Goal: Contribute content: Add original content to the website for others to see

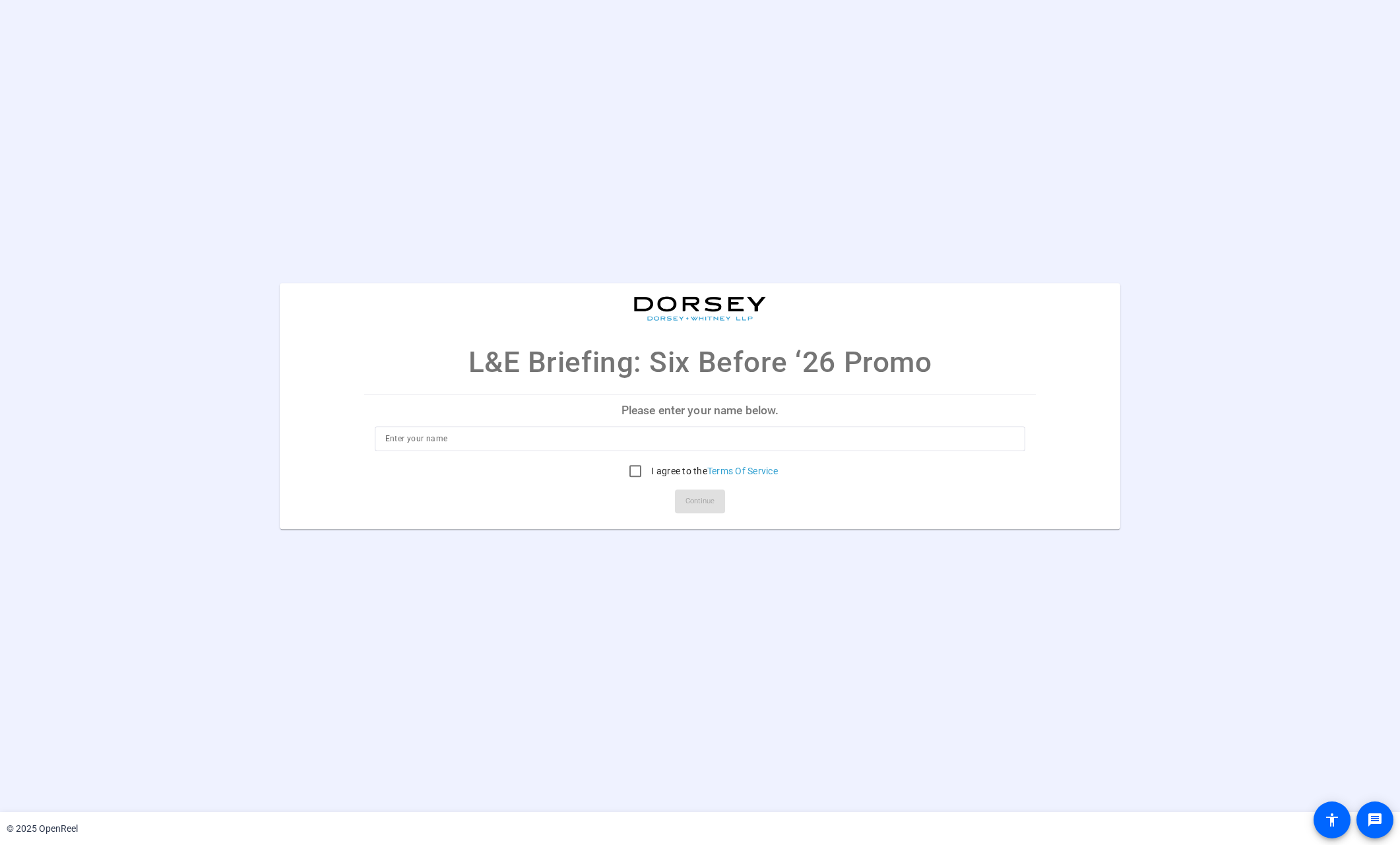
click at [567, 441] on input at bounding box center [700, 438] width 630 height 16
type input "Nisha Verma"
click at [632, 472] on input "I agree to the Terms Of Service" at bounding box center [635, 471] width 27 height 27
checkbox input "true"
click at [695, 493] on span "Continue" at bounding box center [700, 501] width 29 height 20
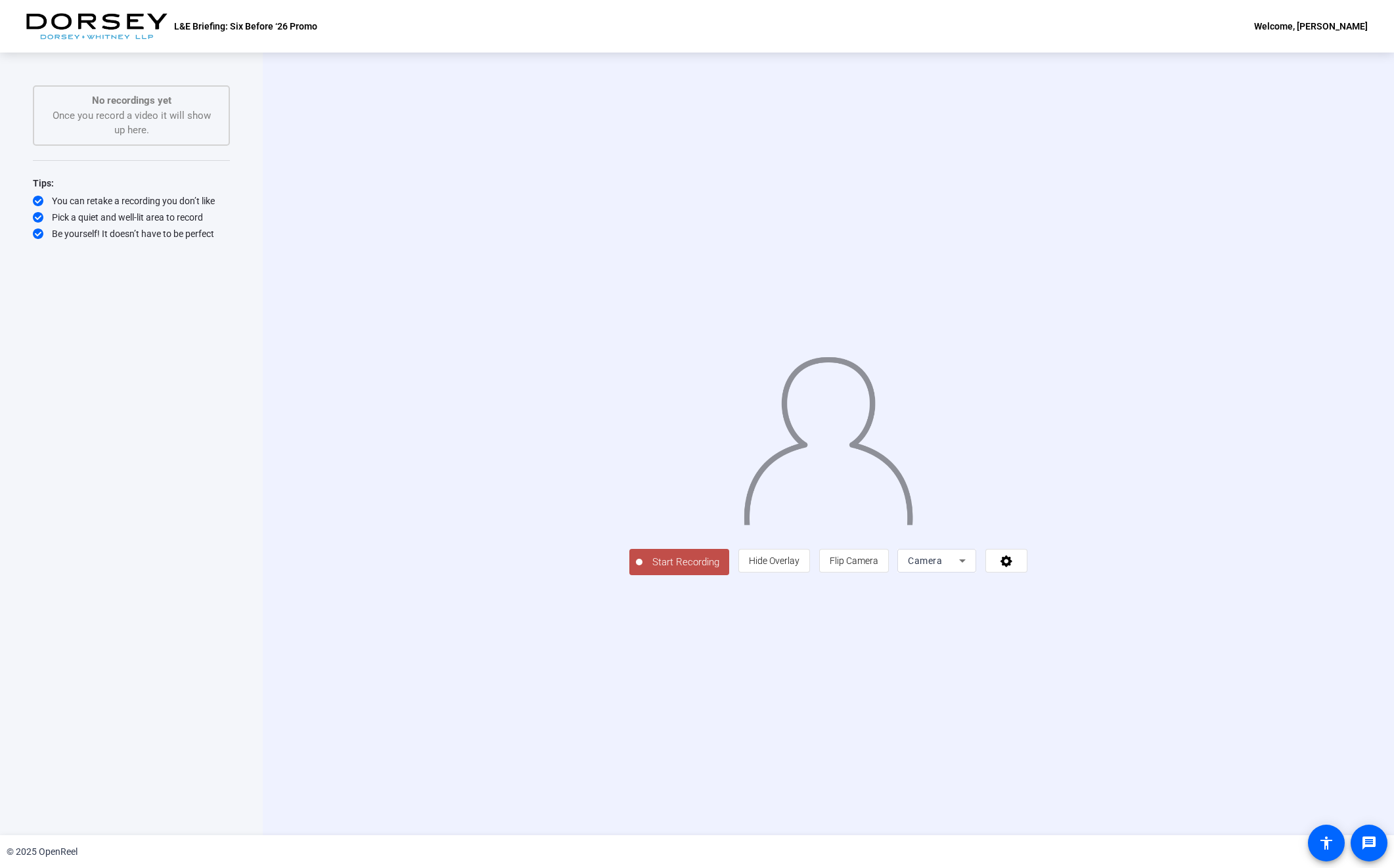
click at [643, 570] on span "Start Recording" at bounding box center [686, 562] width 87 height 15
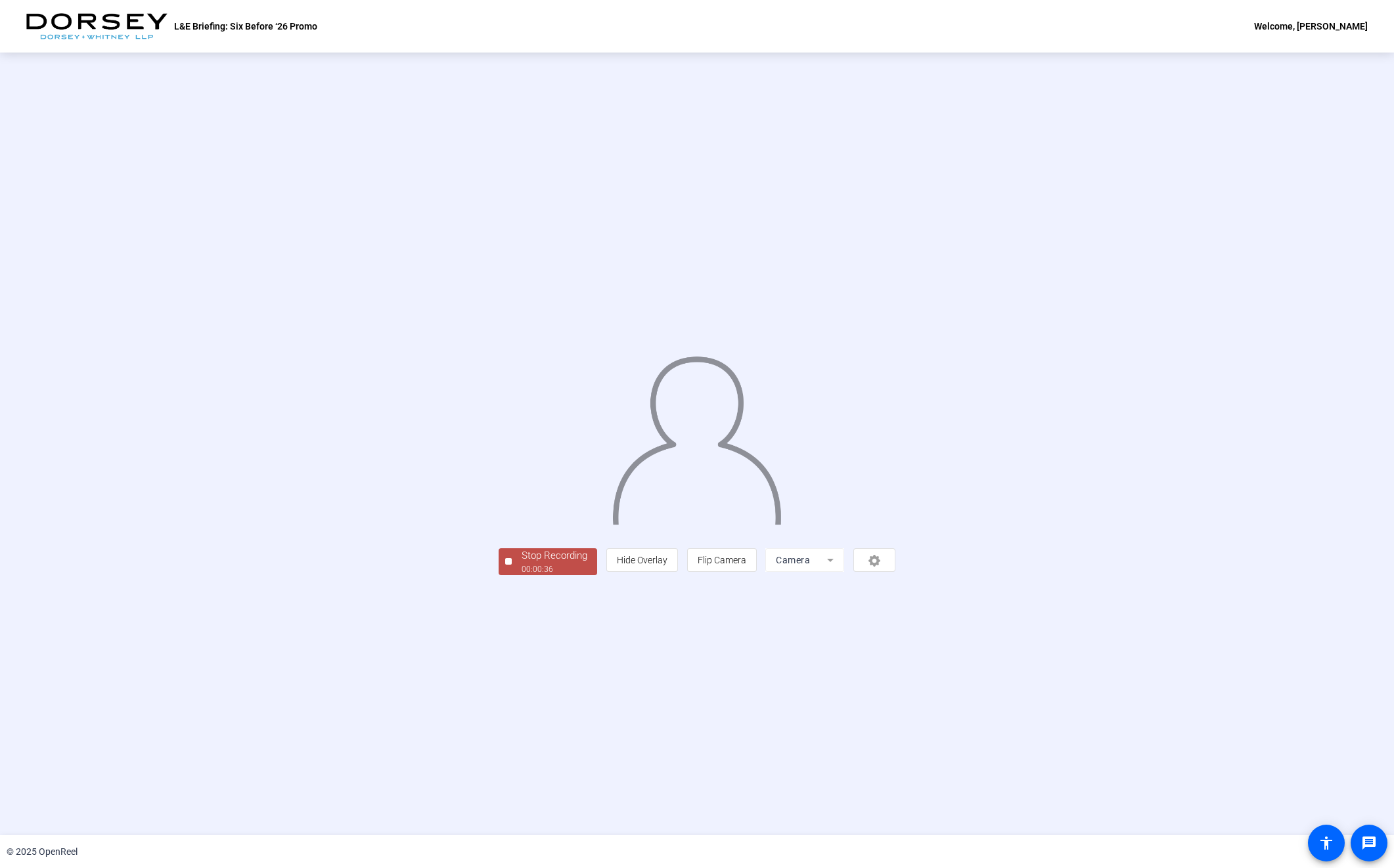
click at [512, 575] on span "Stop Recording 00:00:36" at bounding box center [554, 562] width 85 height 27
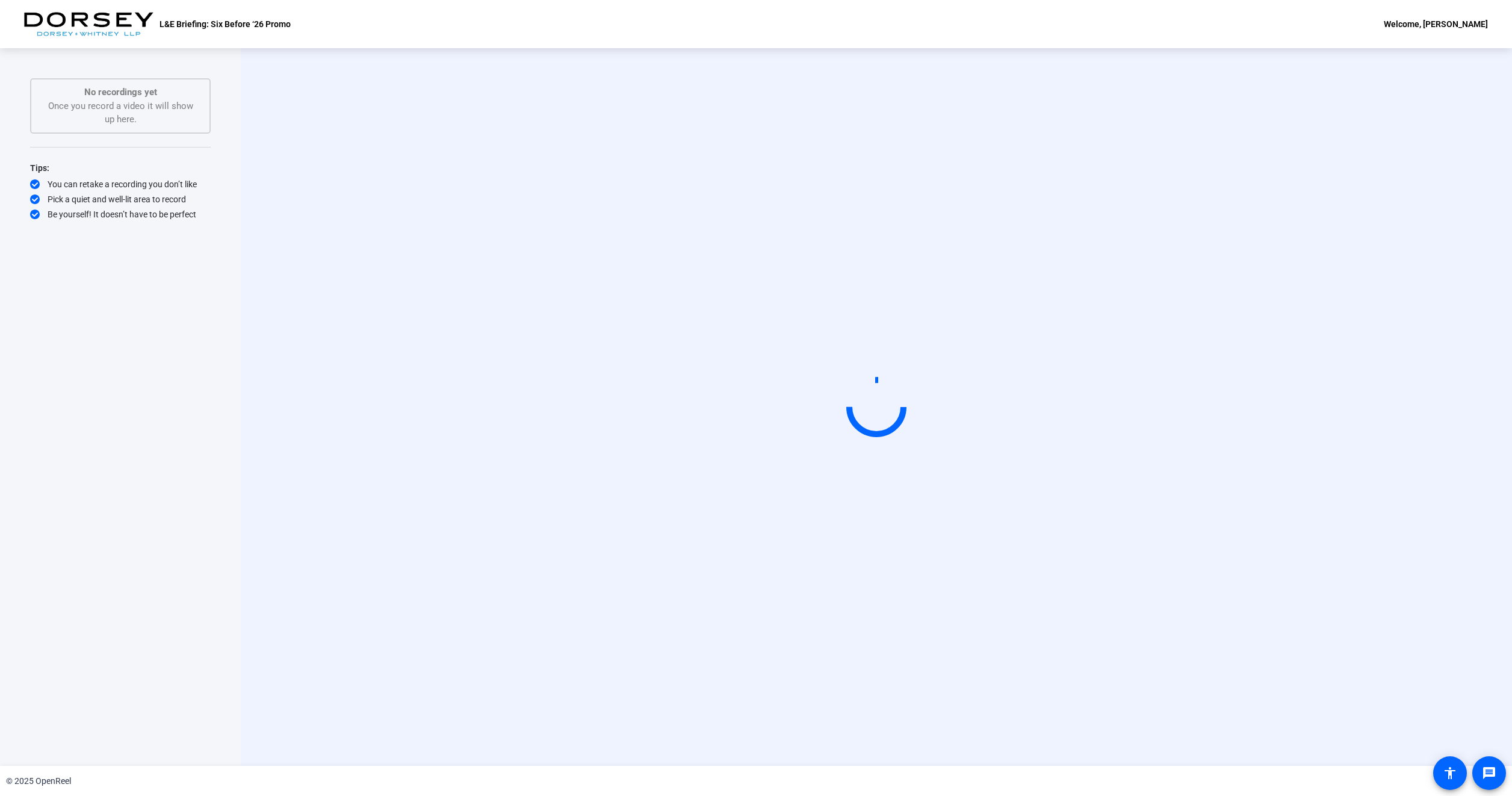
click at [745, 667] on div "Start Recording" at bounding box center [876, 407] width 1271 height 718
click at [217, 174] on div "Start Recording No recordings yet Once you record a video it will show up here.…" at bounding box center [120, 407] width 241 height 718
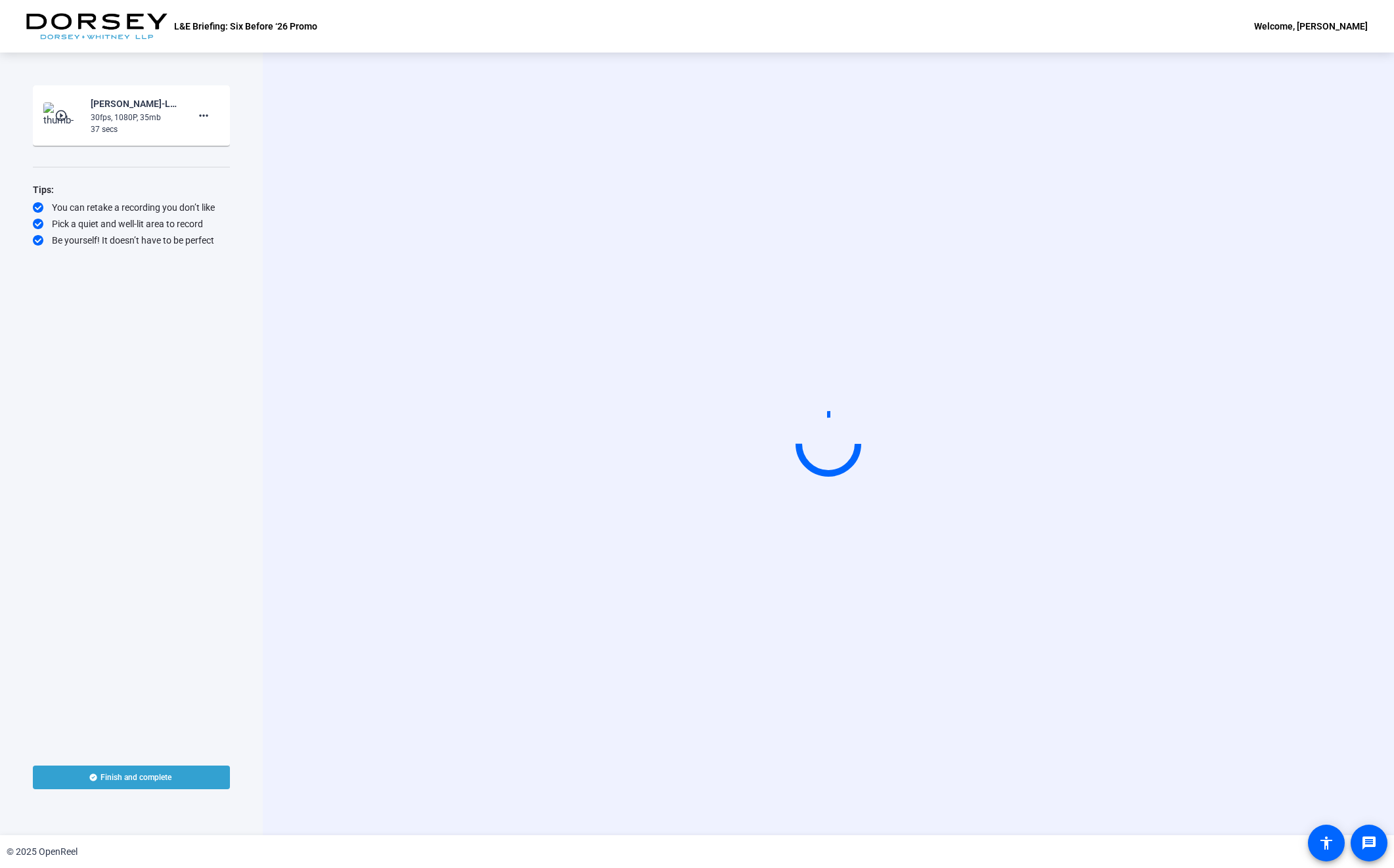
click at [125, 112] on div "30fps, 1080P, 35mb" at bounding box center [134, 118] width 88 height 12
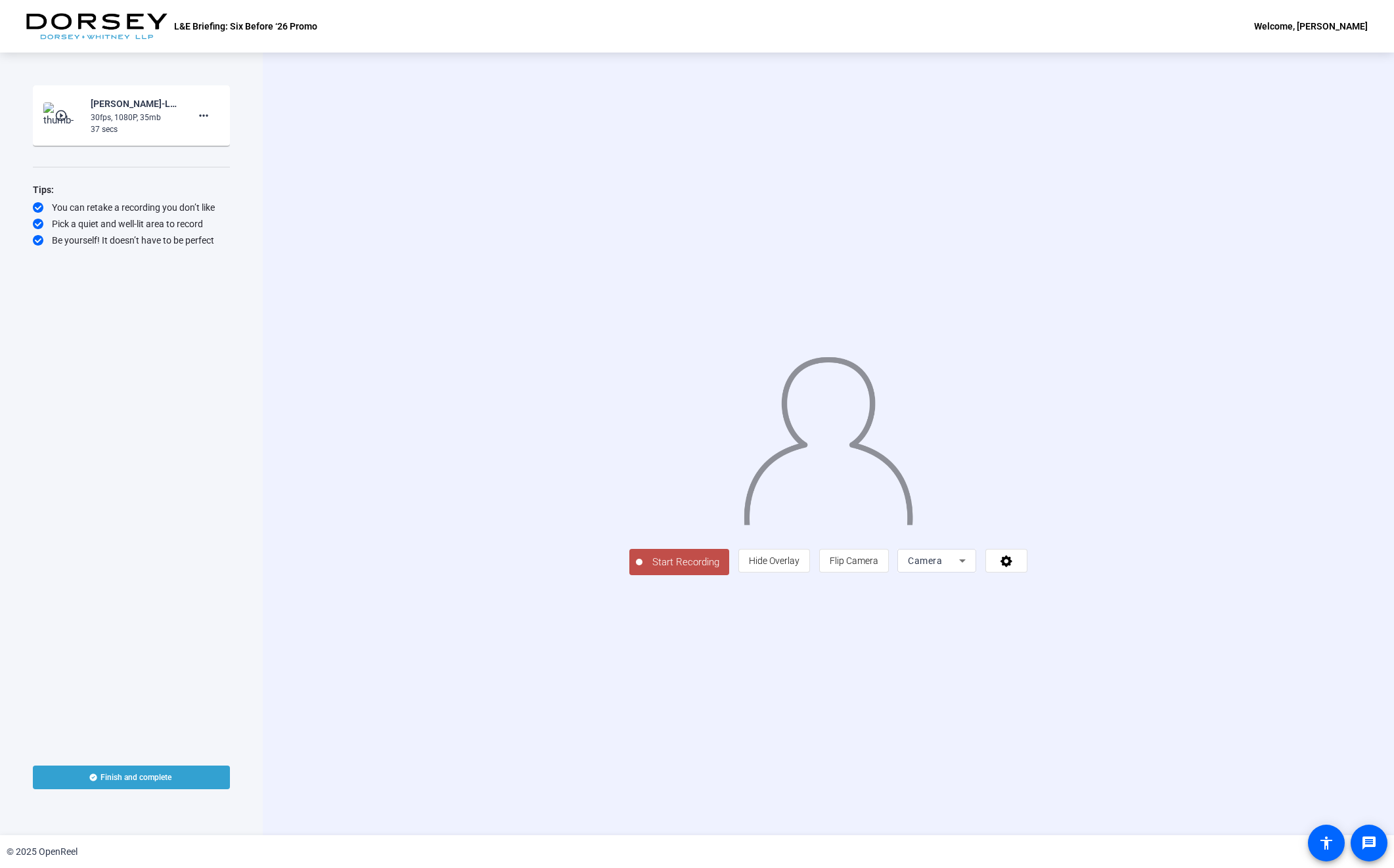
click at [643, 570] on span "Start Recording" at bounding box center [686, 562] width 87 height 15
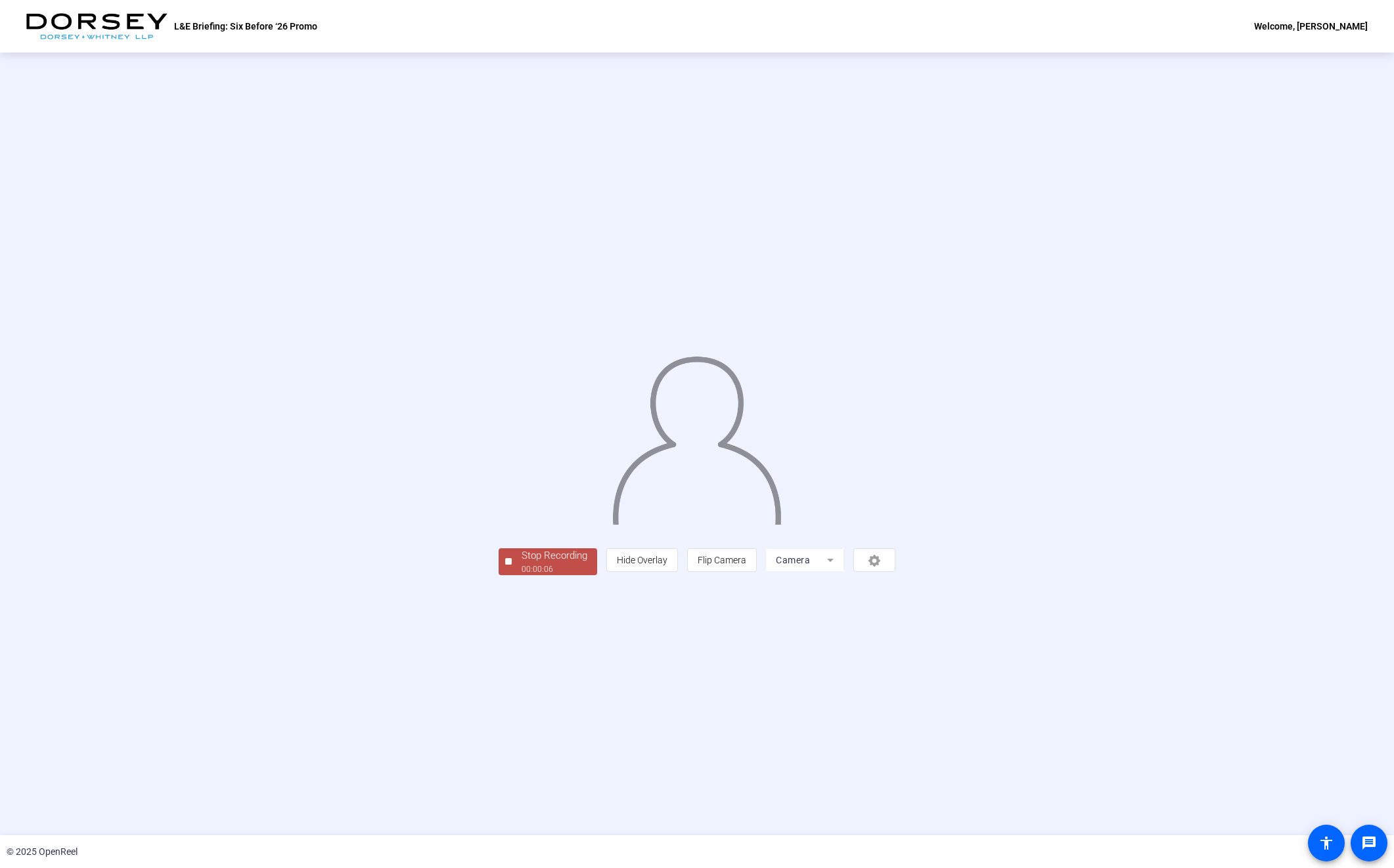
click at [522, 575] on div "00:00:06" at bounding box center [554, 569] width 66 height 12
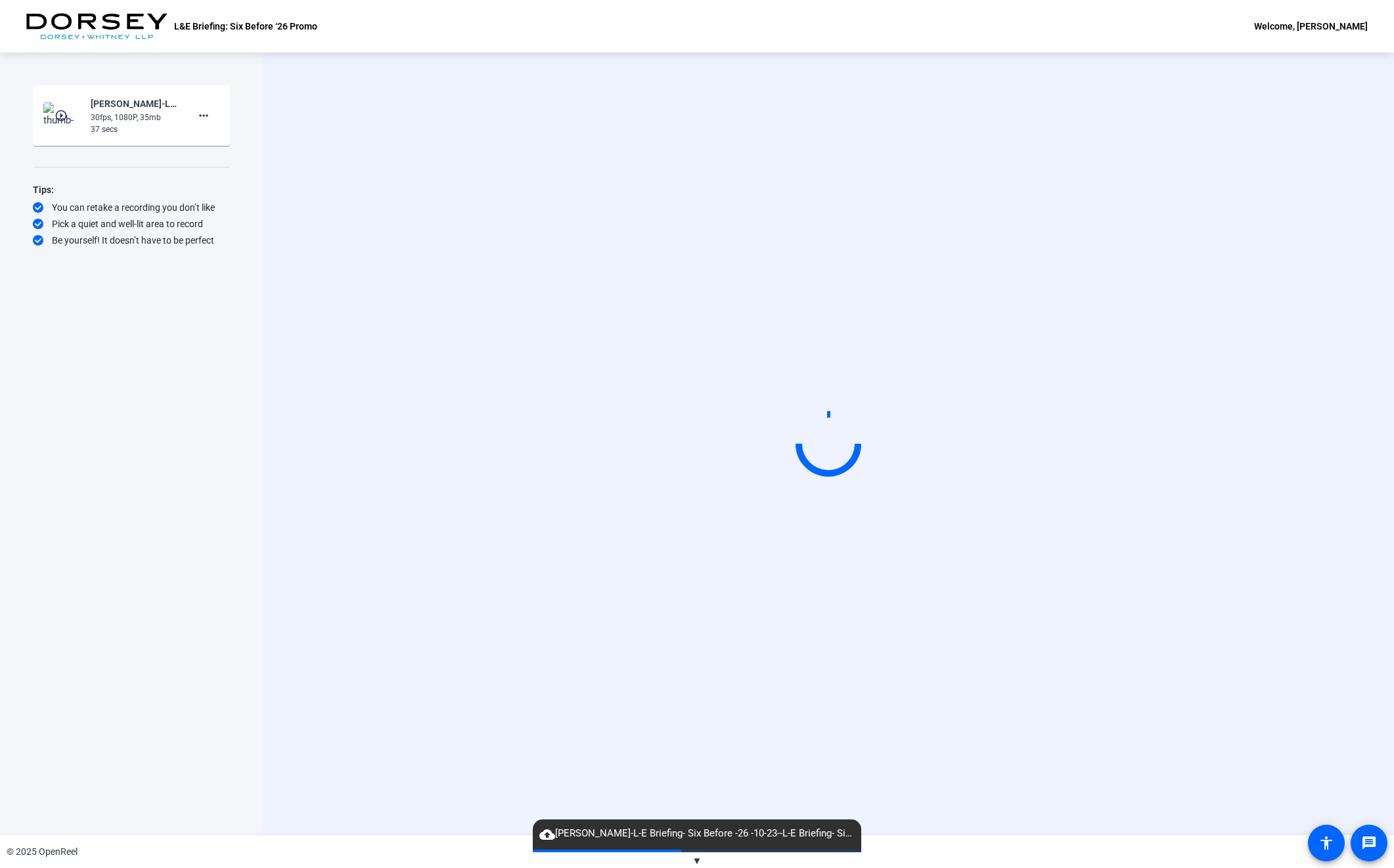
click at [443, 500] on div "Start Recording" at bounding box center [828, 444] width 962 height 111
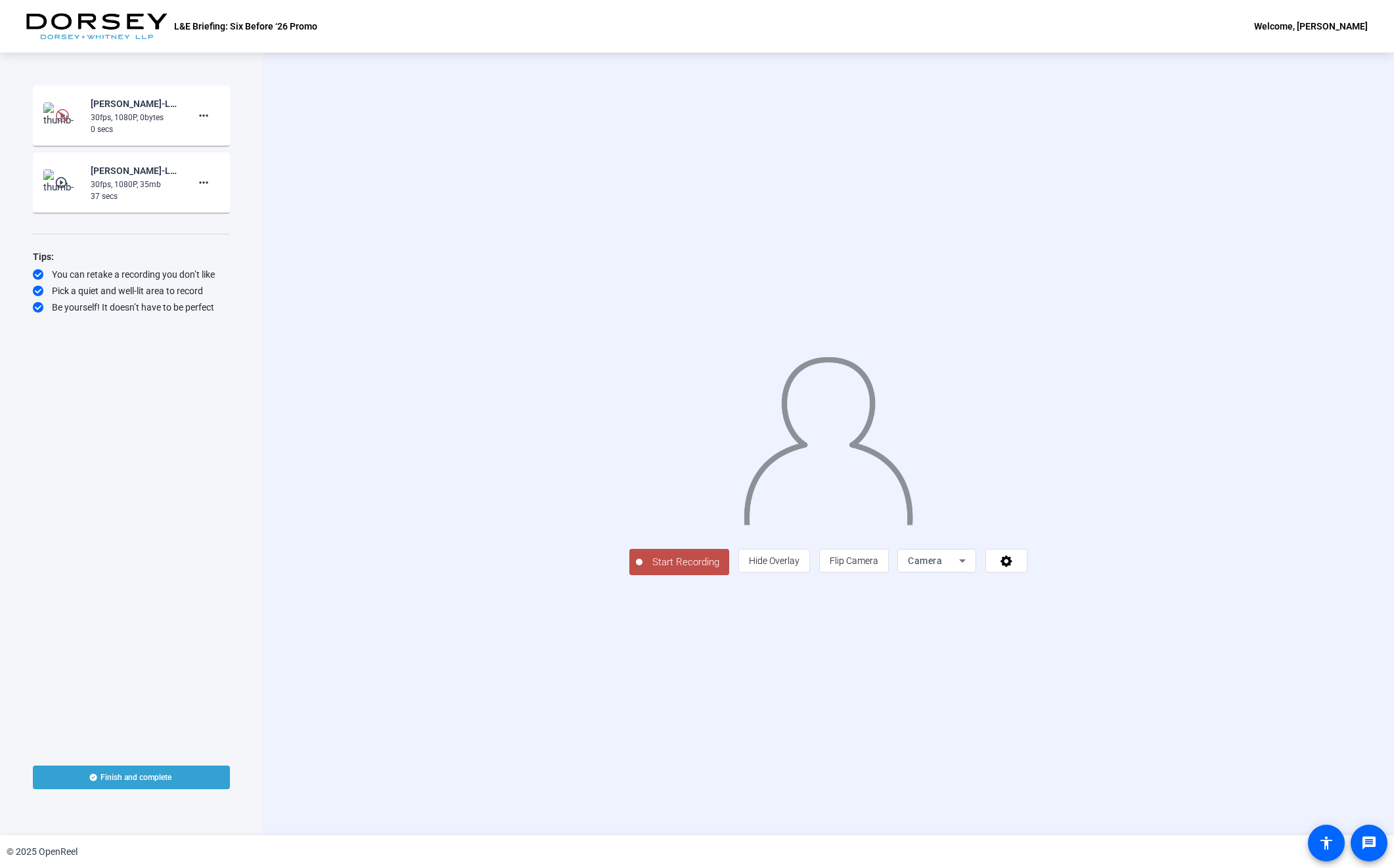
click at [643, 570] on span "Start Recording" at bounding box center [686, 562] width 87 height 15
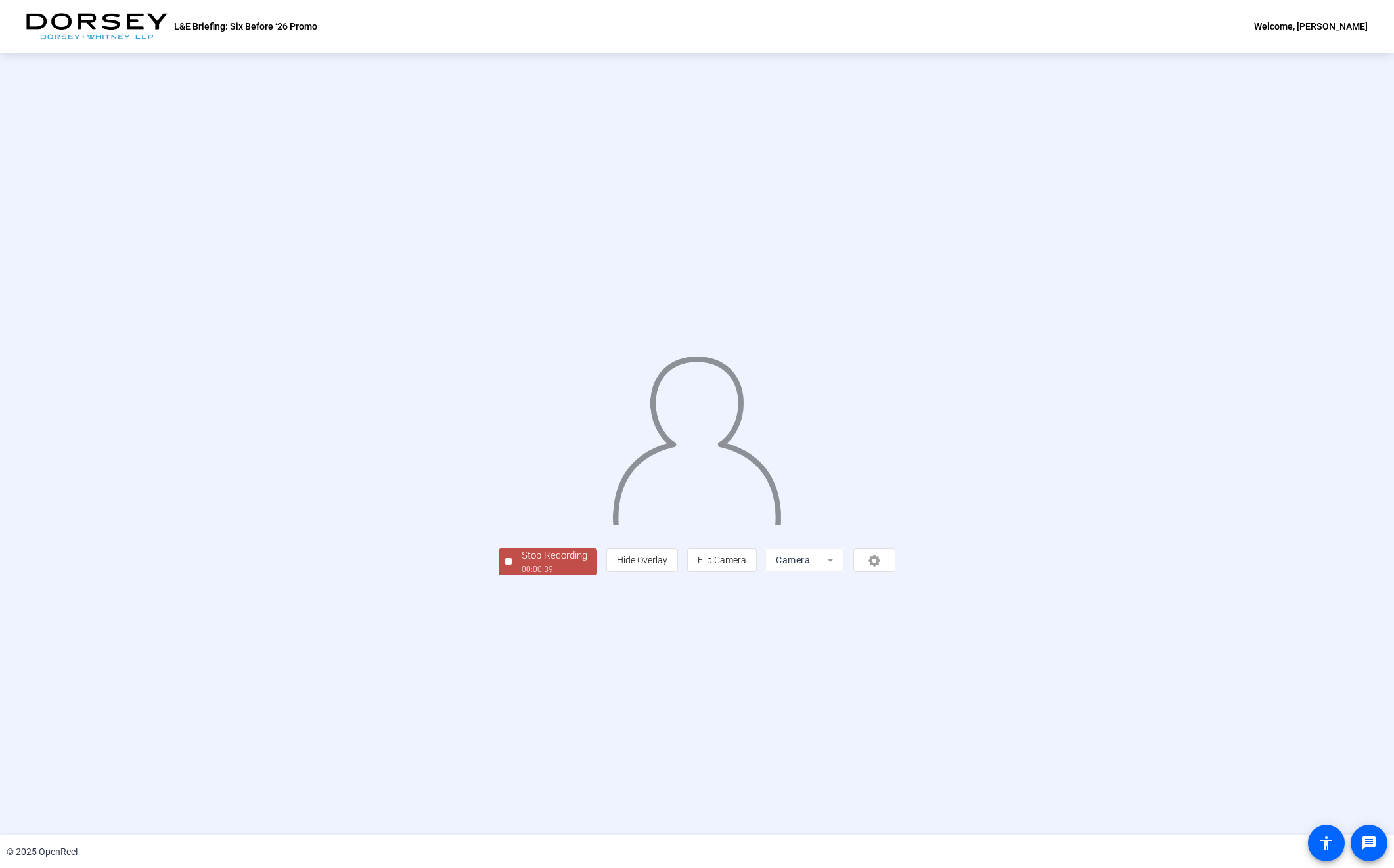
click at [522, 563] on div "Stop Recording" at bounding box center [554, 556] width 66 height 15
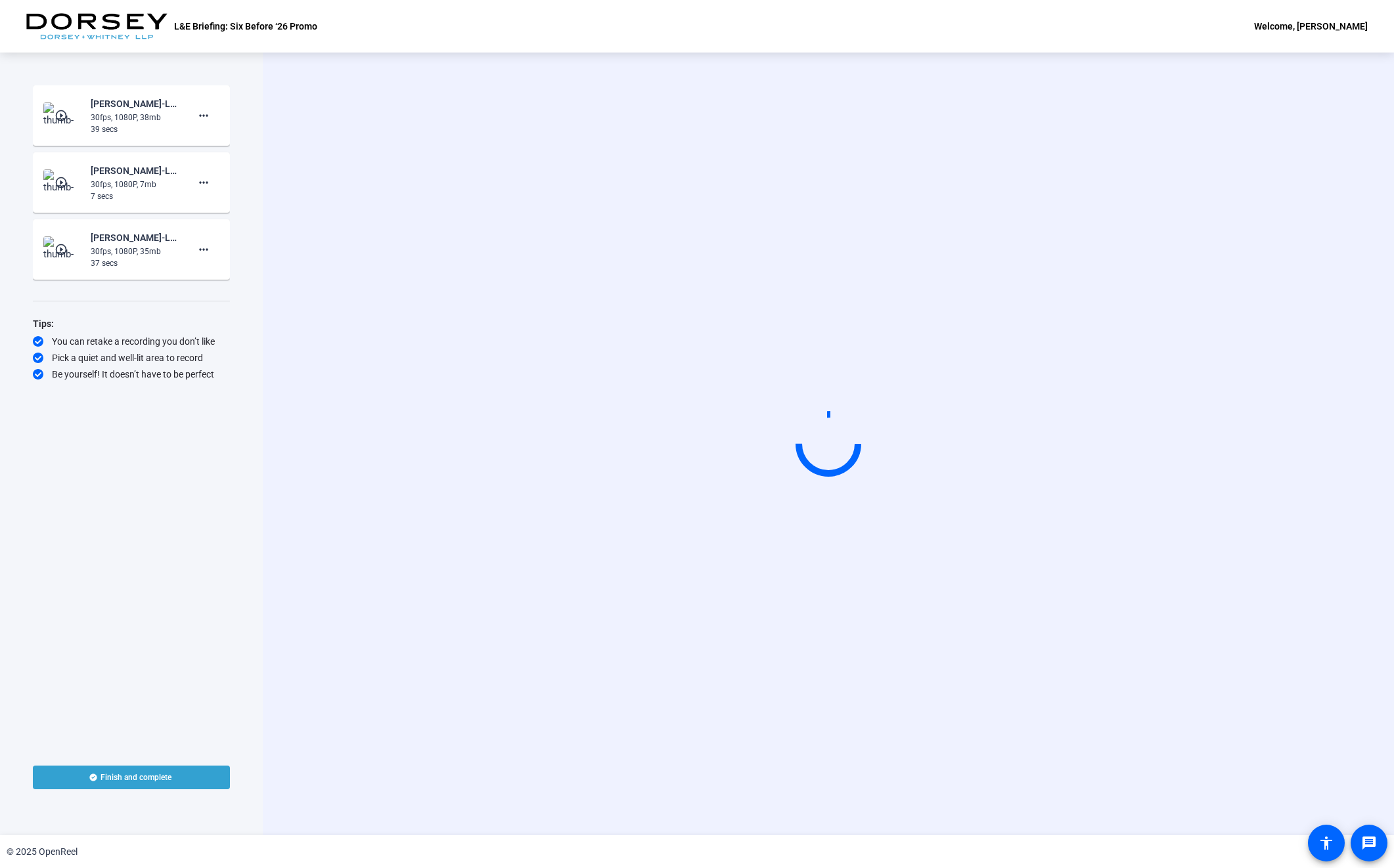
click at [64, 243] on mat-icon "play_circle_outline" at bounding box center [62, 249] width 16 height 13
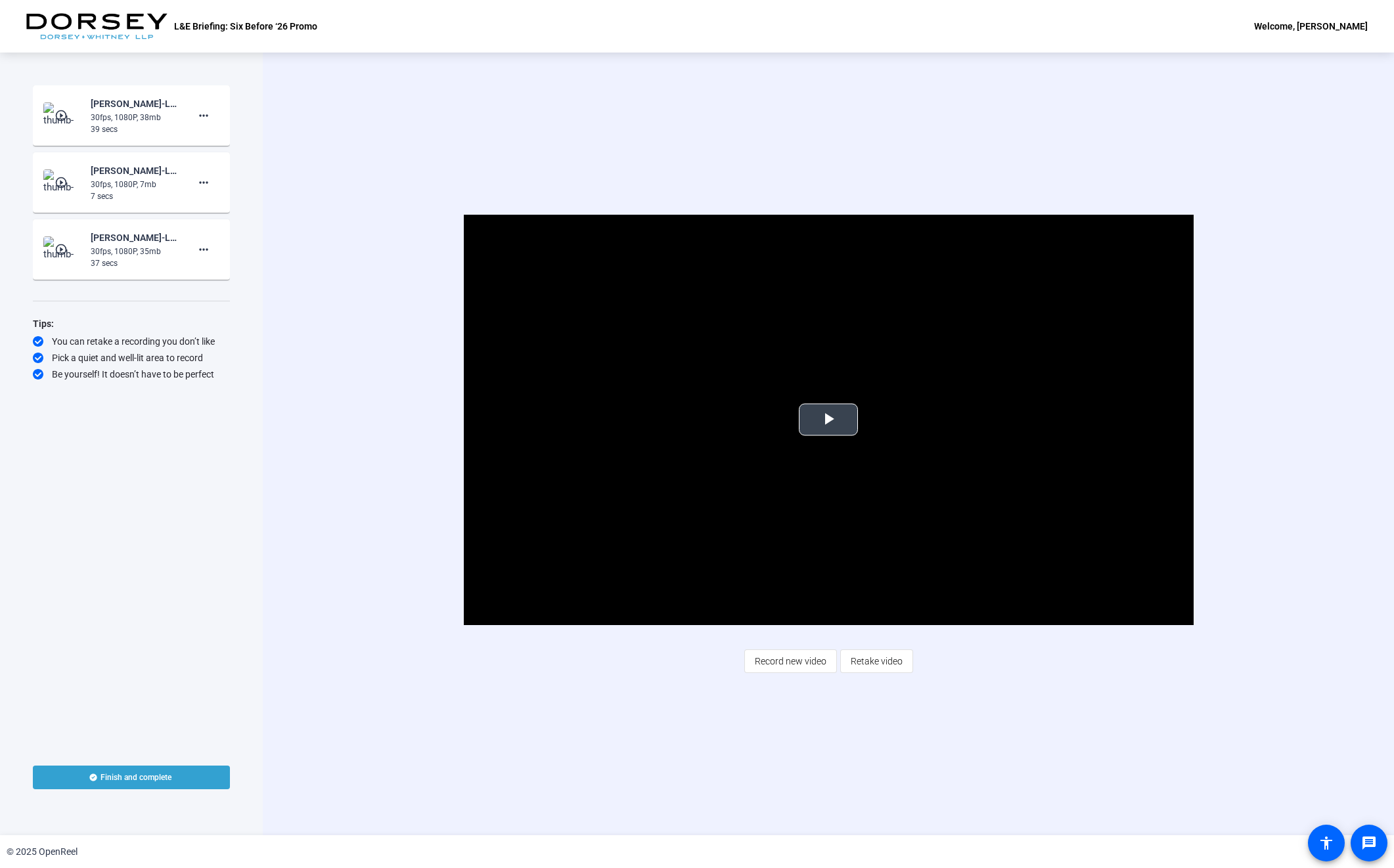
click at [828, 420] on span "Video Player" at bounding box center [828, 420] width 0 height 0
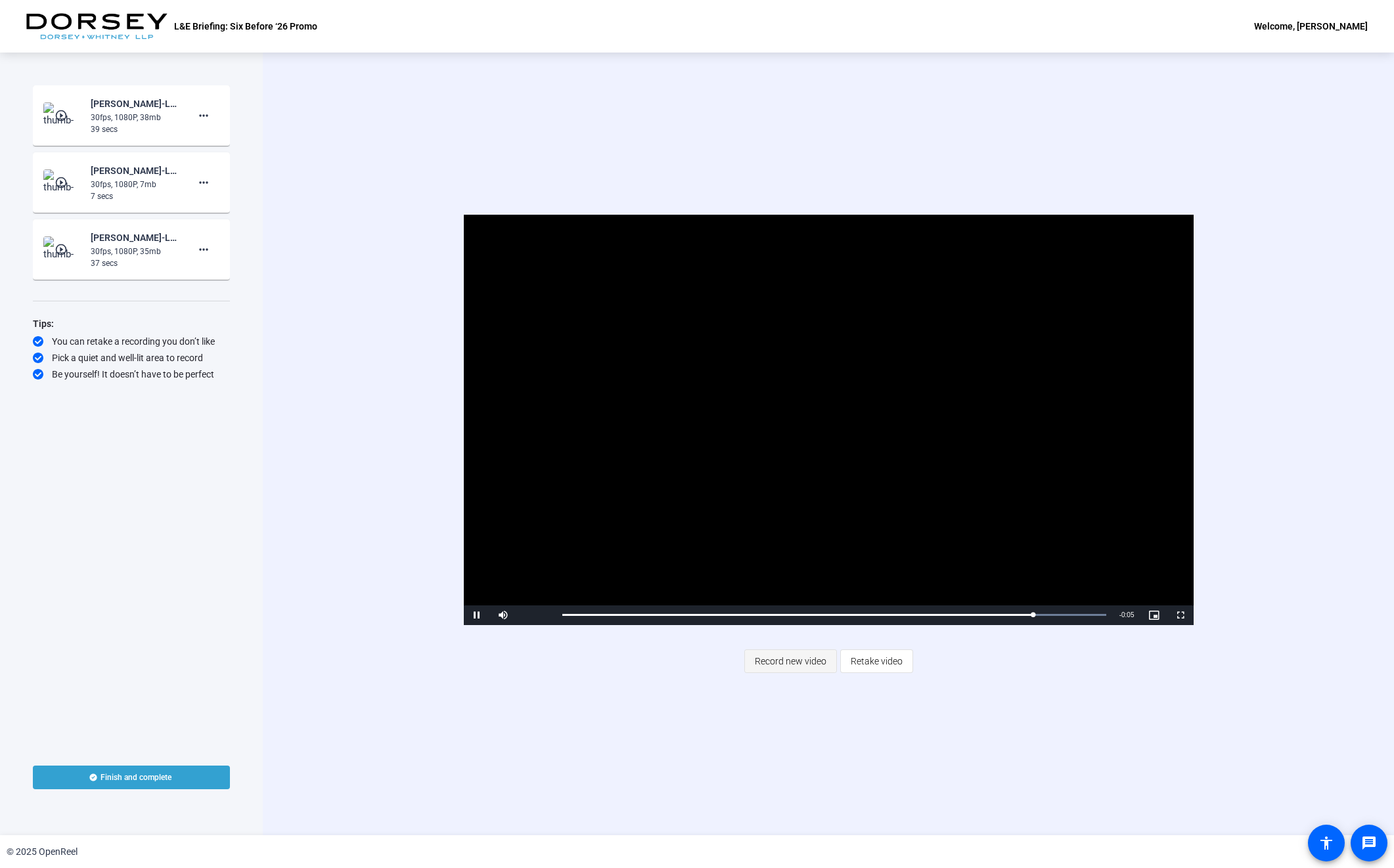
click at [770, 668] on span "Record new video" at bounding box center [791, 661] width 72 height 25
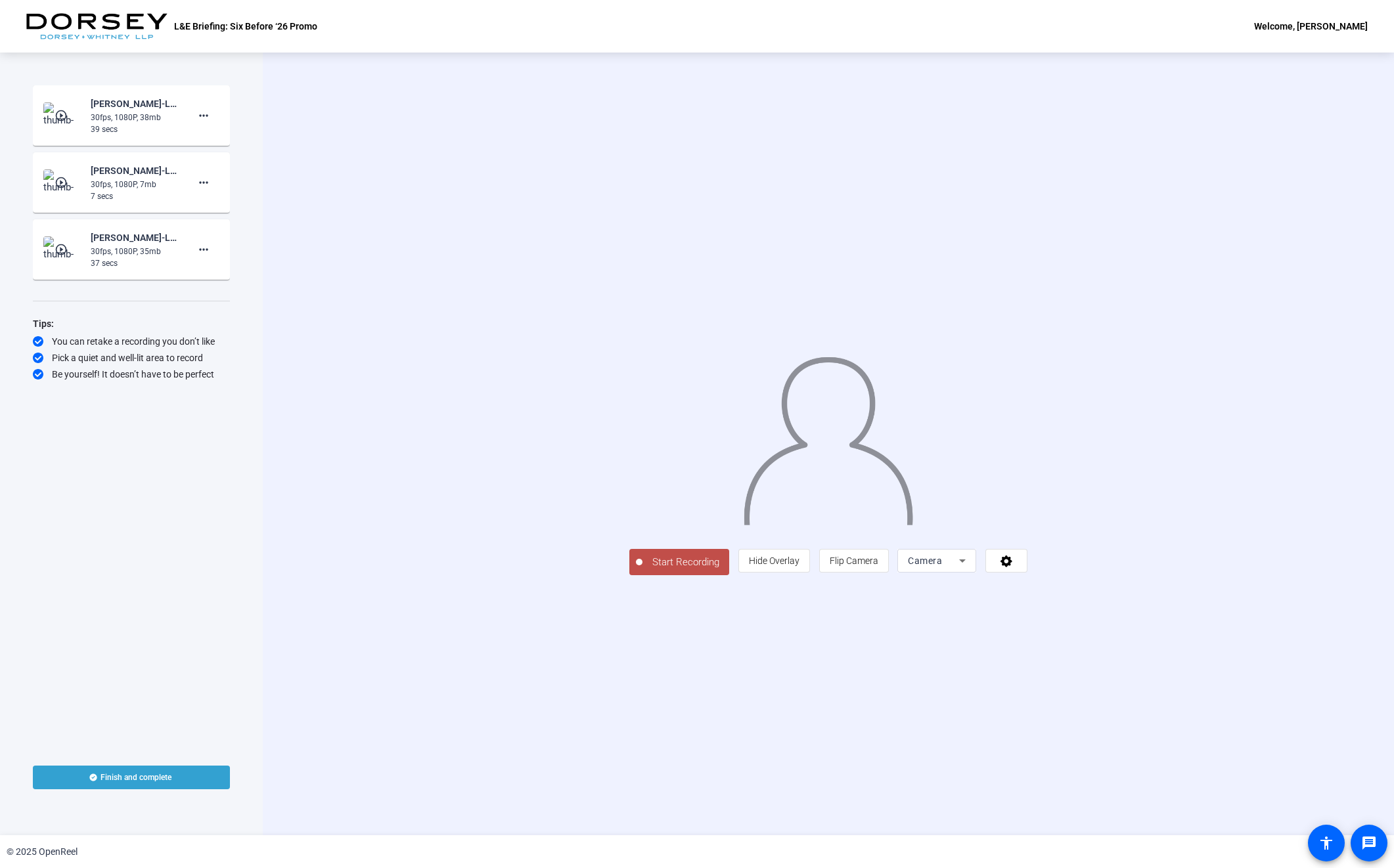
click at [643, 570] on span "Start Recording" at bounding box center [686, 562] width 87 height 15
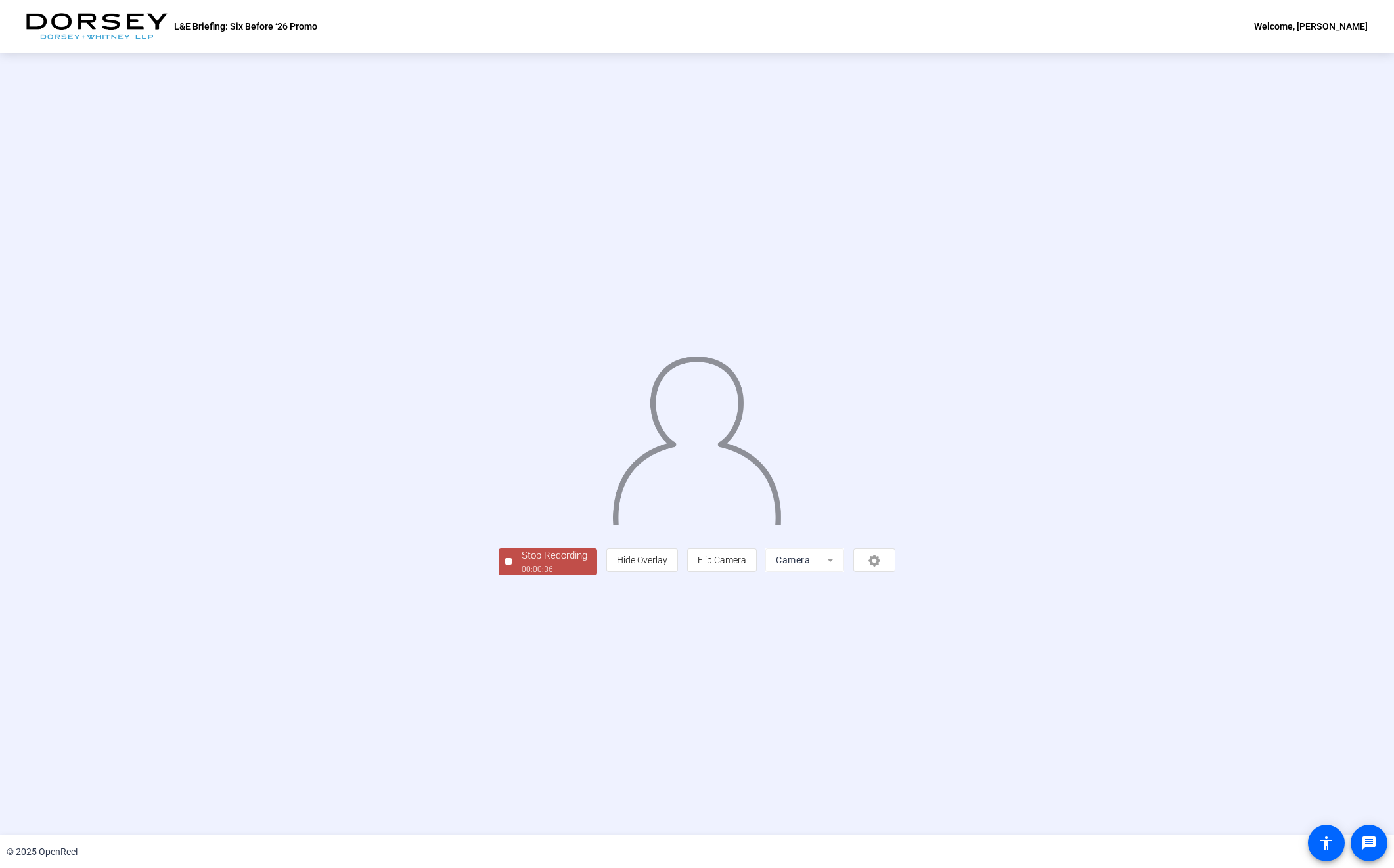
click at [522, 563] on div "Stop Recording" at bounding box center [554, 556] width 66 height 15
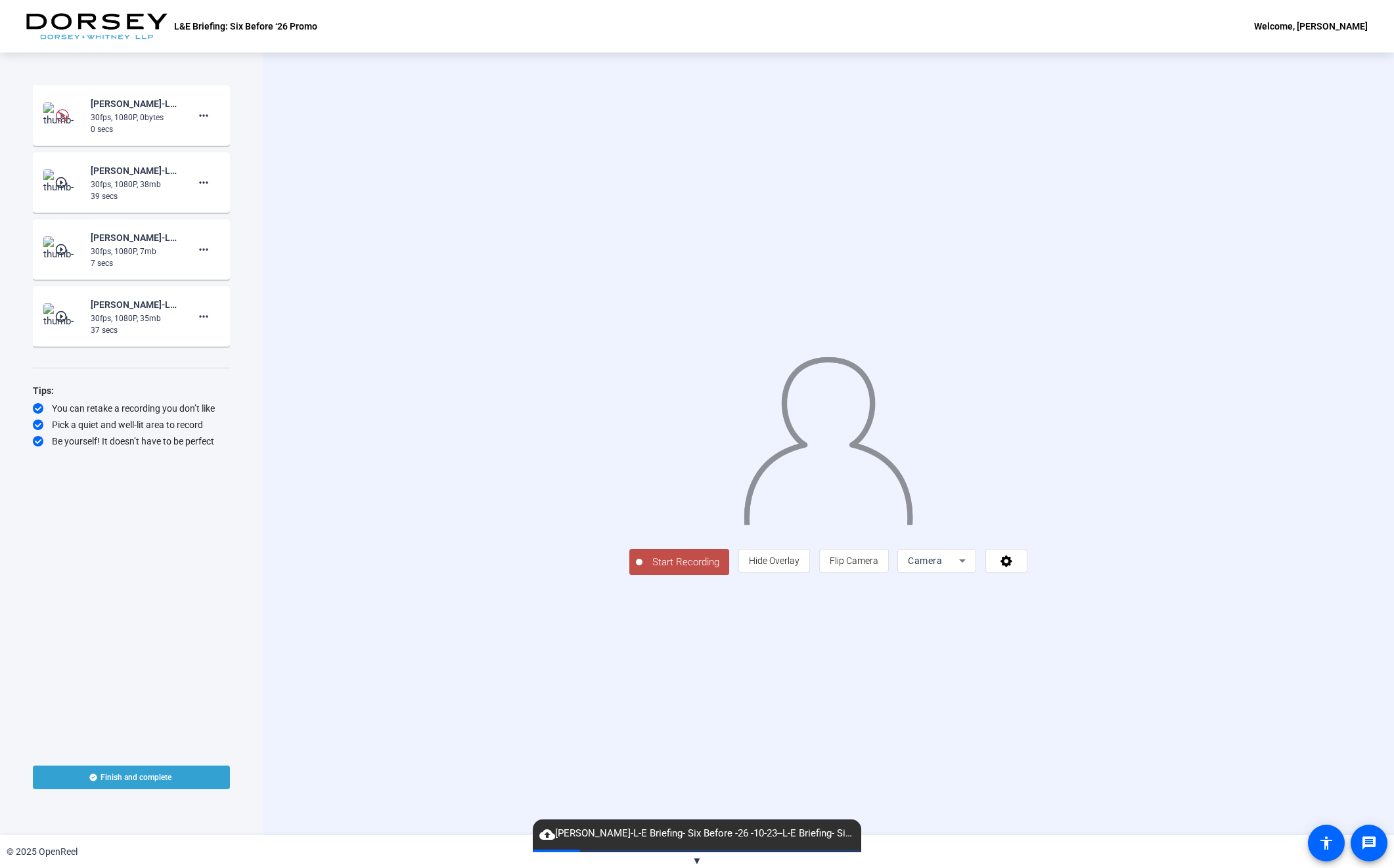
click at [63, 319] on mat-icon "play_circle_outline" at bounding box center [62, 316] width 16 height 13
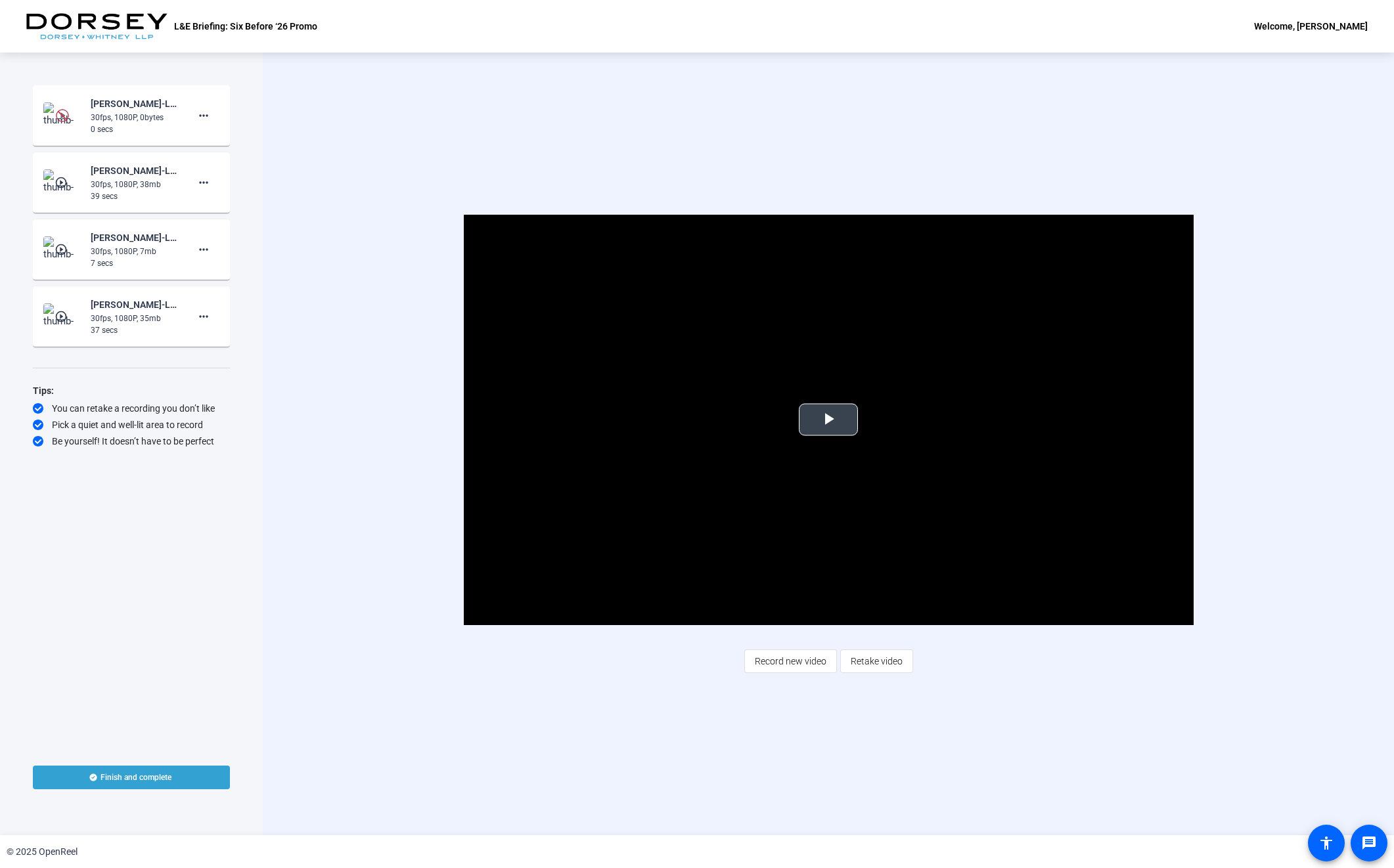
click at [828, 420] on span "Video Player" at bounding box center [828, 420] width 0 height 0
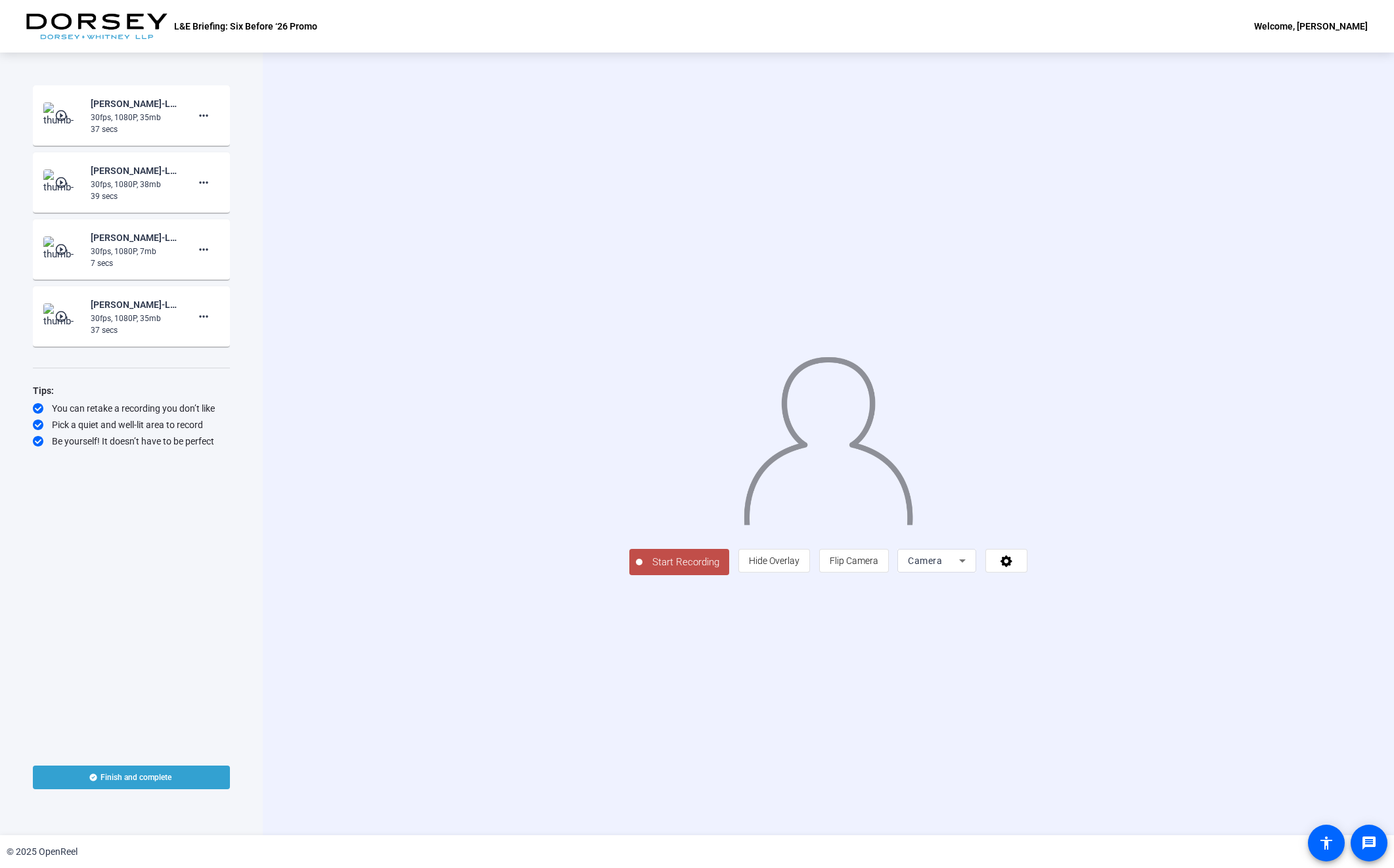
click at [108, 123] on div "30fps, 1080P, 35mb" at bounding box center [134, 118] width 88 height 12
click at [65, 122] on img at bounding box center [62, 115] width 39 height 26
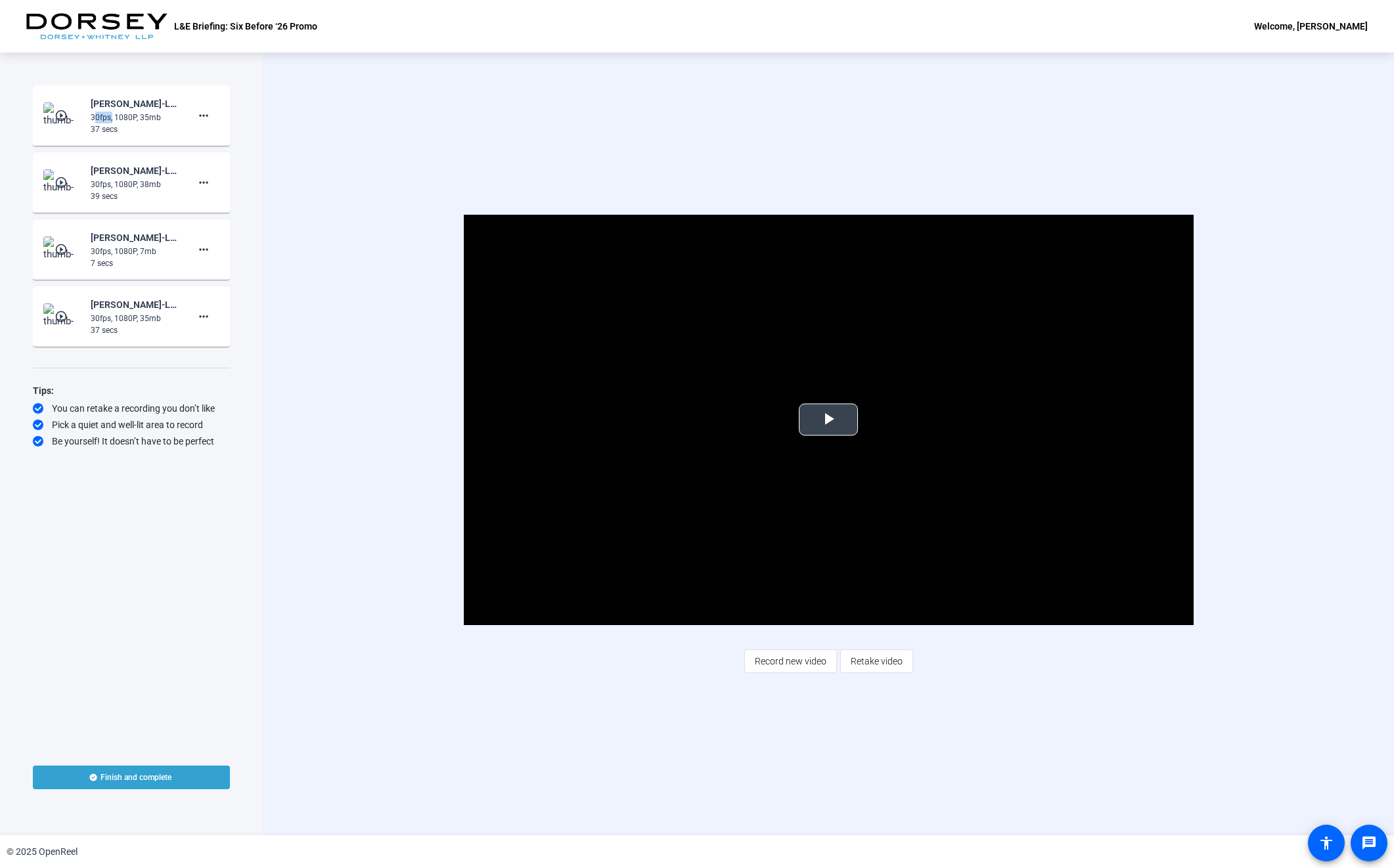
click at [828, 420] on span "Video Player" at bounding box center [828, 420] width 0 height 0
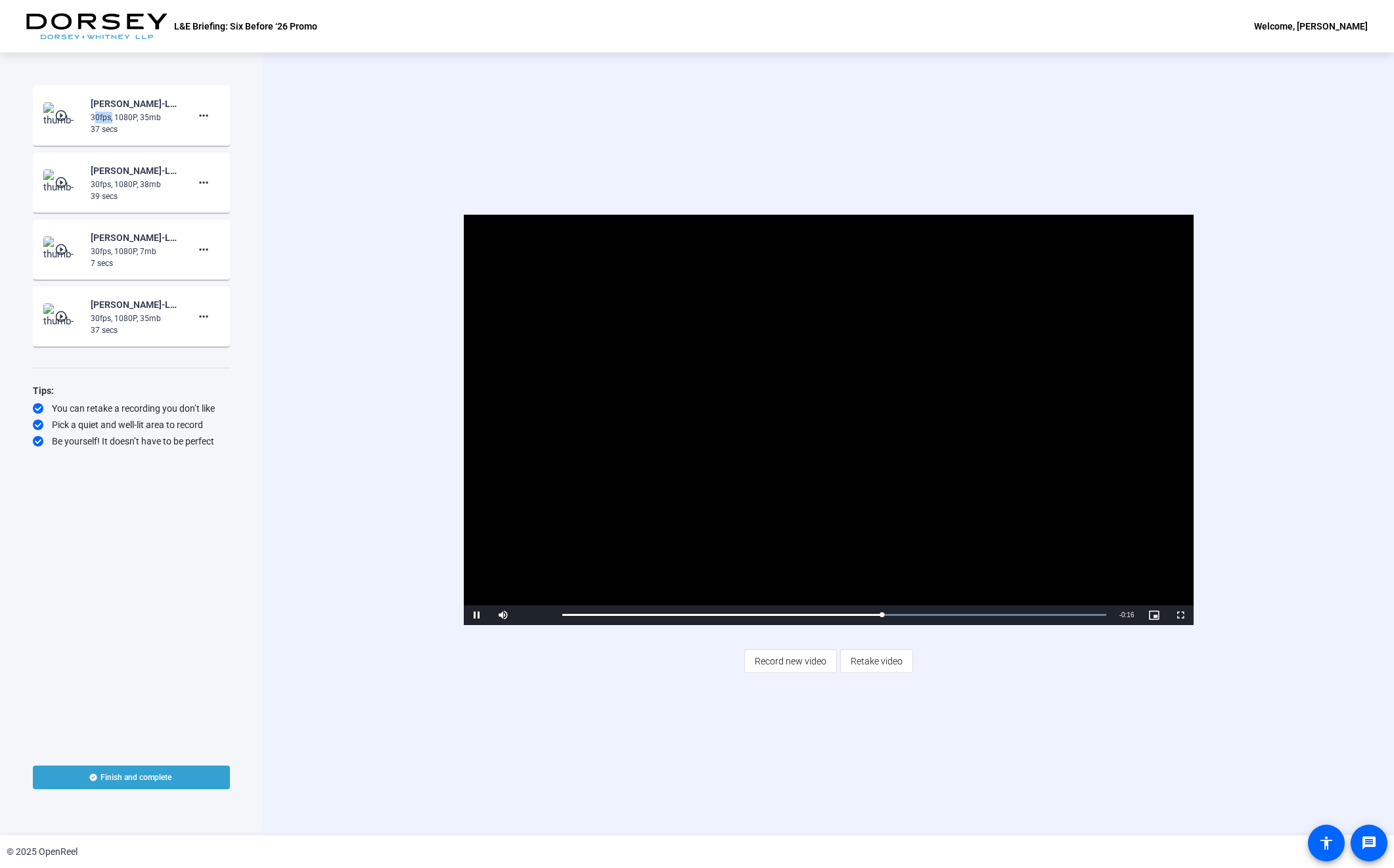
click at [756, 663] on span "Record new video" at bounding box center [791, 661] width 72 height 25
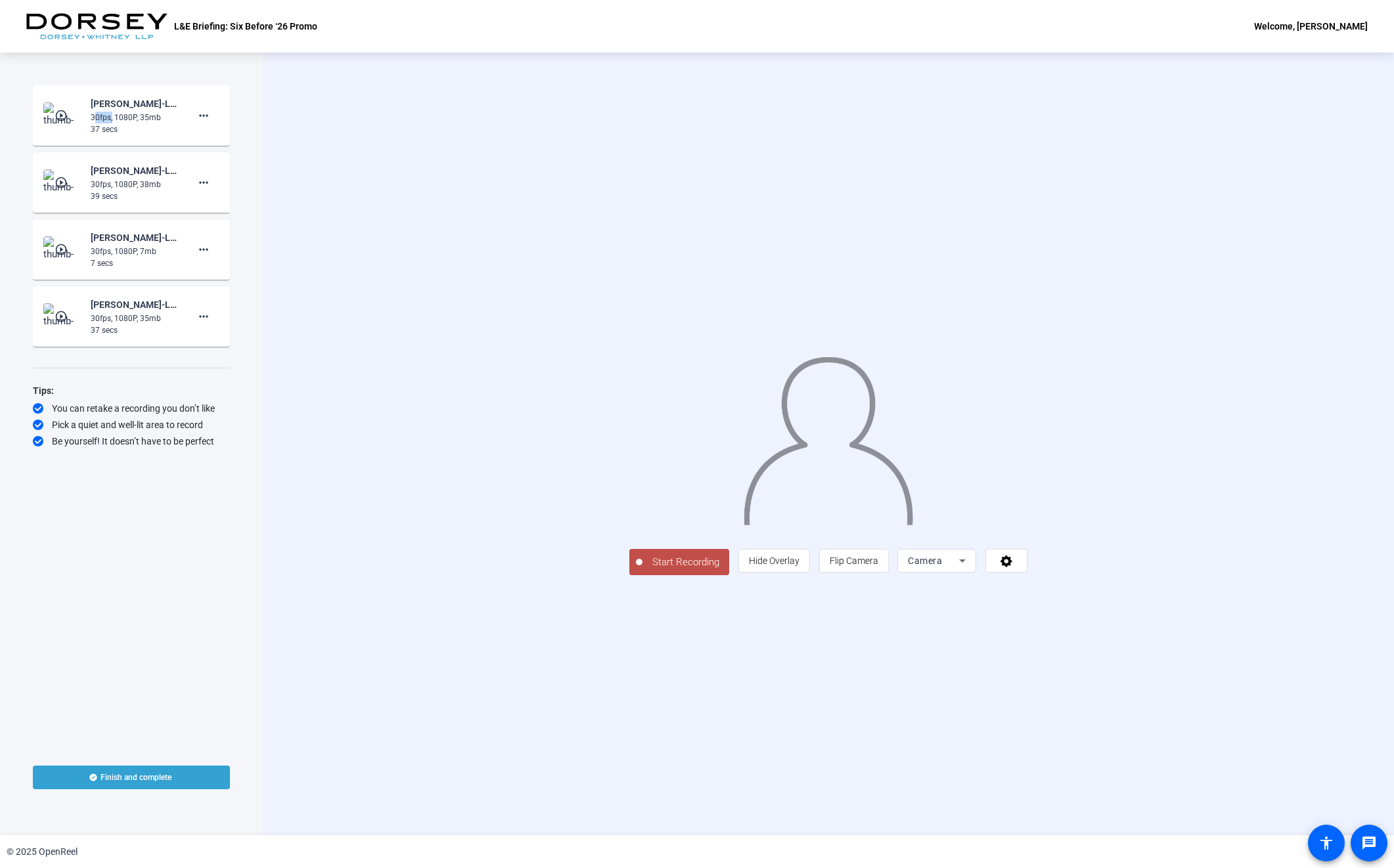
click at [643, 570] on span "Start Recording" at bounding box center [686, 562] width 87 height 15
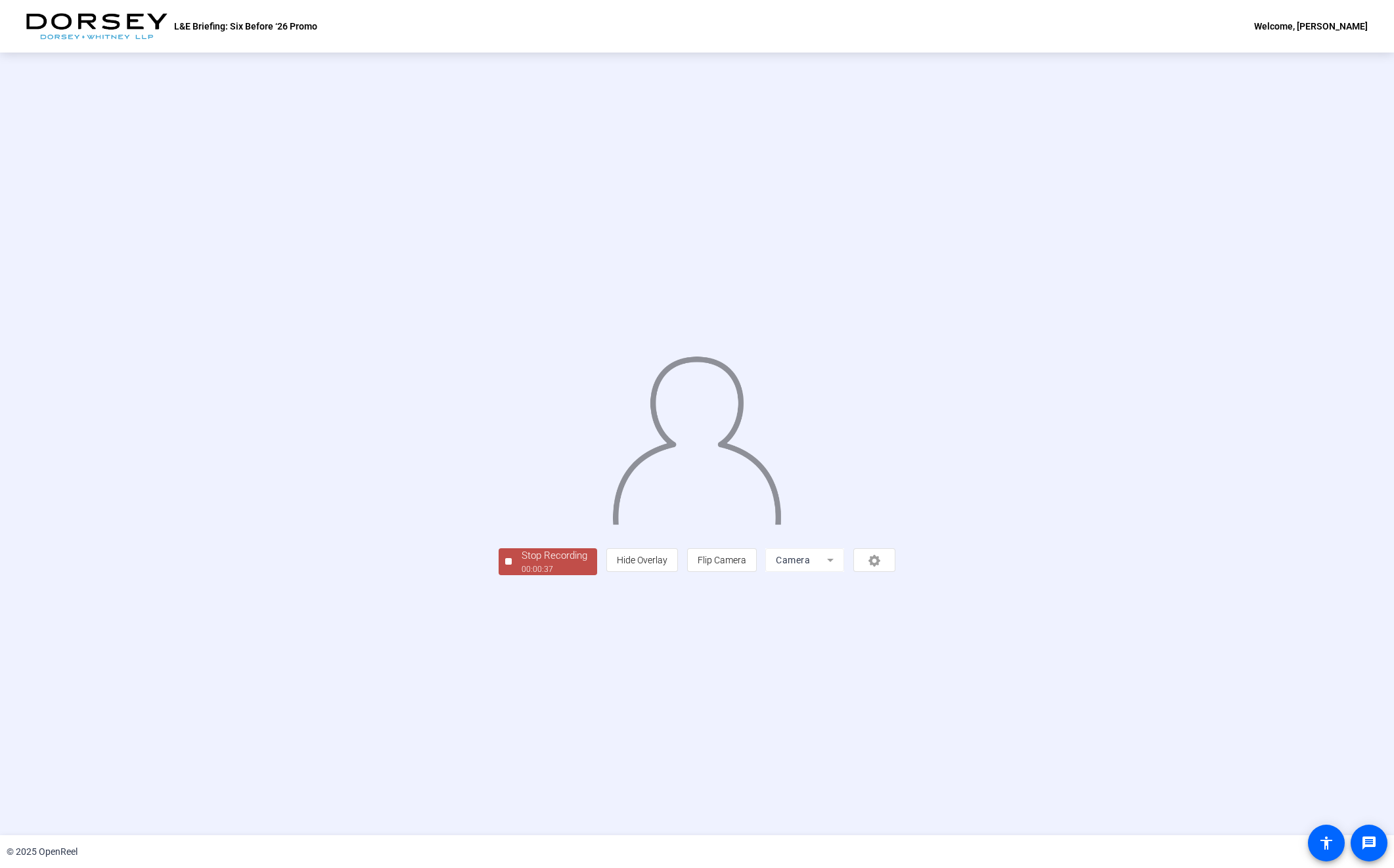
click at [522, 575] on div "00:00:37" at bounding box center [554, 569] width 66 height 12
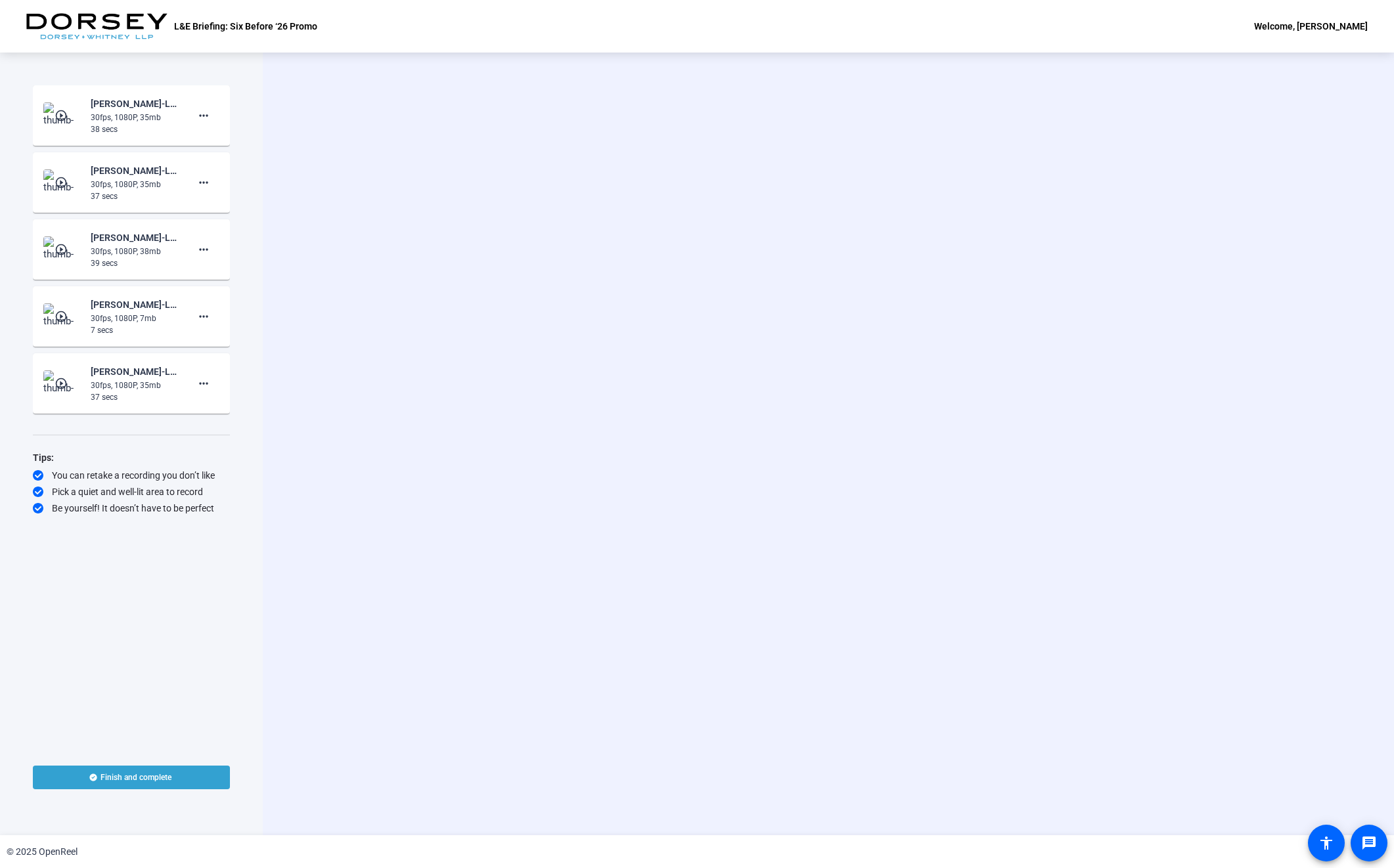
click at [168, 119] on div "30fps, 1080P, 35mb" at bounding box center [134, 118] width 88 height 12
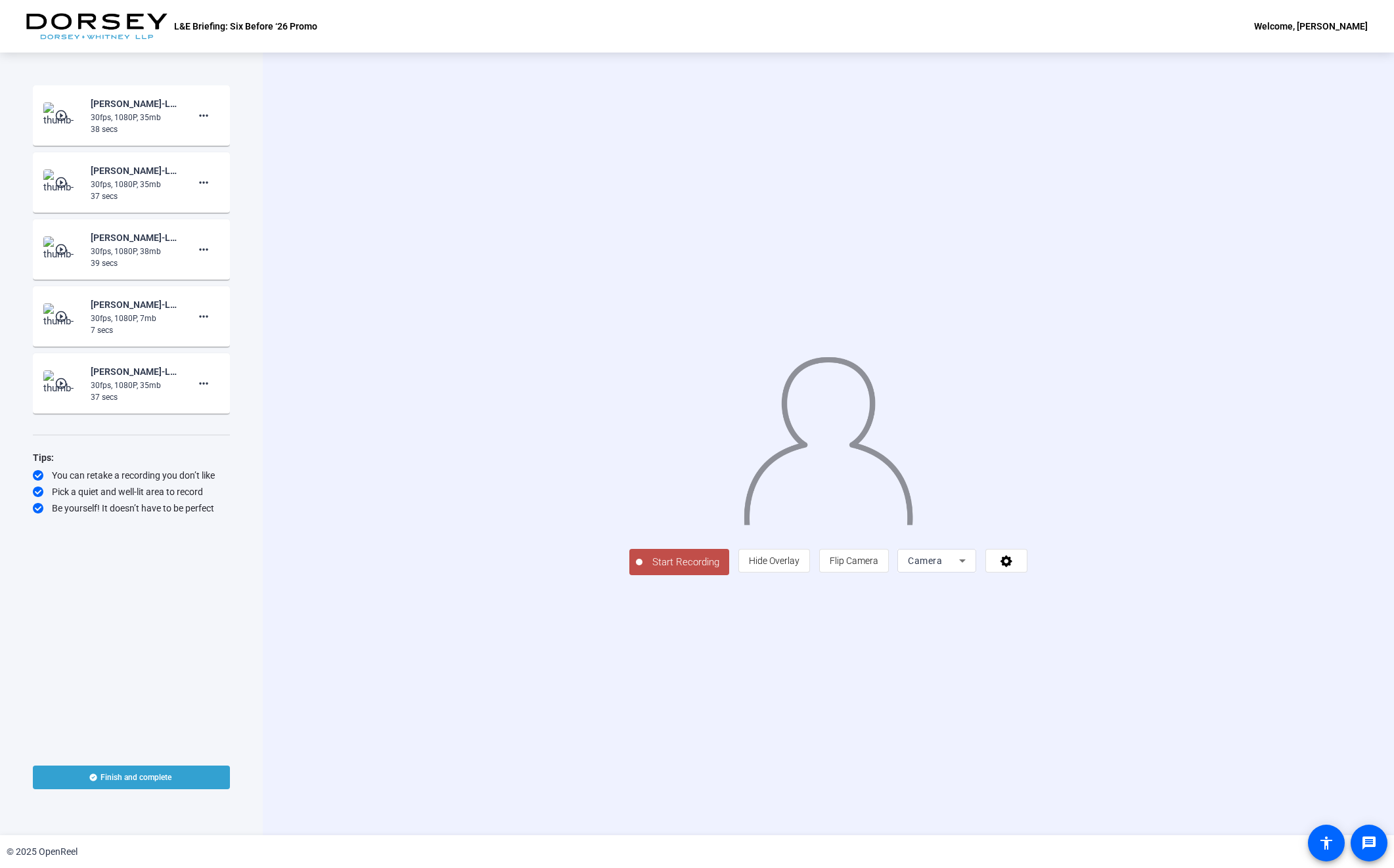
click at [63, 124] on img at bounding box center [62, 115] width 39 height 26
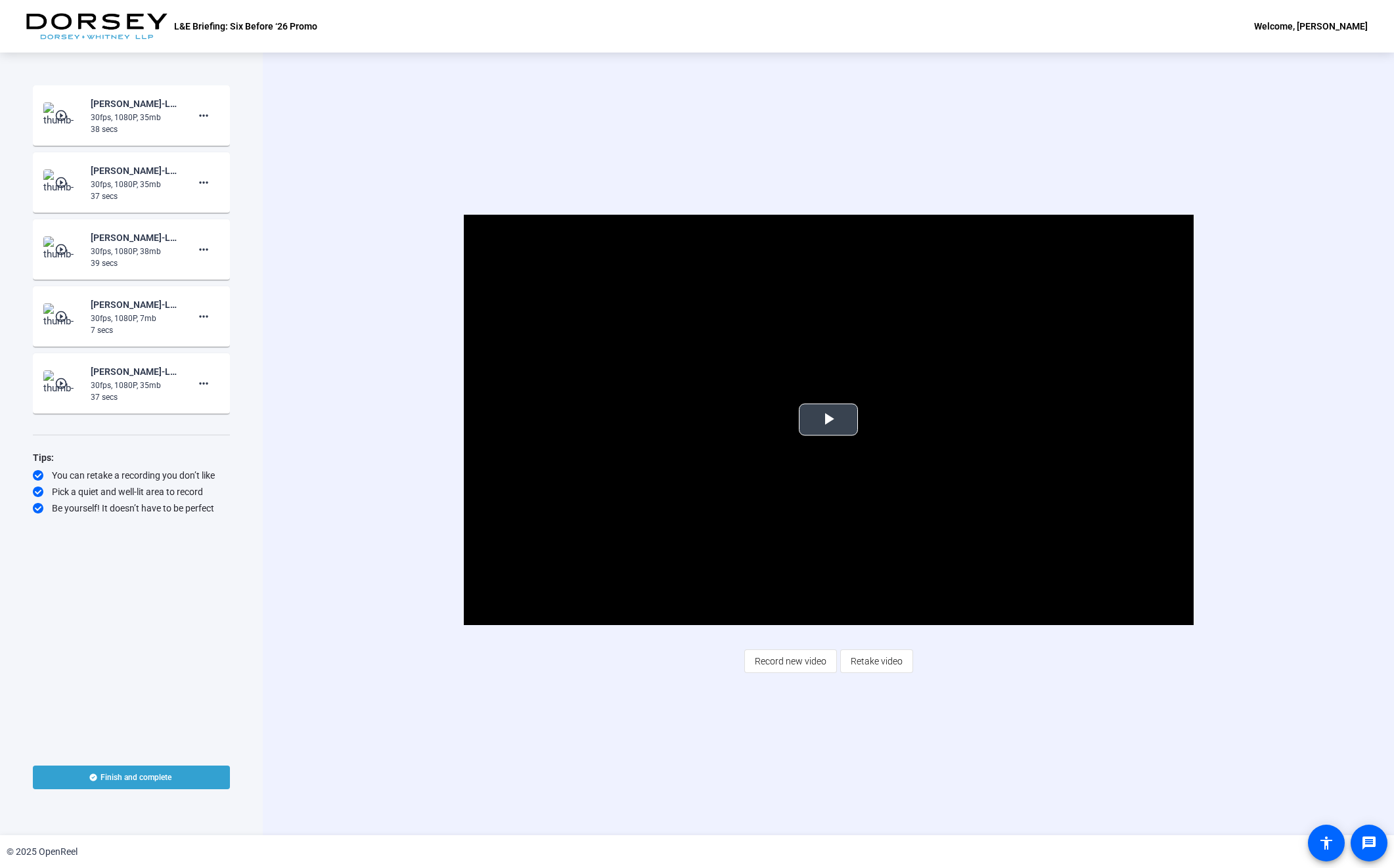
click at [828, 420] on span "Video Player" at bounding box center [828, 420] width 0 height 0
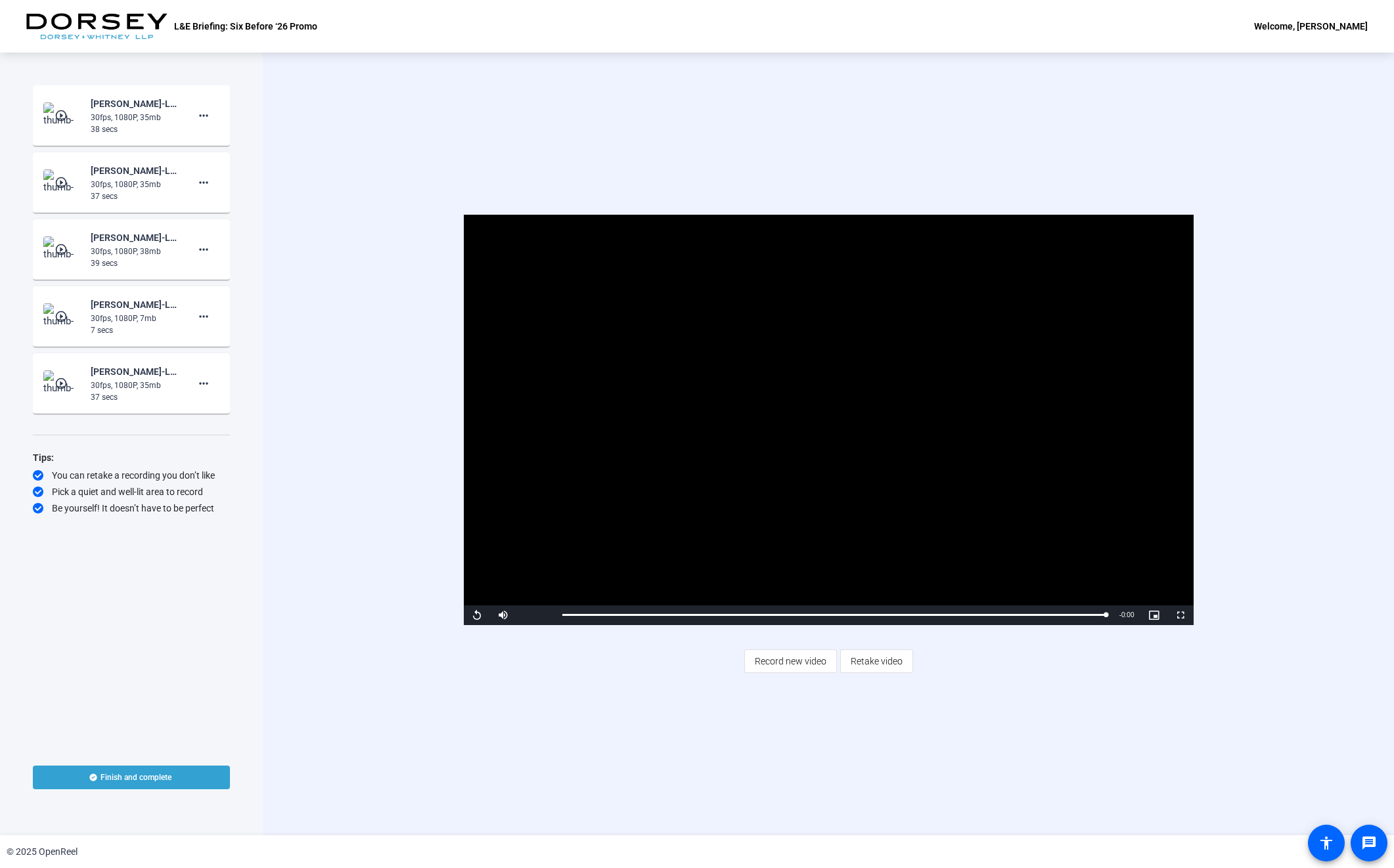
click at [803, 669] on span "Record new video" at bounding box center [791, 661] width 72 height 25
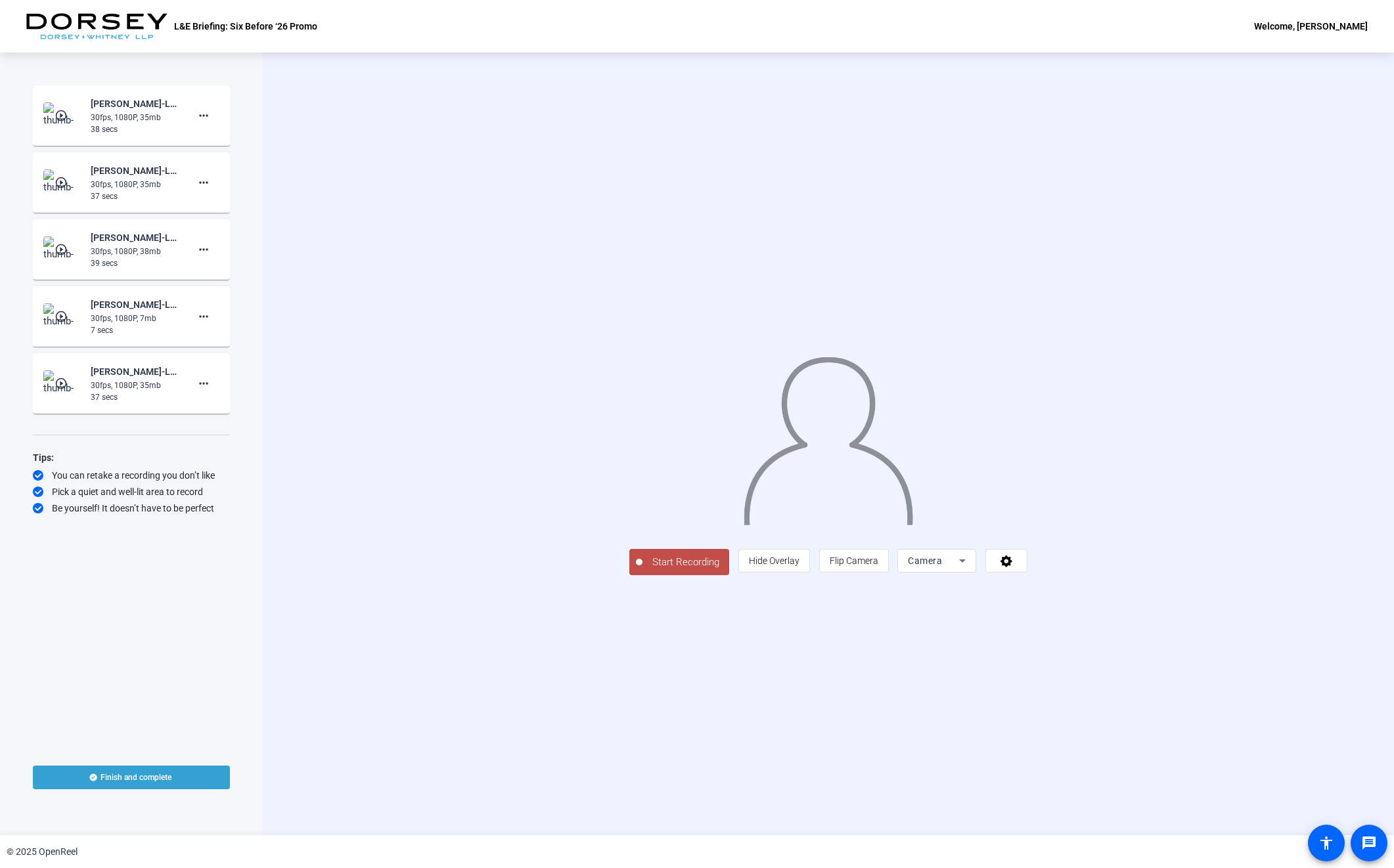
click at [643, 570] on span "Start Recording" at bounding box center [686, 562] width 87 height 15
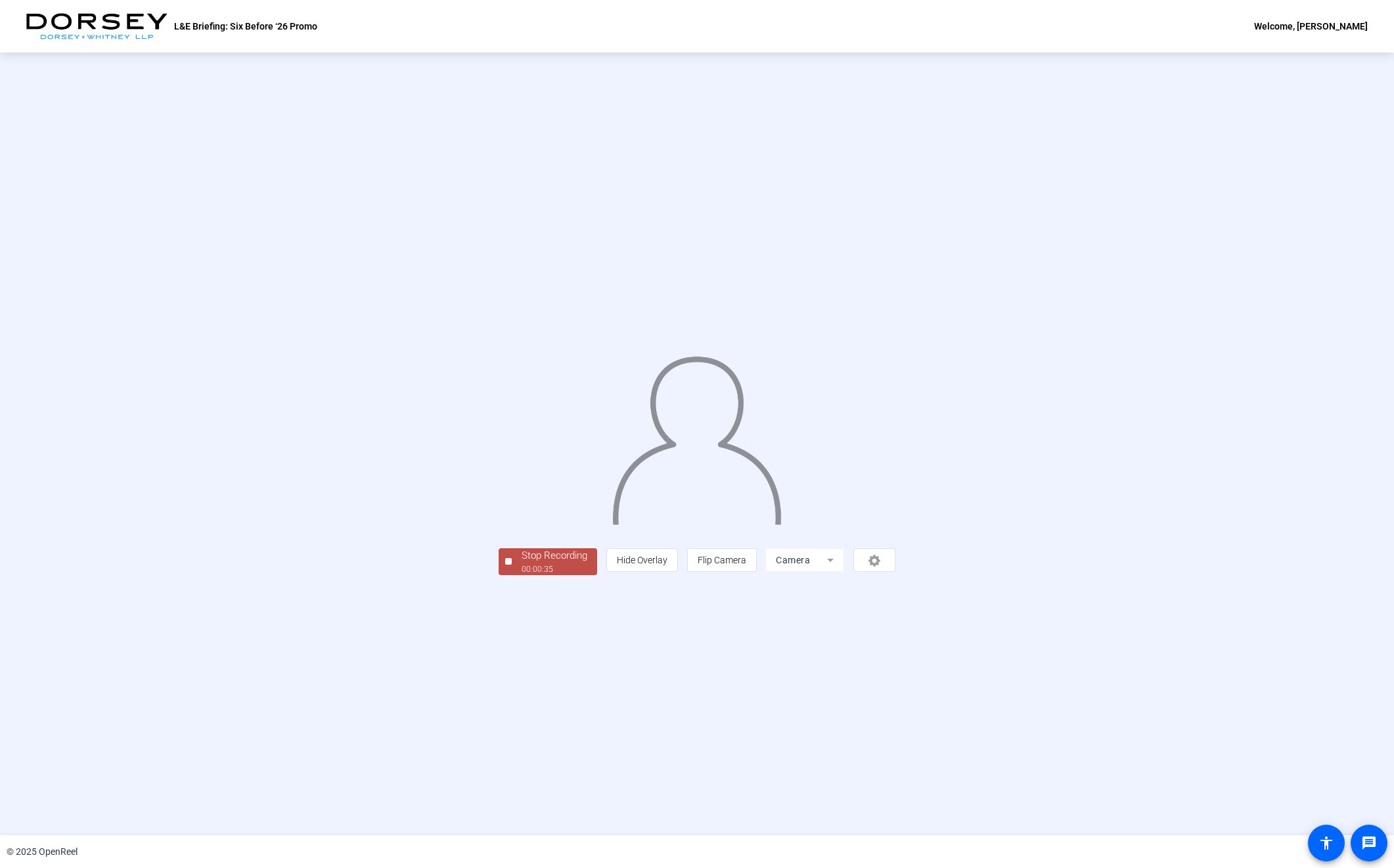
click at [522, 575] on div "00:00:35" at bounding box center [554, 569] width 66 height 12
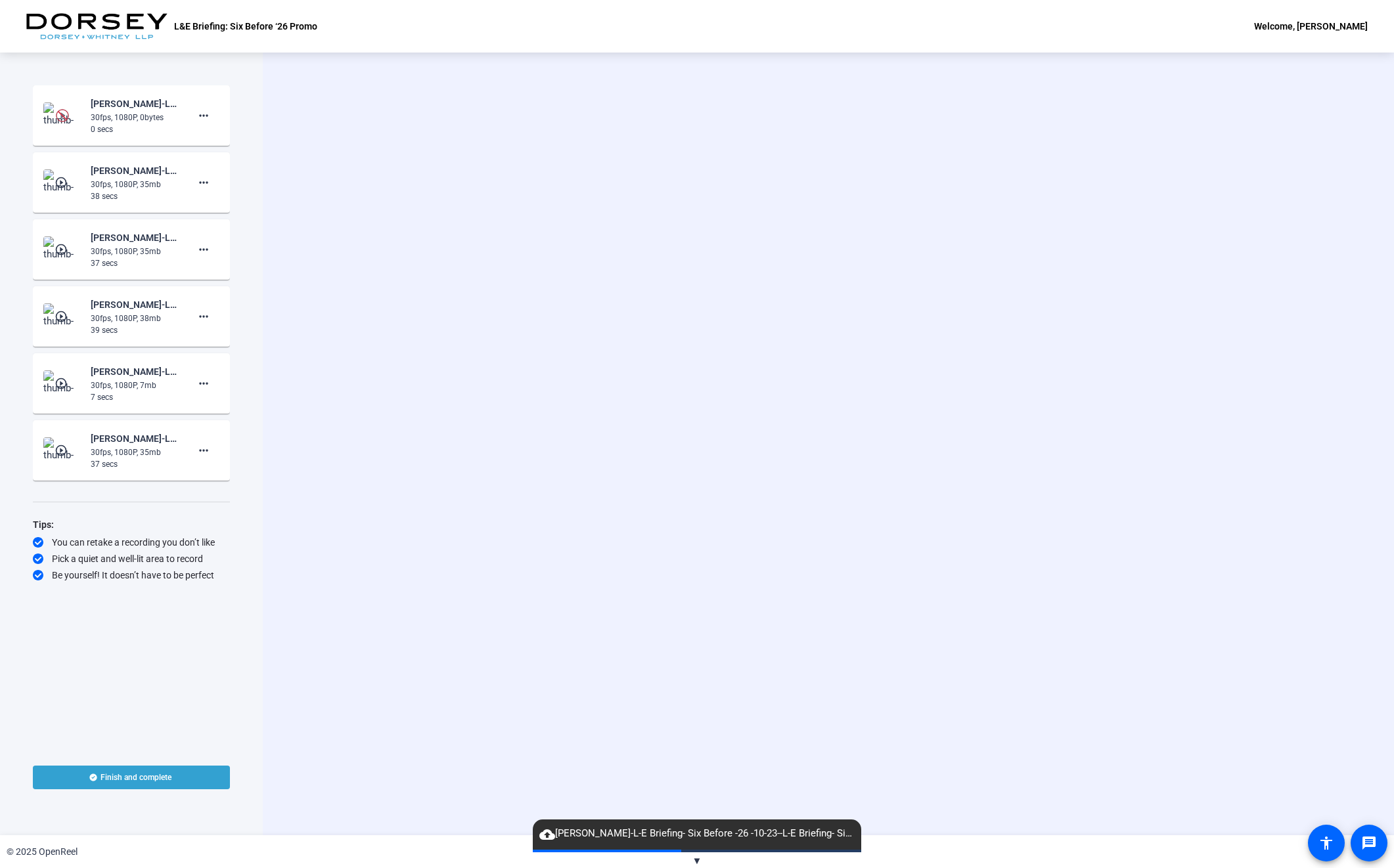
click at [134, 119] on div "30fps, 1080P, 0bytes" at bounding box center [134, 118] width 88 height 12
click at [63, 112] on img at bounding box center [62, 115] width 13 height 13
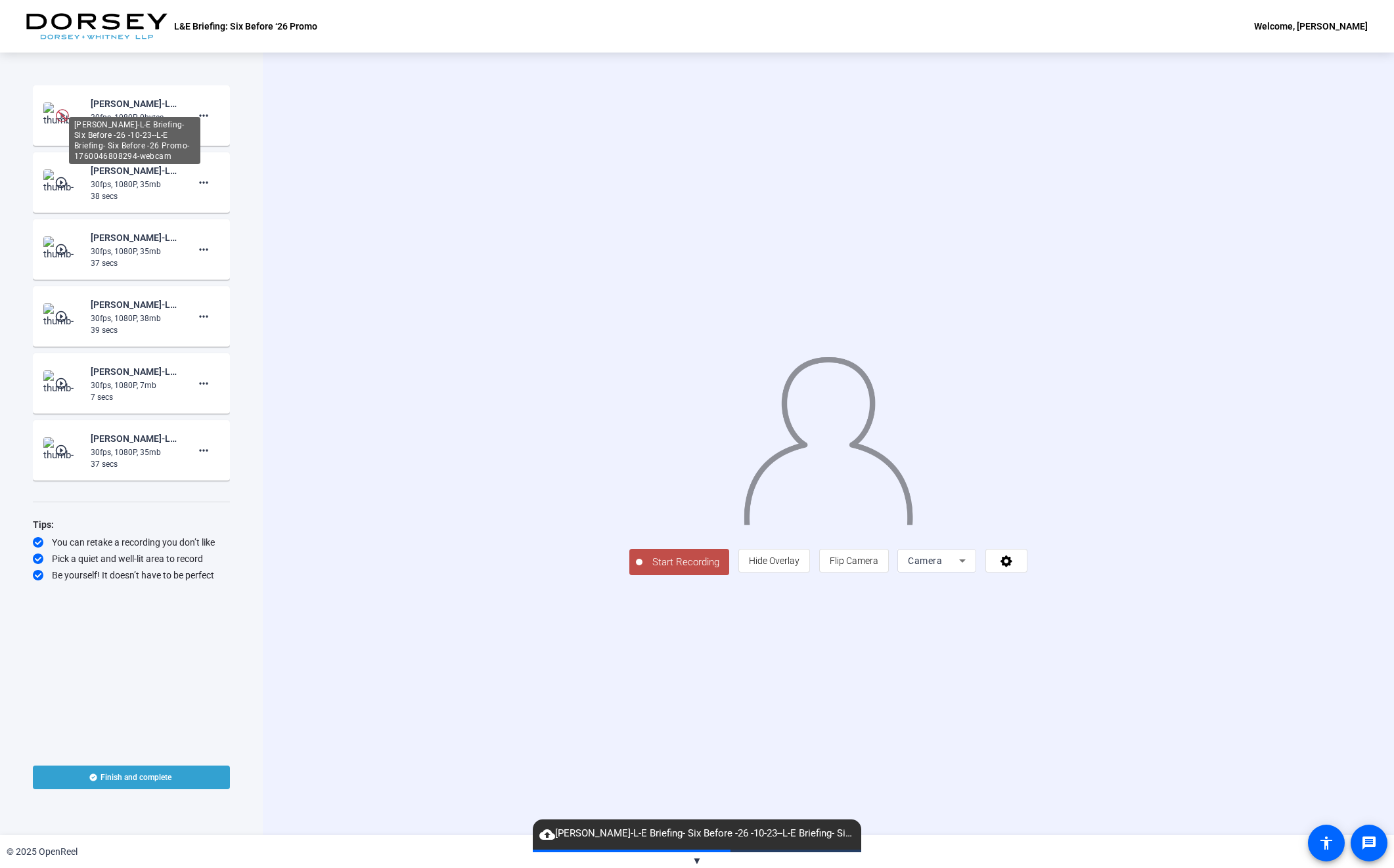
click at [125, 106] on div "[PERSON_NAME]-L-E Briefing- Six Before -26 -10-23--L-E Briefing- Six Before -26…" at bounding box center [134, 103] width 88 height 16
drag, startPoint x: 125, startPoint y: 106, endPoint x: 54, endPoint y: 112, distance: 71.3
click at [54, 112] on img at bounding box center [62, 115] width 39 height 26
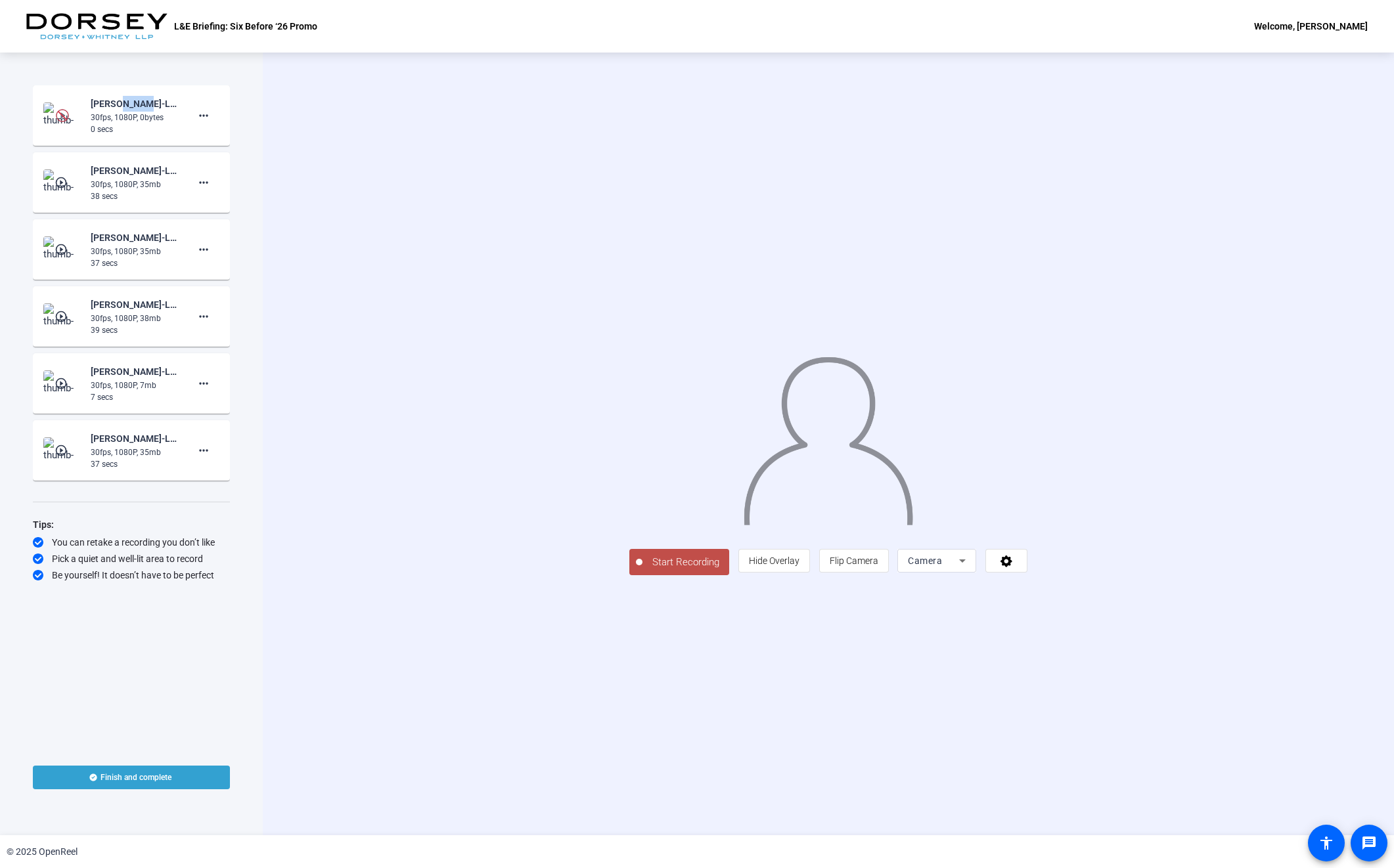
click at [643, 570] on span "Start Recording" at bounding box center [686, 562] width 87 height 15
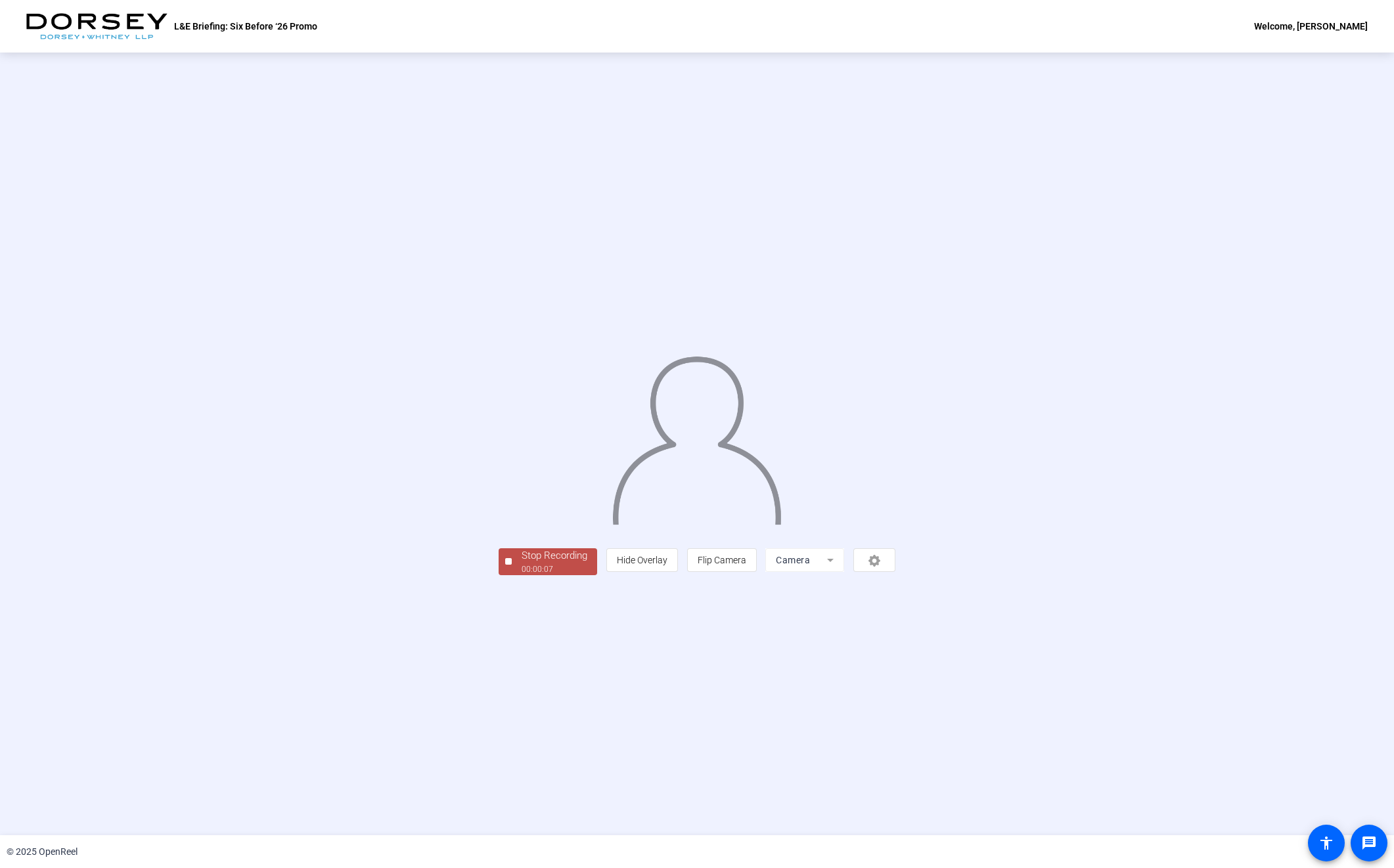
click at [522, 563] on div "Stop Recording" at bounding box center [554, 556] width 66 height 15
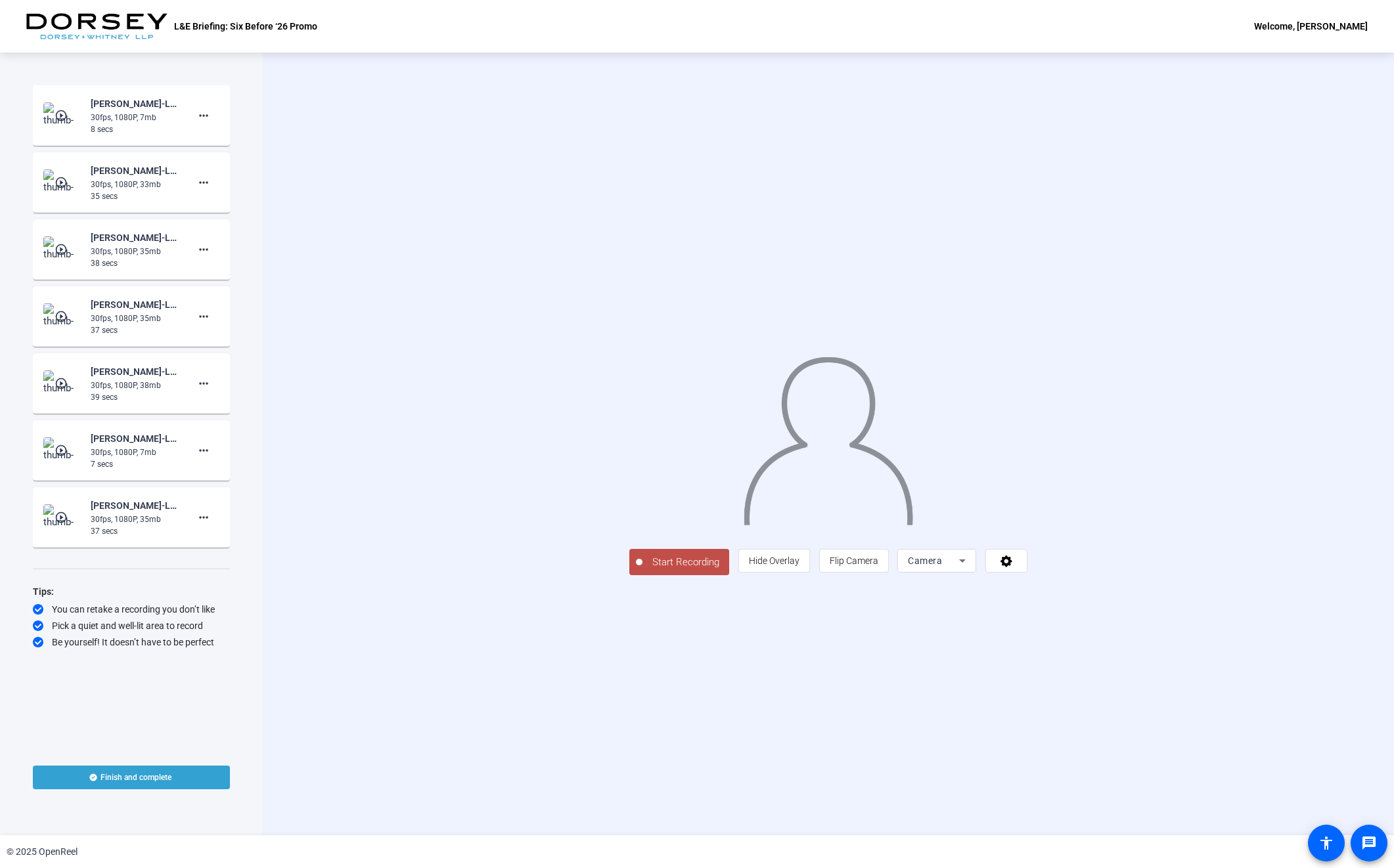
click at [643, 570] on span "Start Recording" at bounding box center [686, 562] width 87 height 15
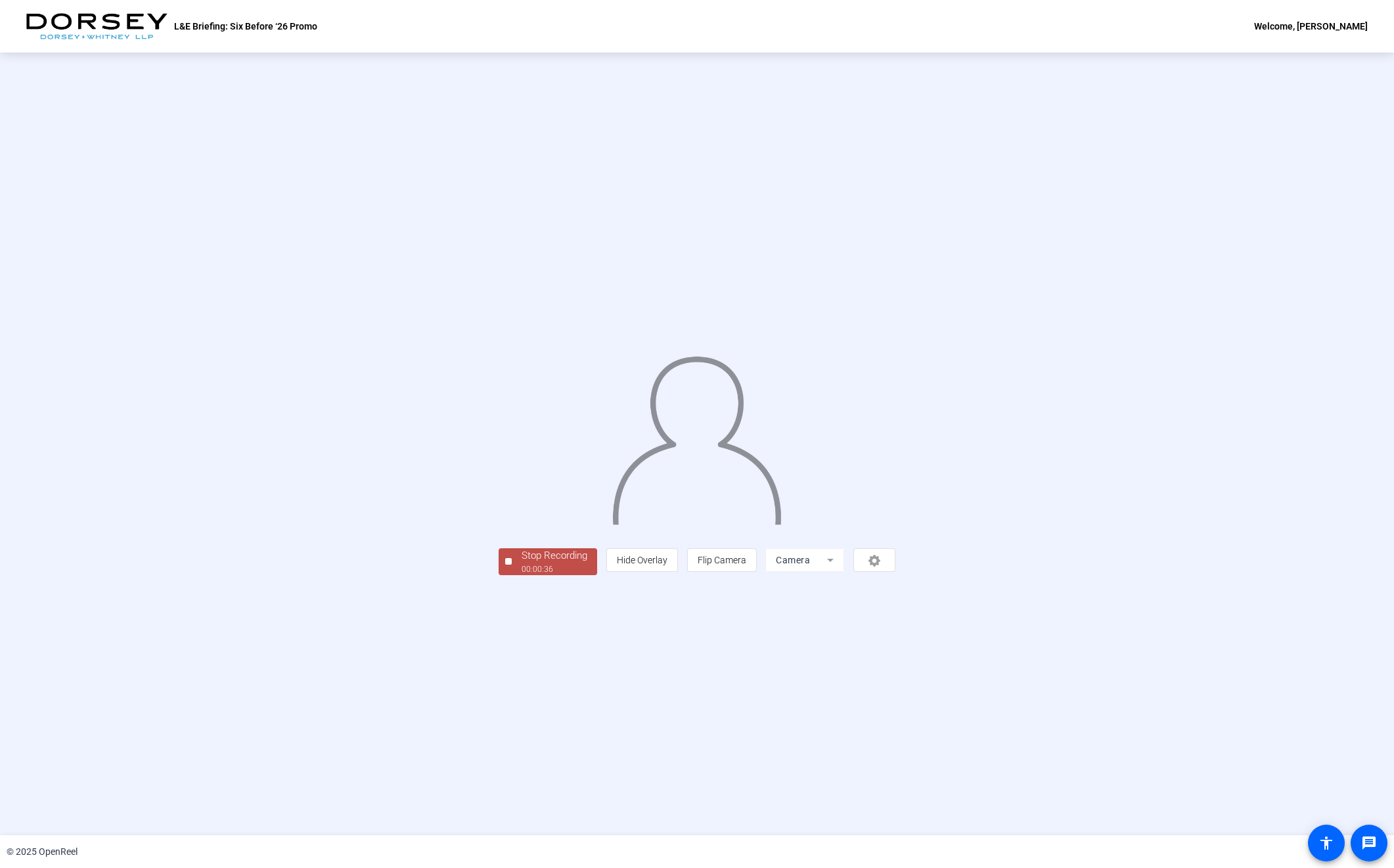
click at [512, 575] on span "Stop Recording 00:00:36" at bounding box center [554, 562] width 85 height 27
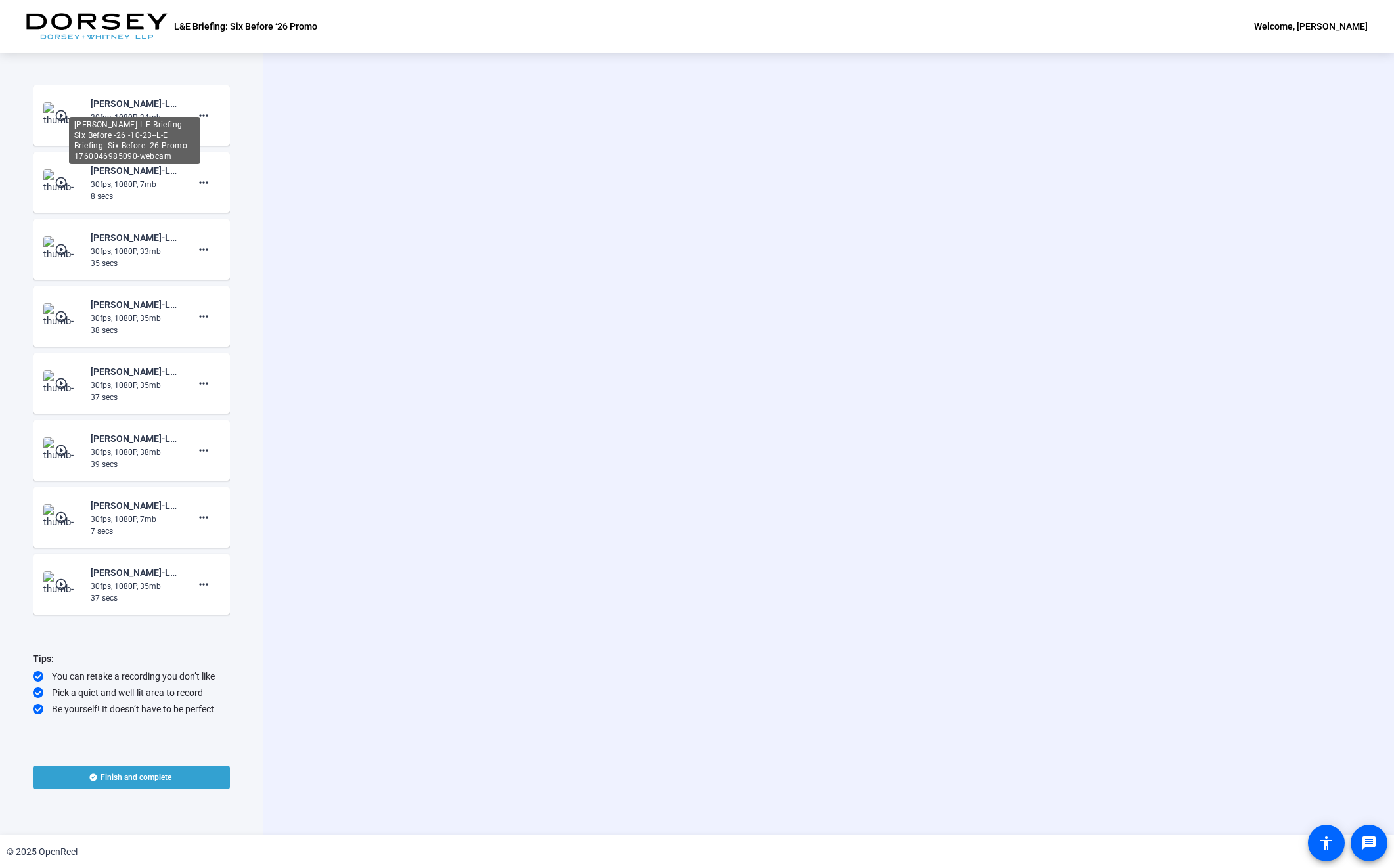
click at [154, 117] on div "Nisha Verma-L-E Briefing- Six Before -26 -10-23--L-E Briefing- Six Before -26 P…" at bounding box center [134, 140] width 131 height 48
click at [66, 113] on mat-icon "play_circle_outline" at bounding box center [62, 115] width 16 height 13
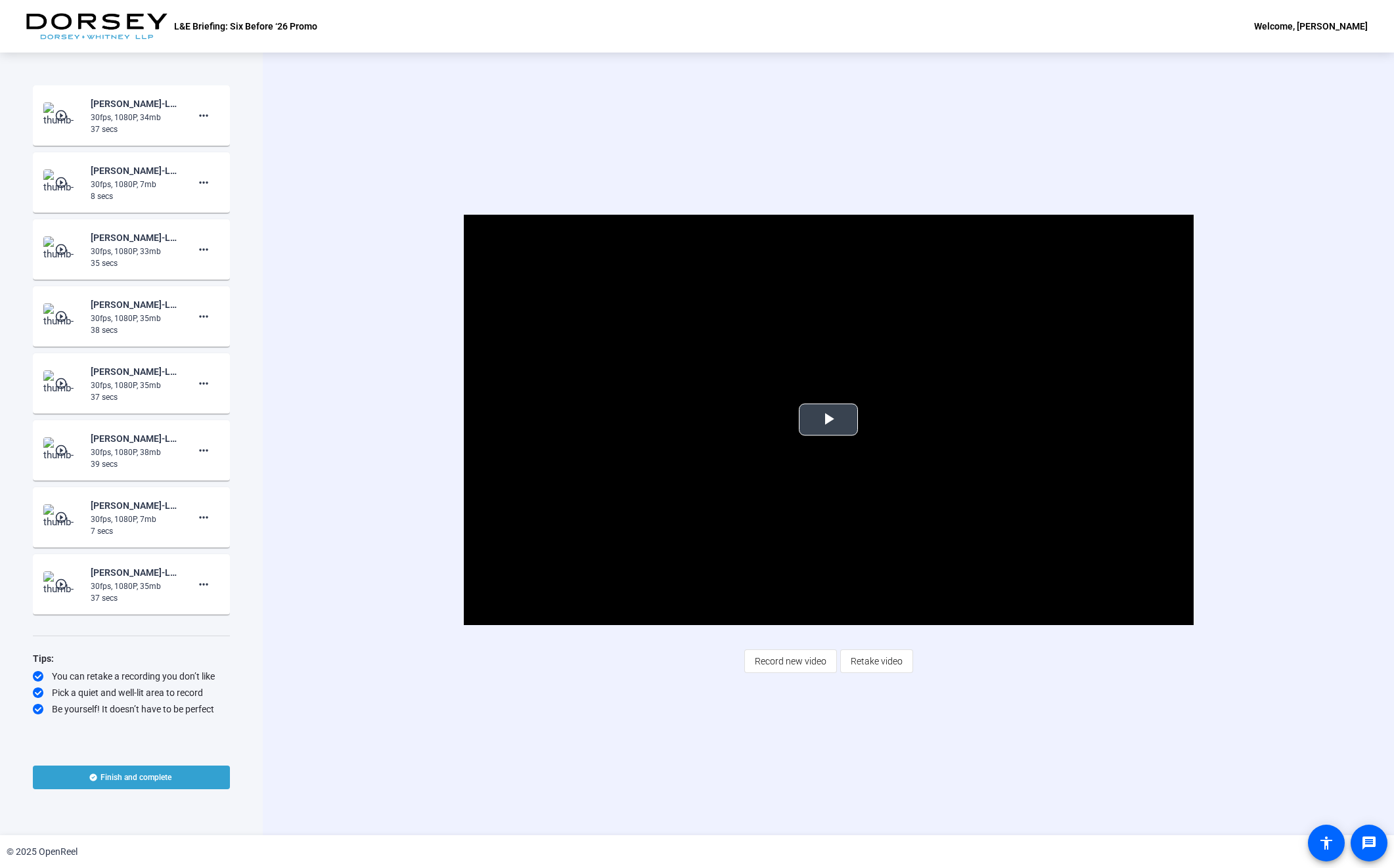
click at [828, 420] on span "Video Player" at bounding box center [828, 420] width 0 height 0
click at [823, 665] on span "Record new video" at bounding box center [791, 661] width 72 height 25
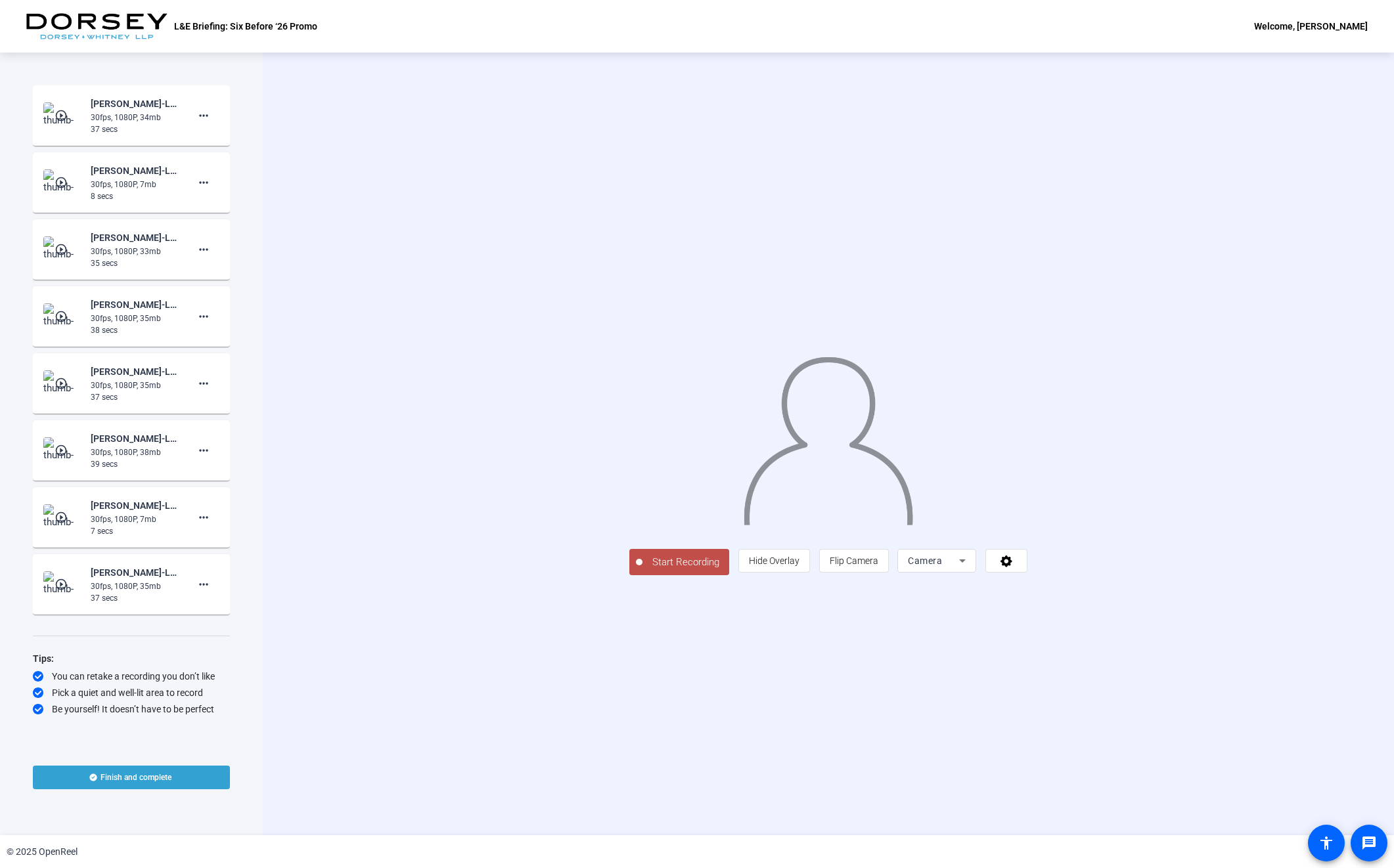
click at [643, 570] on span "Start Recording" at bounding box center [686, 562] width 87 height 15
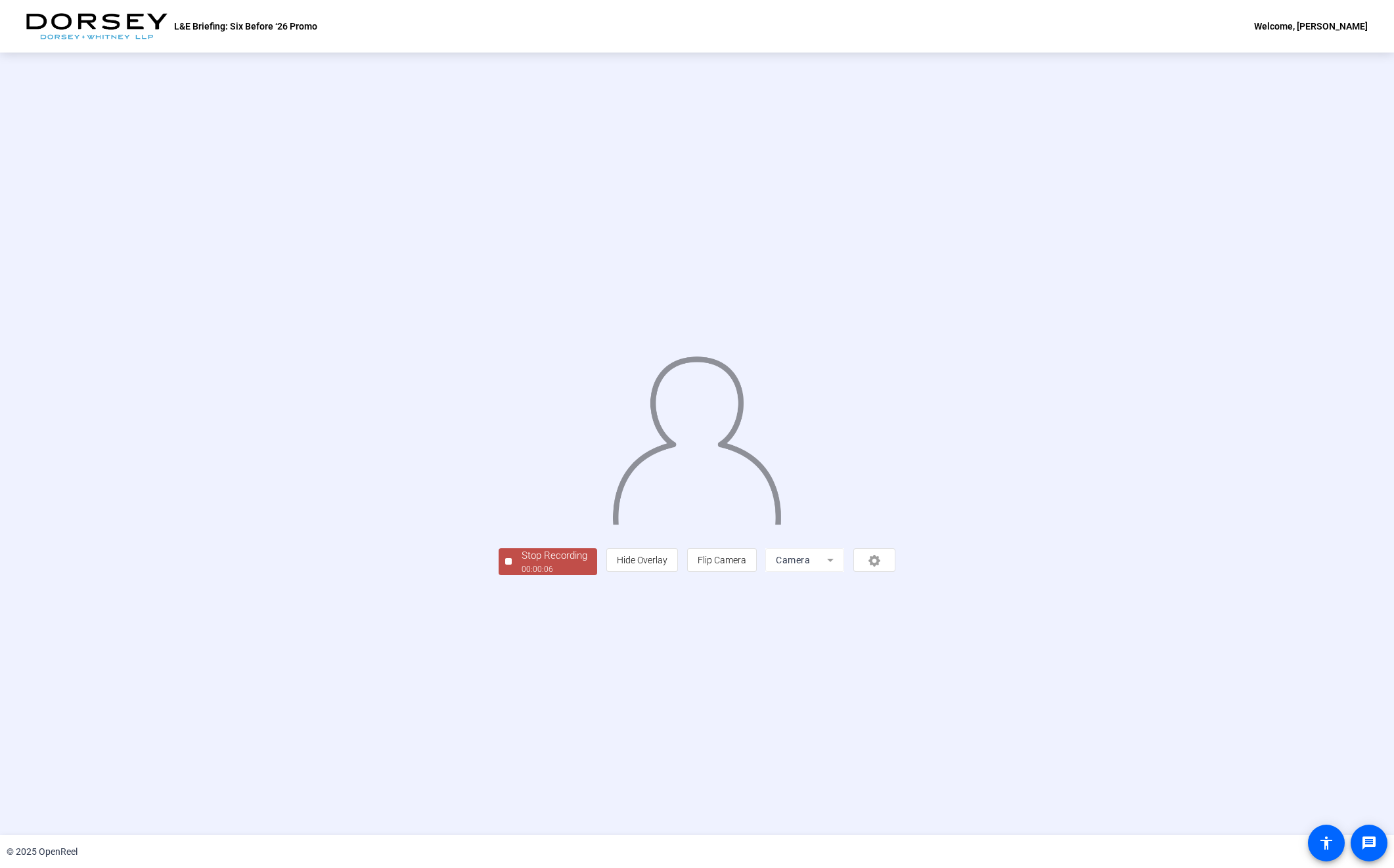
click at [844, 572] on mat-form-field "Camera" at bounding box center [805, 559] width 79 height 23
click at [522, 563] on div "Stop Recording" at bounding box center [554, 556] width 66 height 15
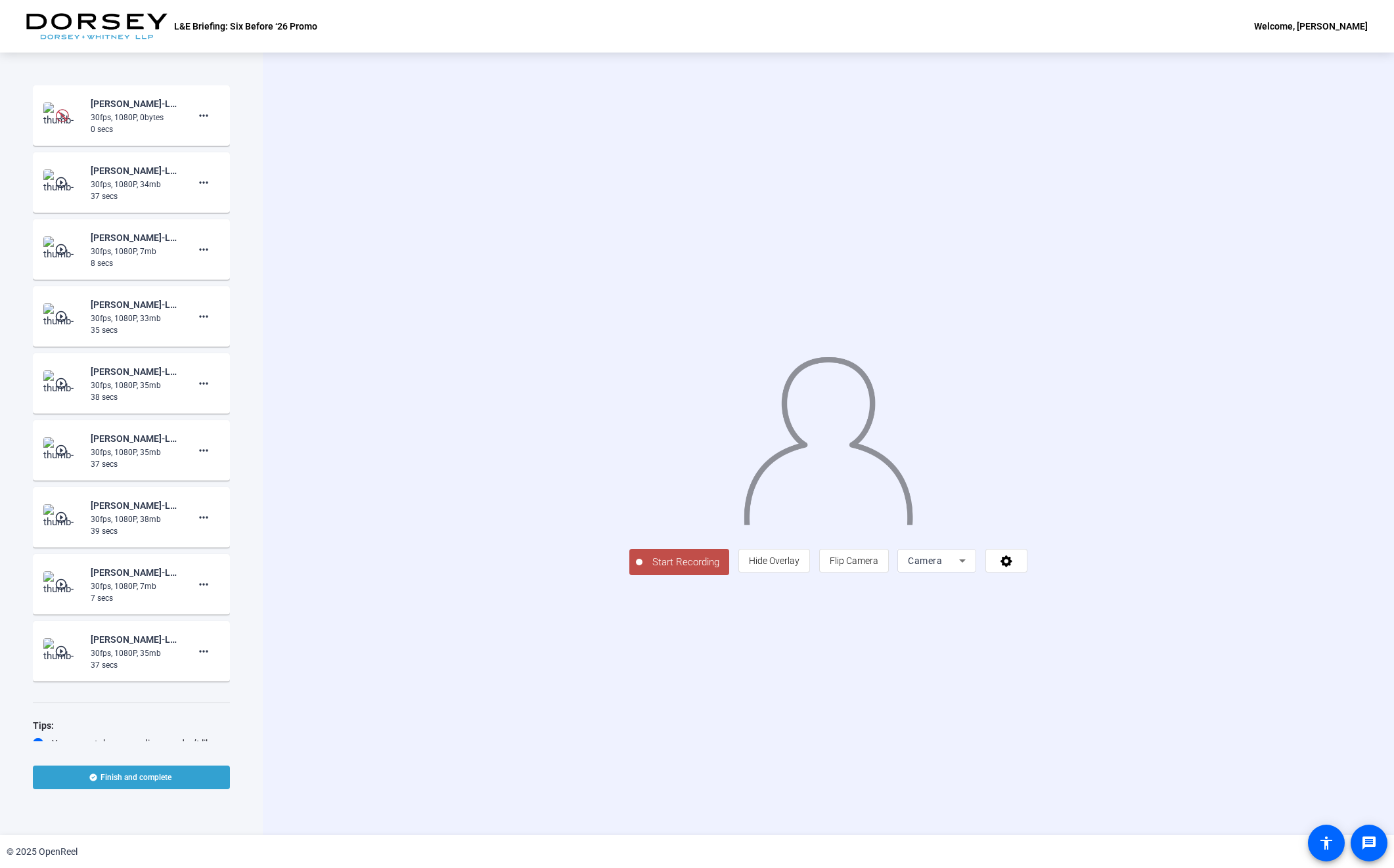
click at [643, 570] on span "Start Recording" at bounding box center [686, 562] width 87 height 15
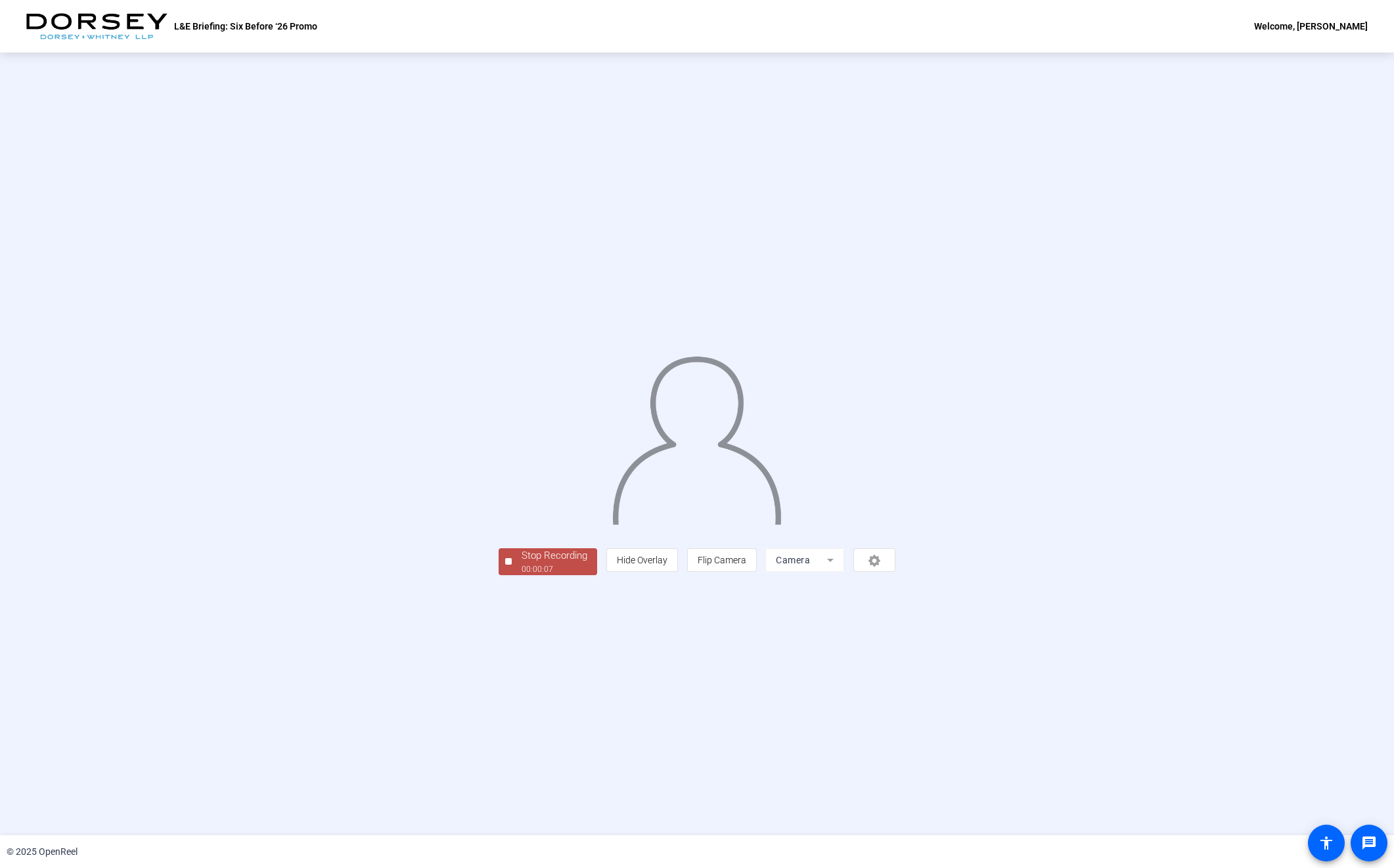
click at [522, 575] on div "00:00:07" at bounding box center [554, 569] width 66 height 12
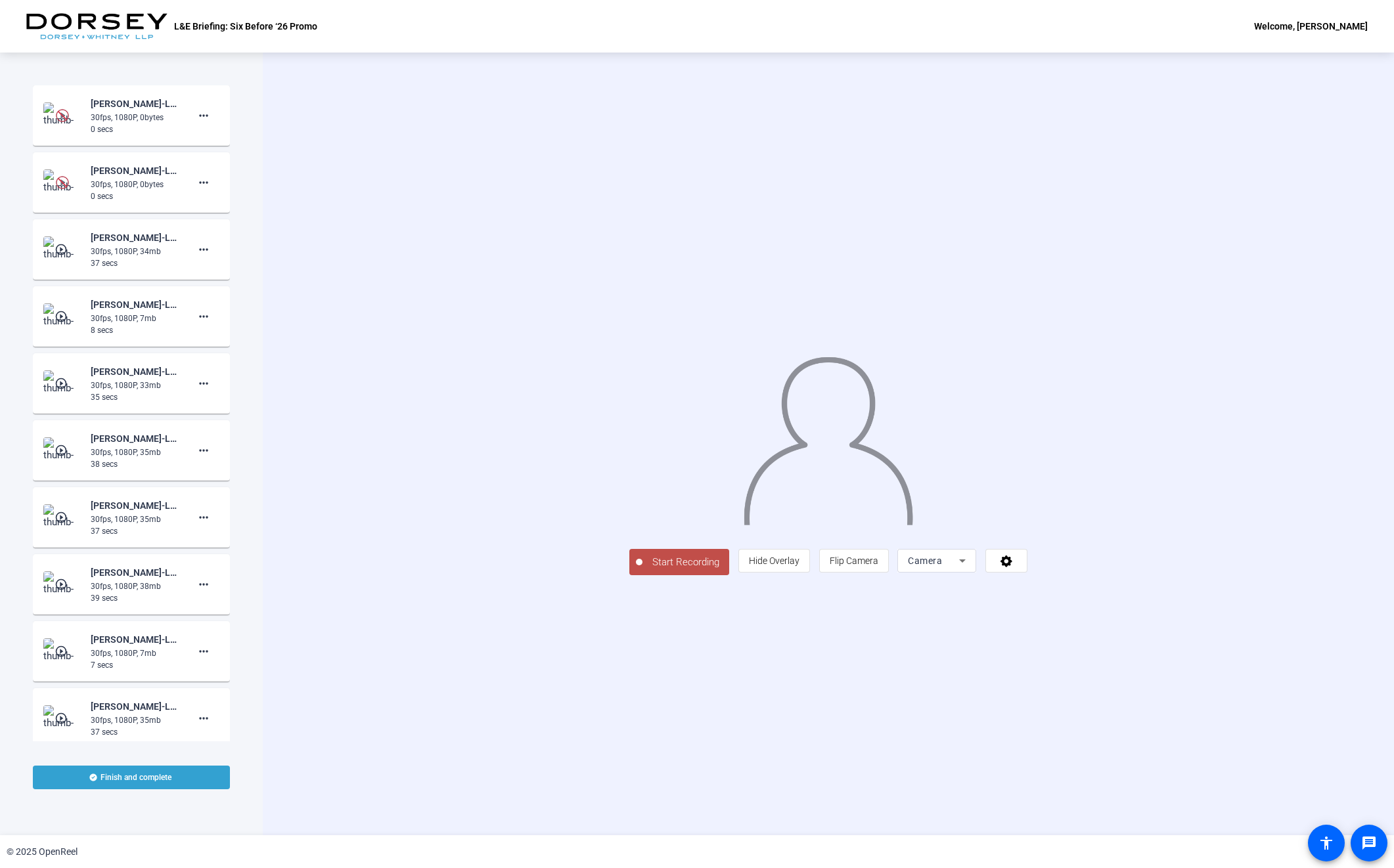
click at [643, 570] on span "Start Recording" at bounding box center [686, 562] width 87 height 15
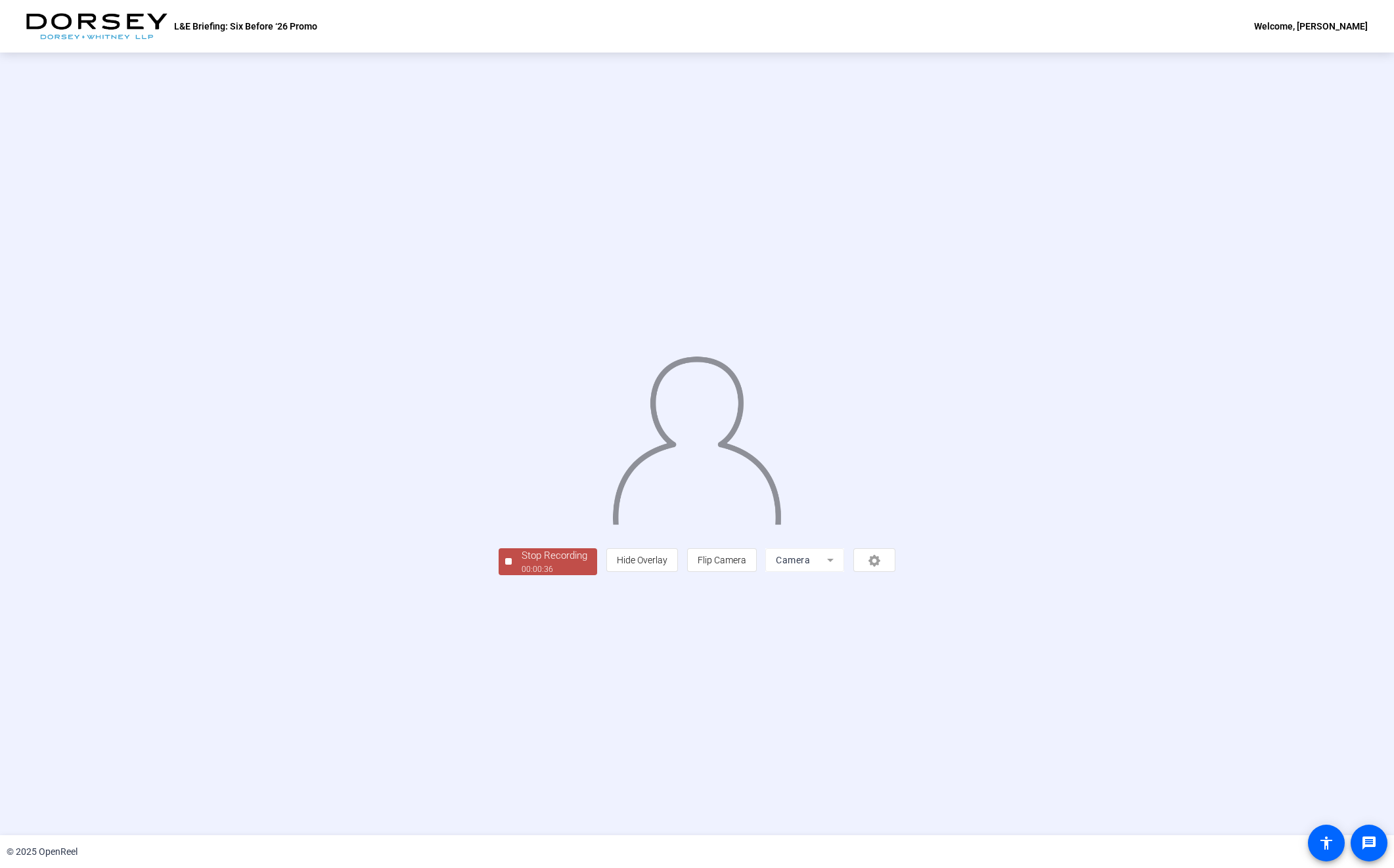
click at [522, 563] on div "Stop Recording" at bounding box center [554, 556] width 66 height 15
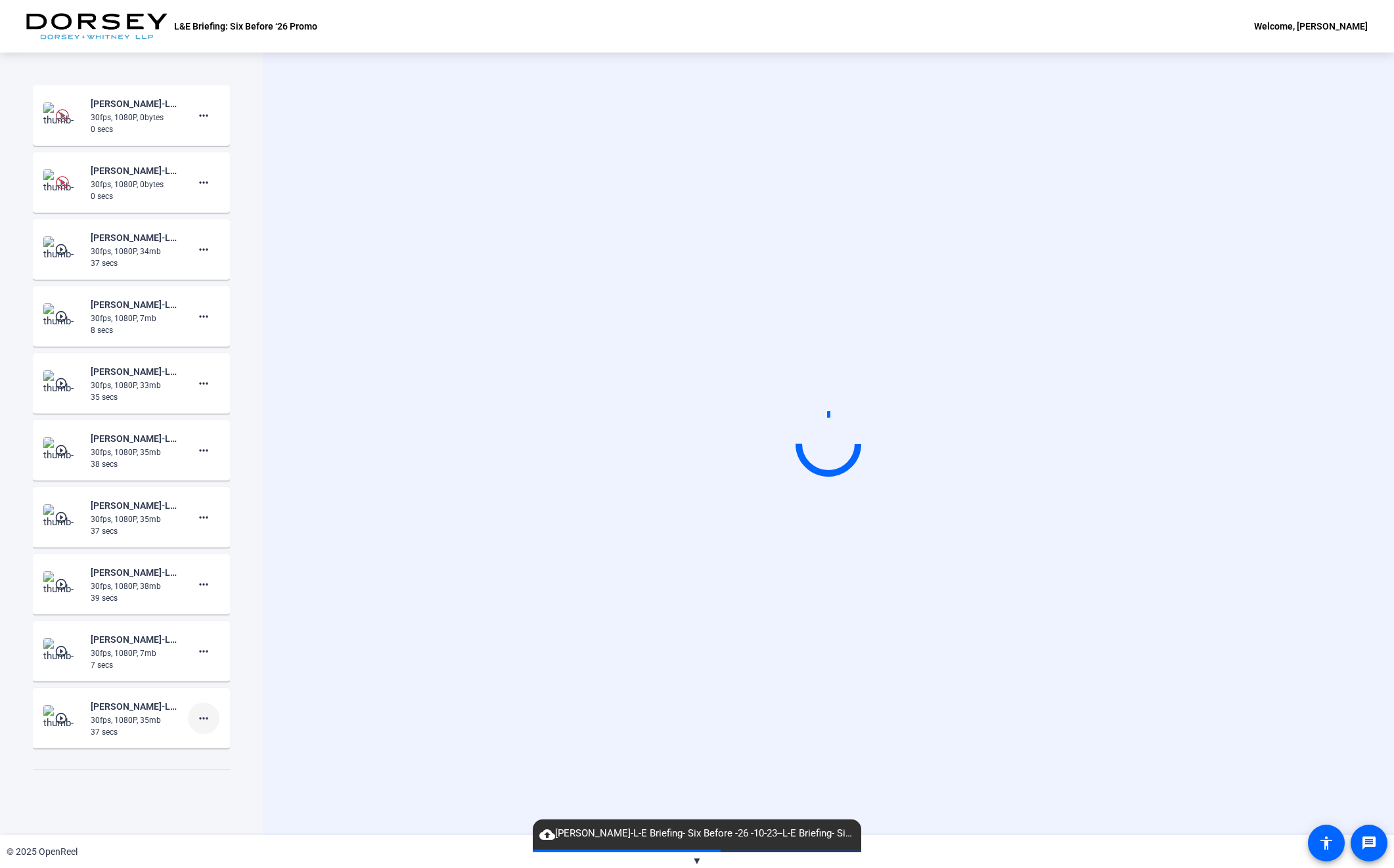
click at [199, 709] on span at bounding box center [204, 719] width 32 height 32
click at [216, 741] on span "Delete clip" at bounding box center [218, 746] width 53 height 16
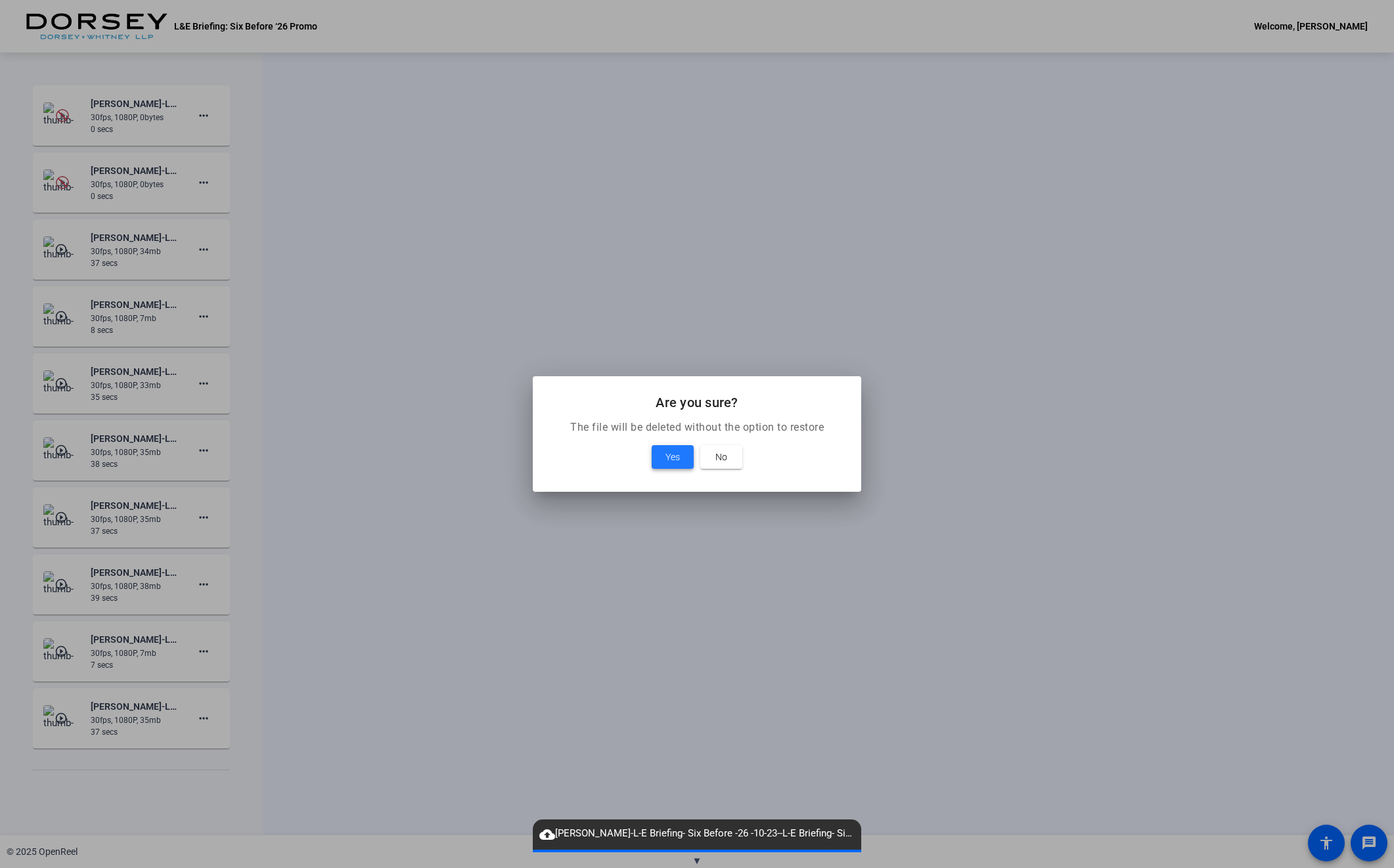
click at [683, 463] on span at bounding box center [673, 457] width 42 height 32
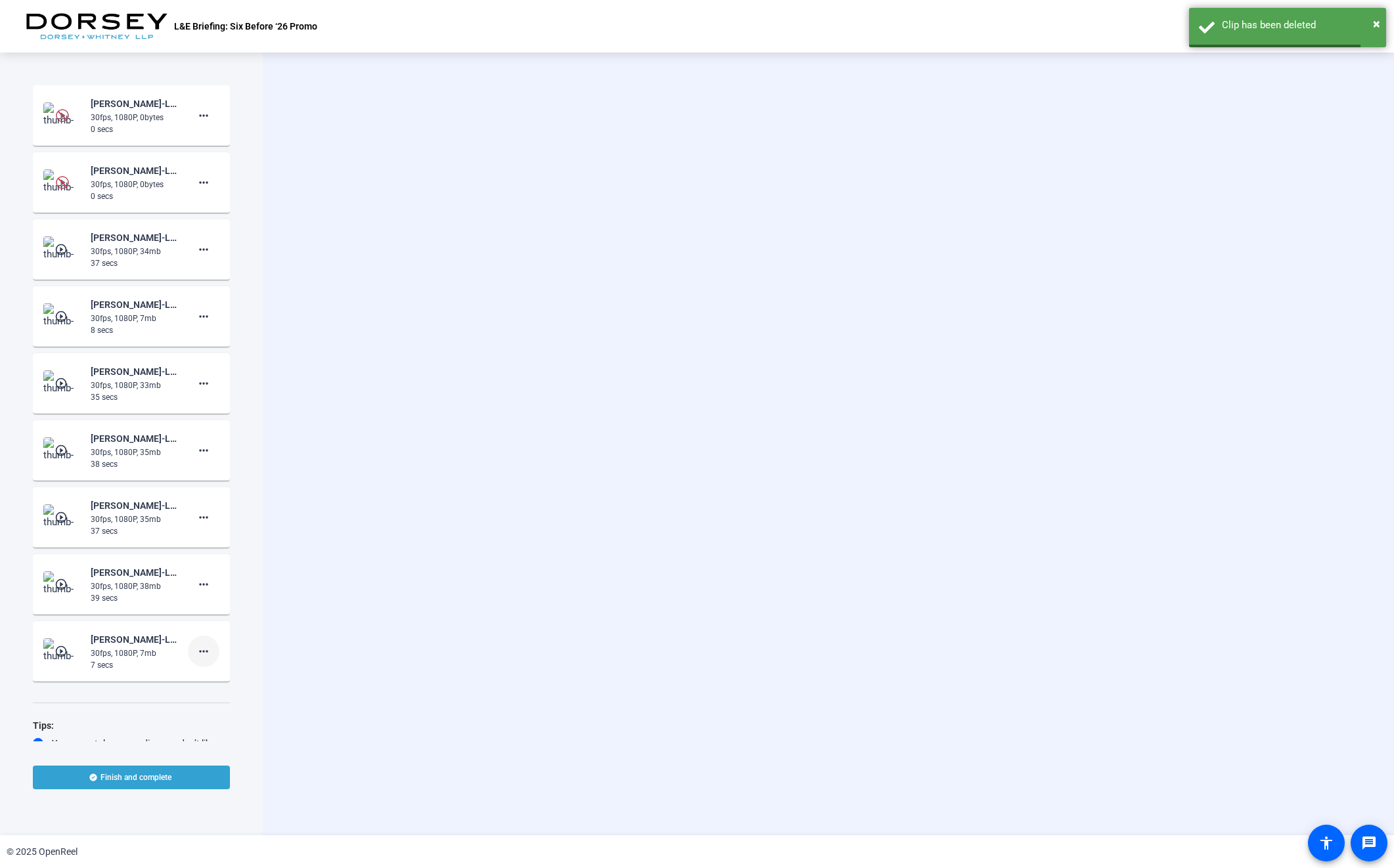
click at [205, 645] on span at bounding box center [204, 651] width 32 height 32
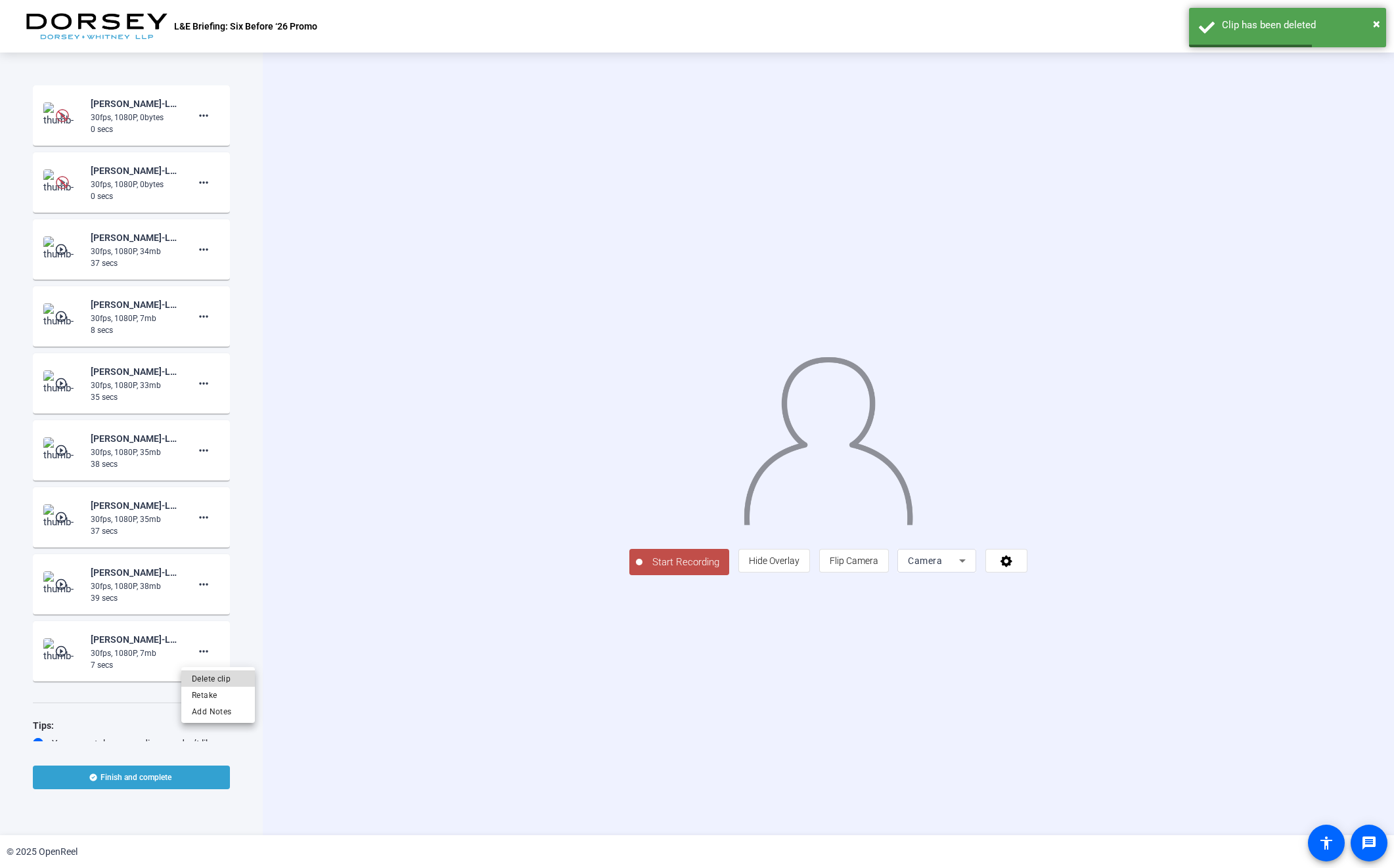
click at [221, 679] on span "Delete clip" at bounding box center [218, 679] width 53 height 16
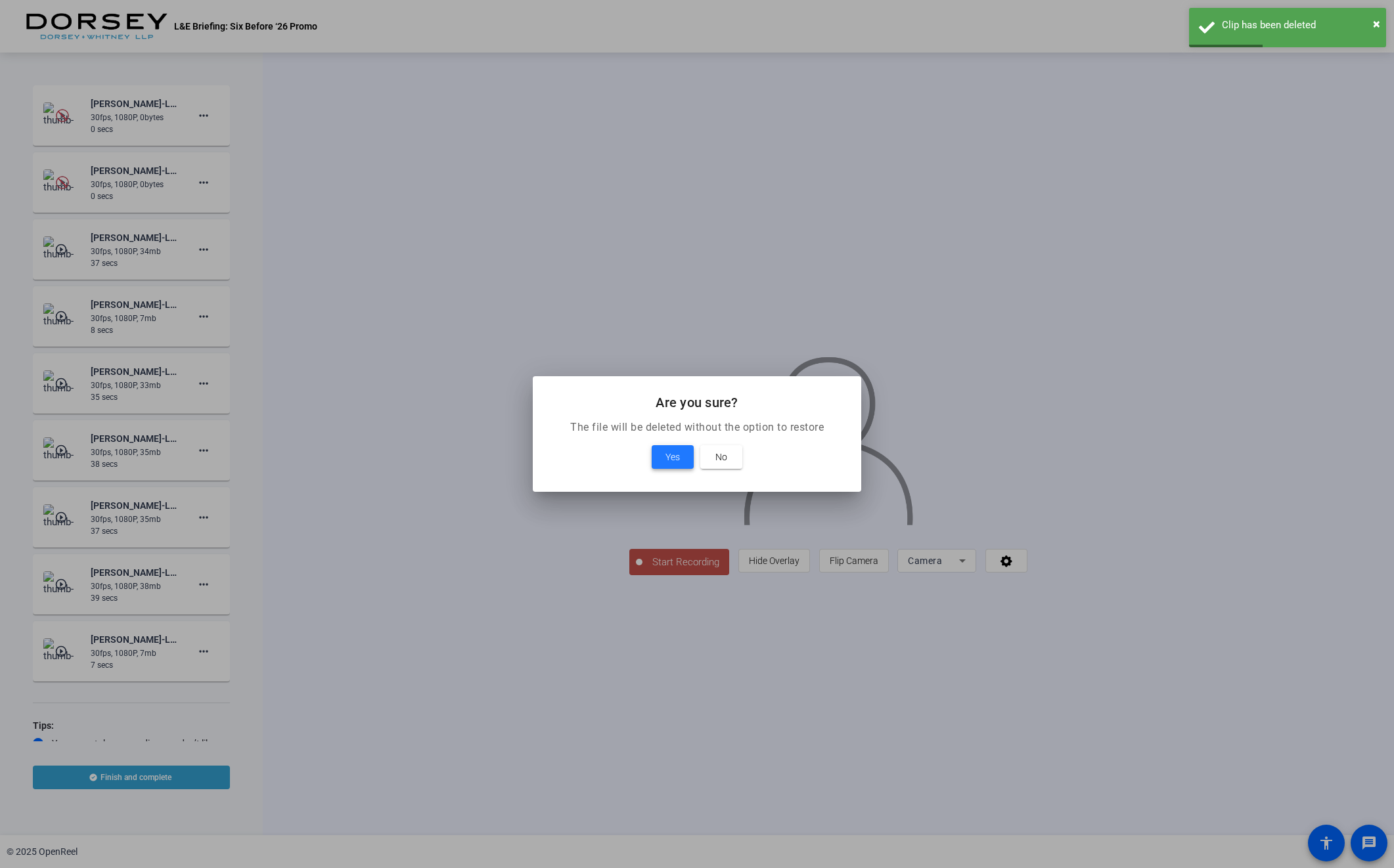
click at [689, 466] on span at bounding box center [673, 457] width 42 height 32
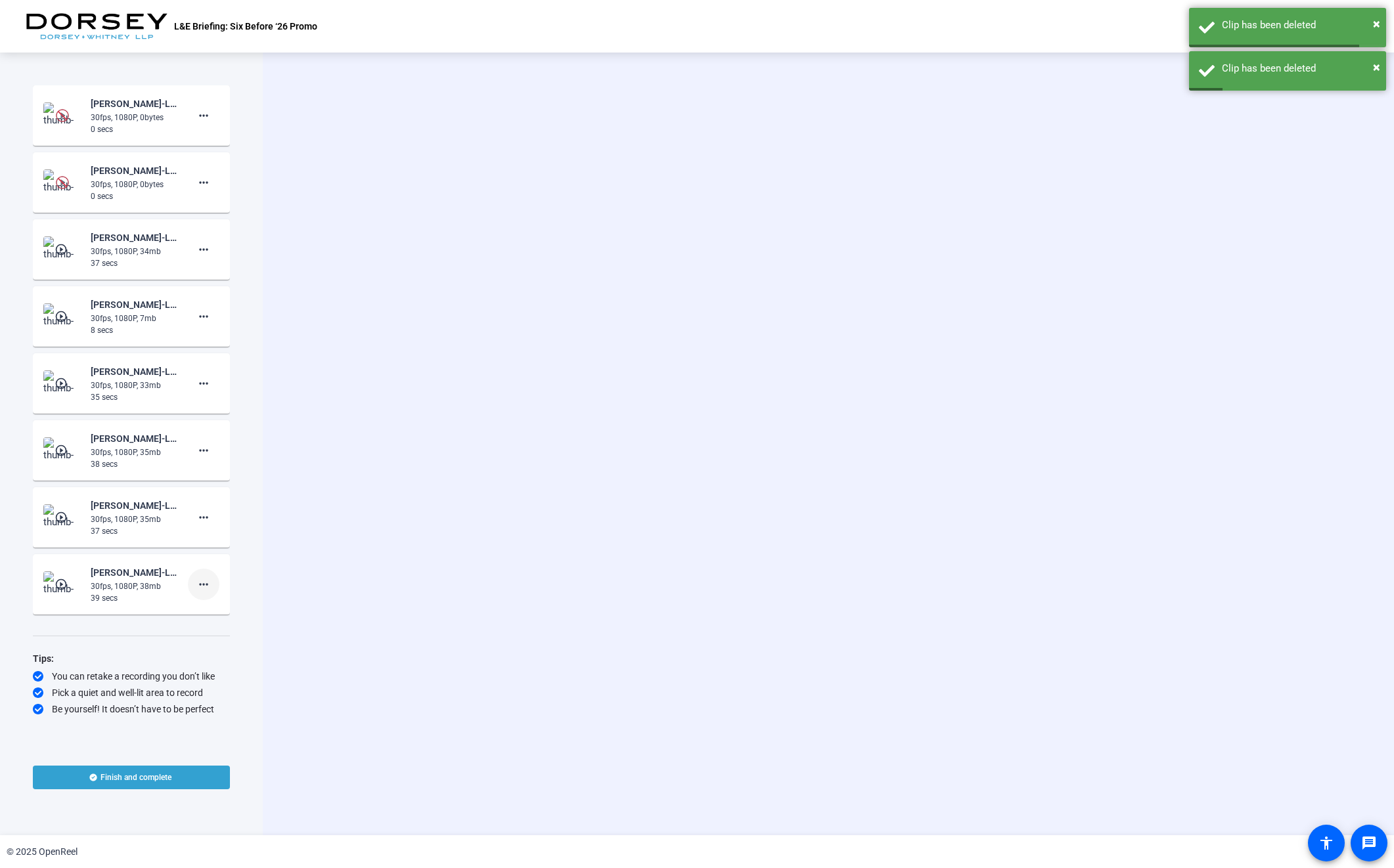
click at [203, 587] on mat-icon "more_horiz" at bounding box center [203, 584] width 16 height 16
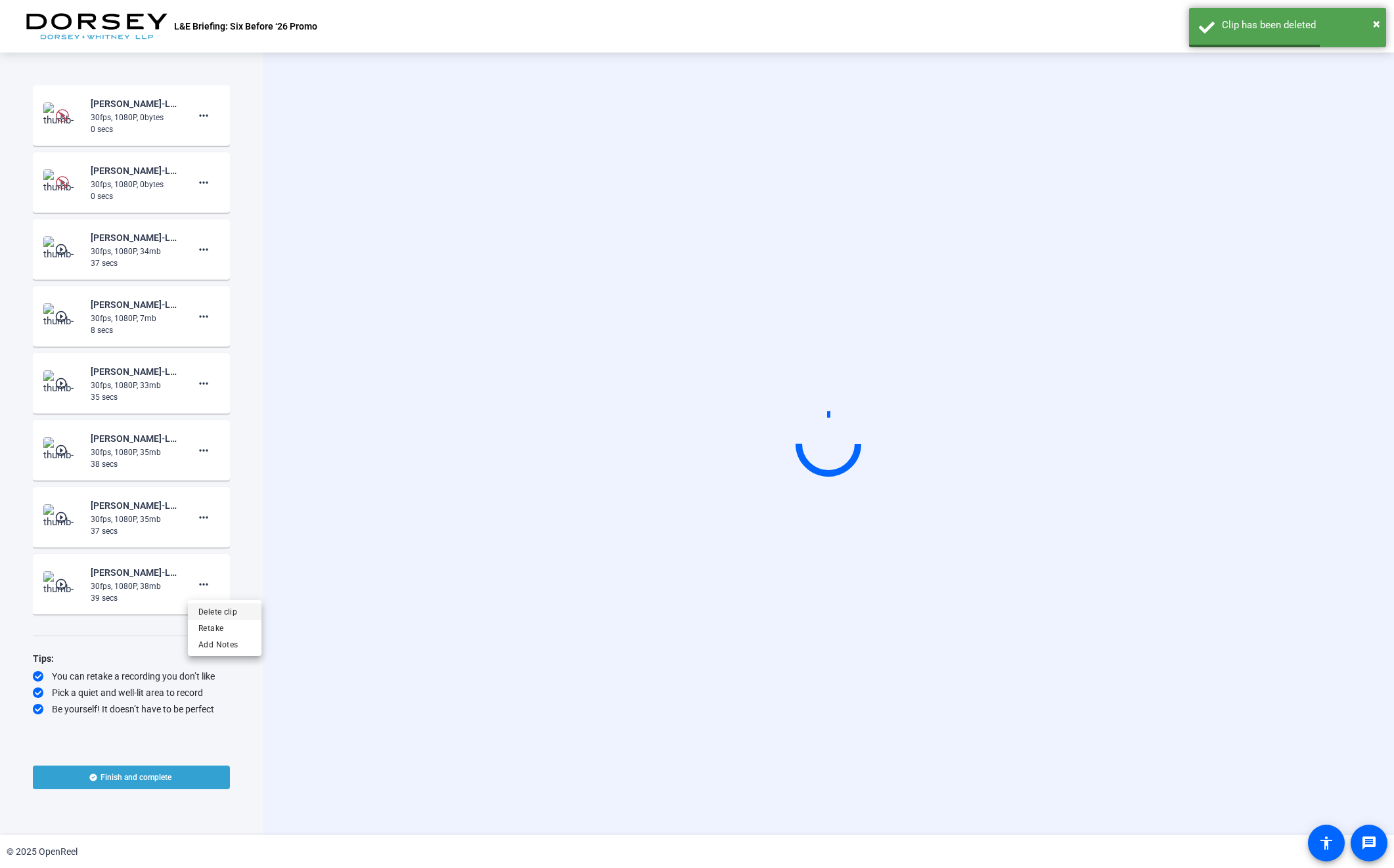
click at [235, 614] on span "Delete clip" at bounding box center [225, 611] width 53 height 16
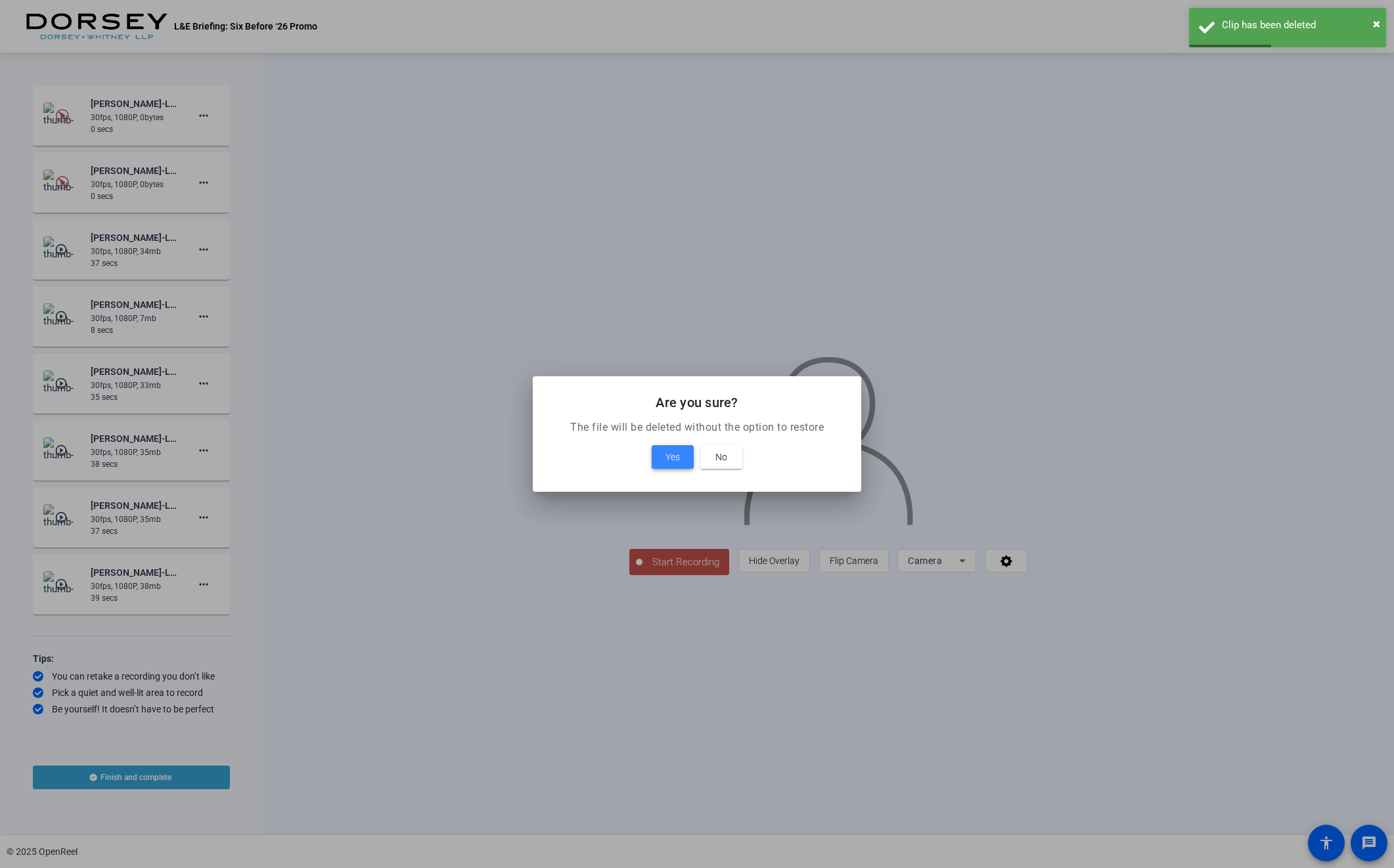
click at [686, 457] on span at bounding box center [673, 457] width 42 height 32
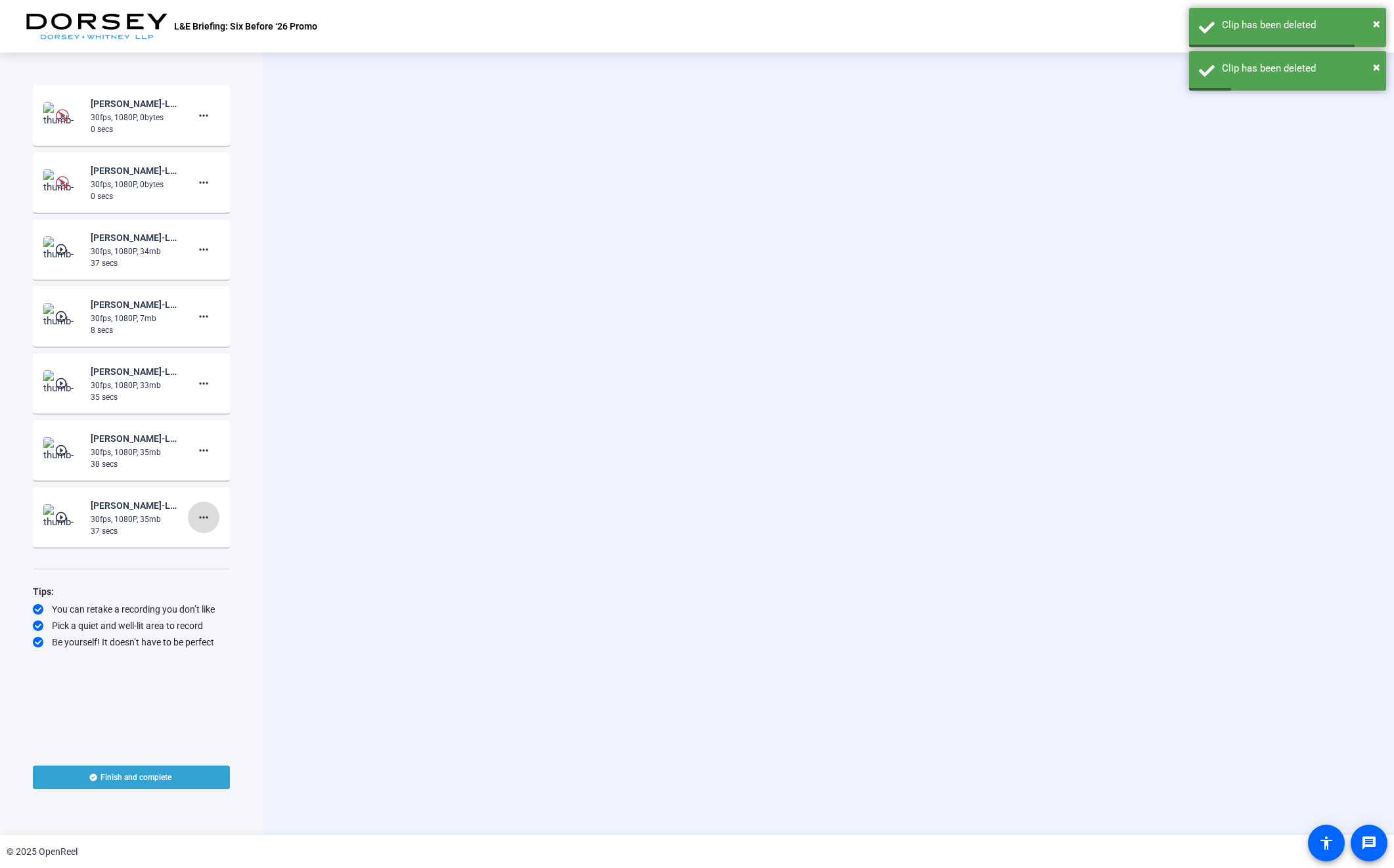
click at [204, 518] on mat-icon "more_horiz" at bounding box center [203, 517] width 16 height 16
click at [211, 547] on span "Delete clip" at bounding box center [225, 545] width 53 height 16
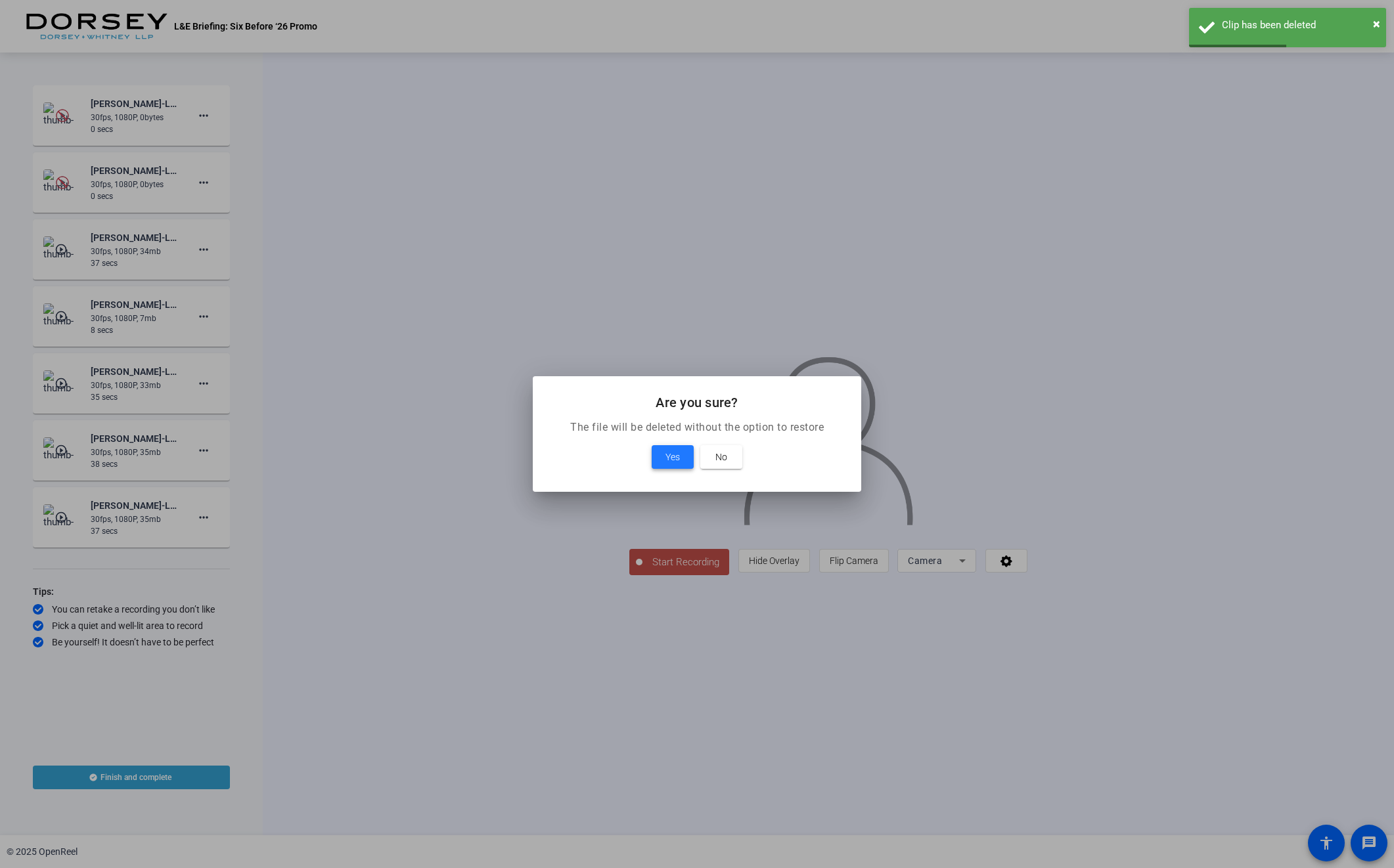
click at [660, 467] on span at bounding box center [673, 457] width 42 height 32
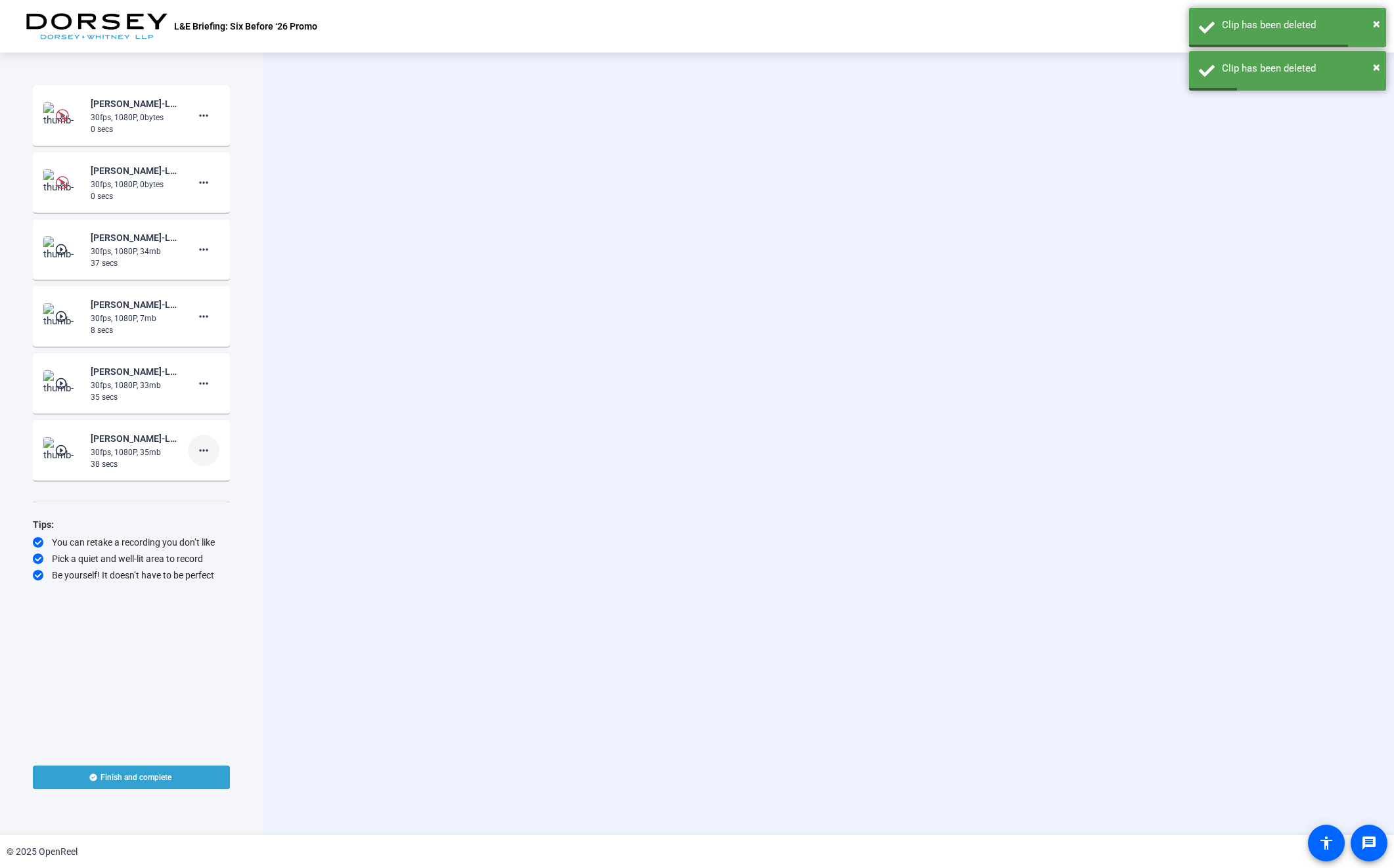
click at [192, 446] on span at bounding box center [204, 451] width 32 height 32
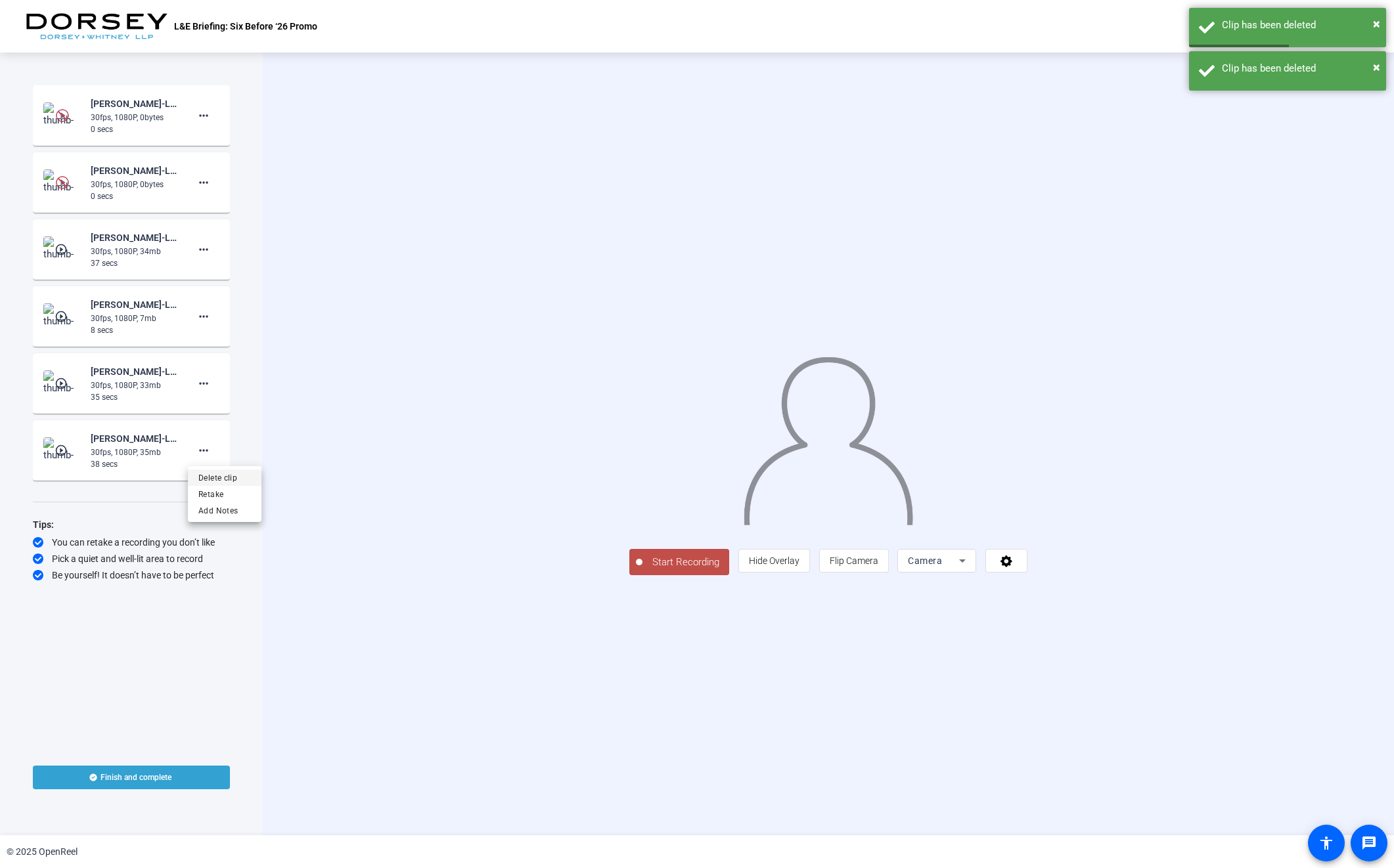
click at [248, 479] on span "Delete clip" at bounding box center [225, 478] width 53 height 16
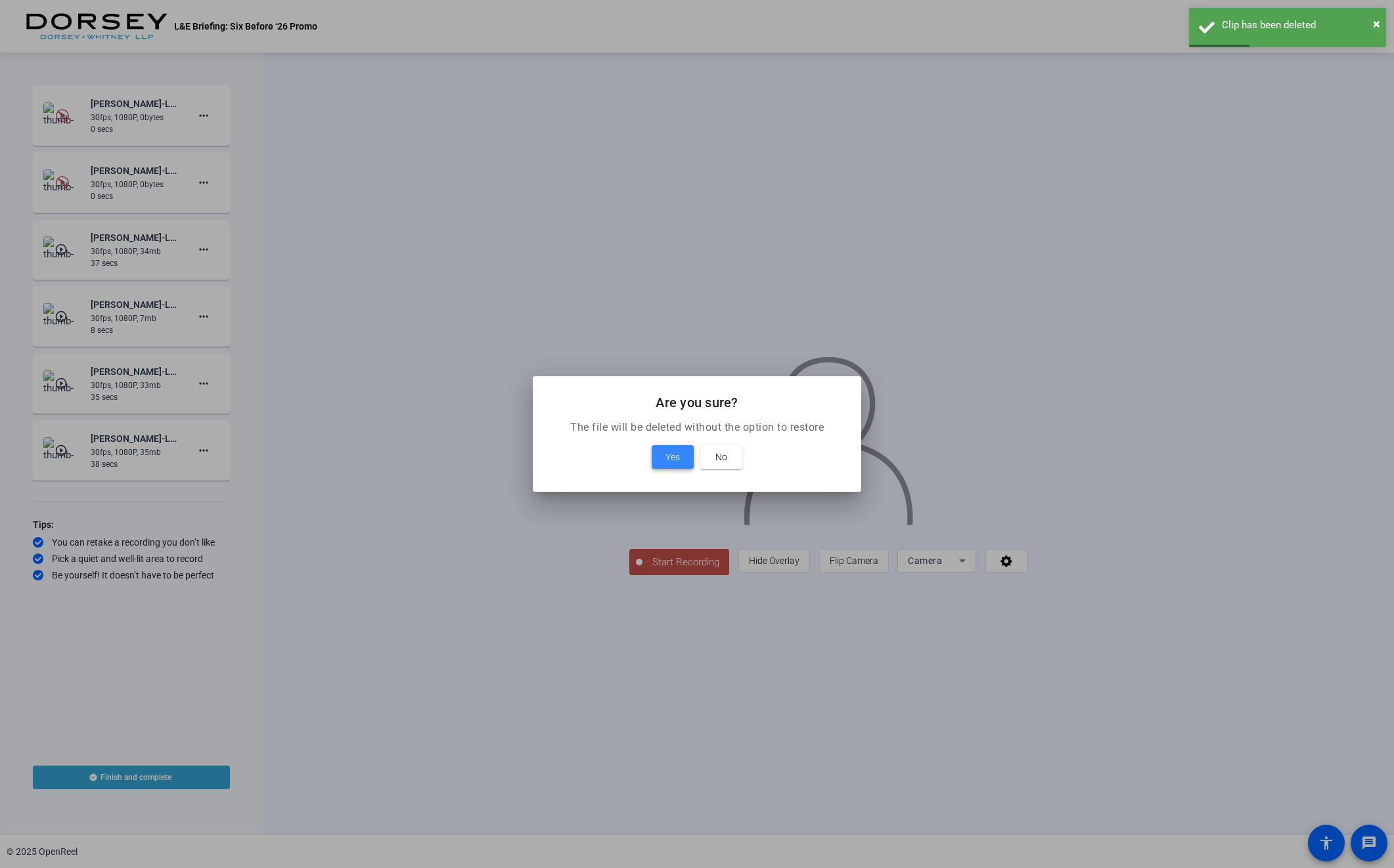
click at [665, 461] on span "Yes" at bounding box center [672, 457] width 14 height 16
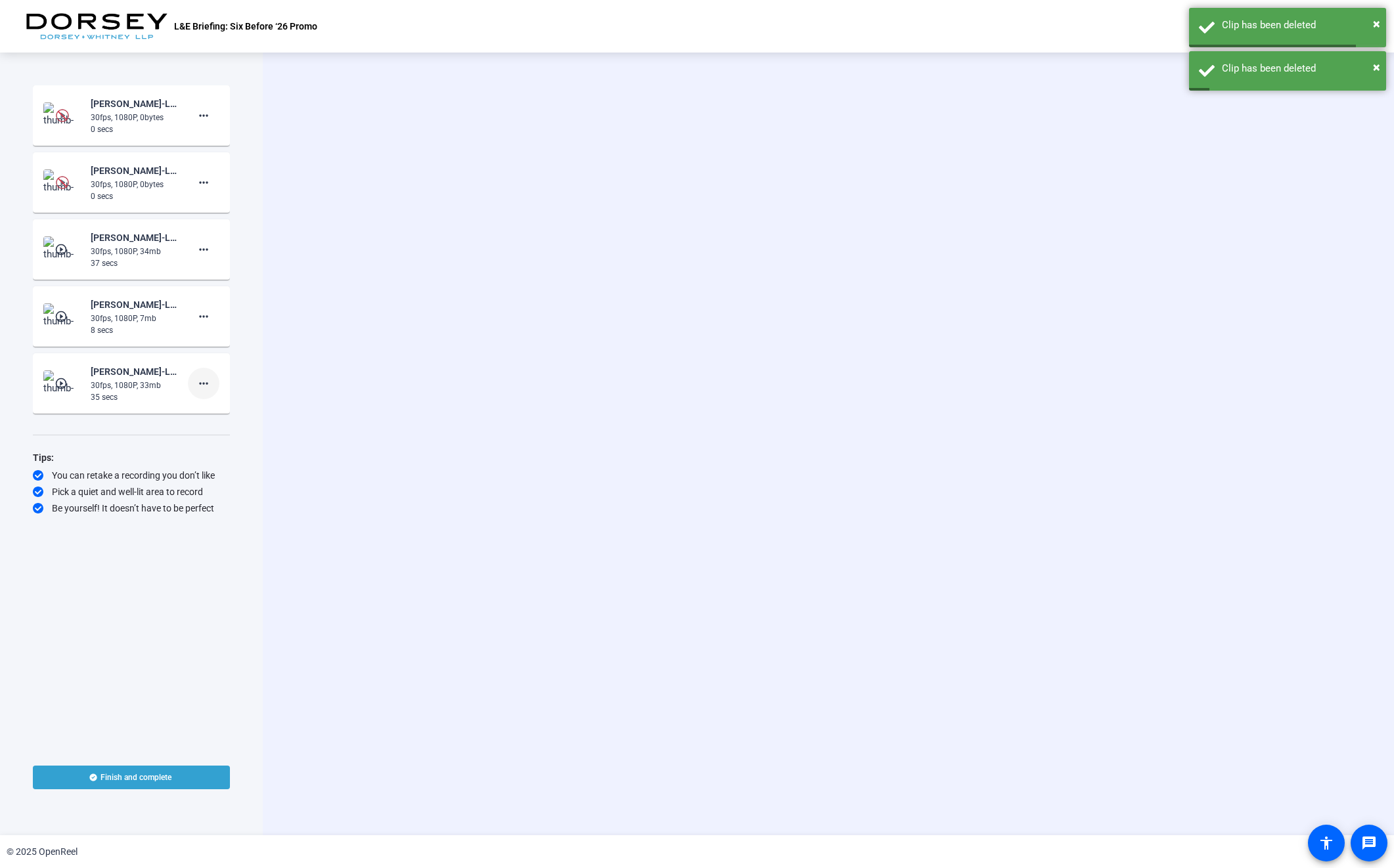
click at [207, 391] on button "more_horiz" at bounding box center [204, 383] width 32 height 32
click at [217, 407] on span "Delete clip" at bounding box center [225, 411] width 53 height 16
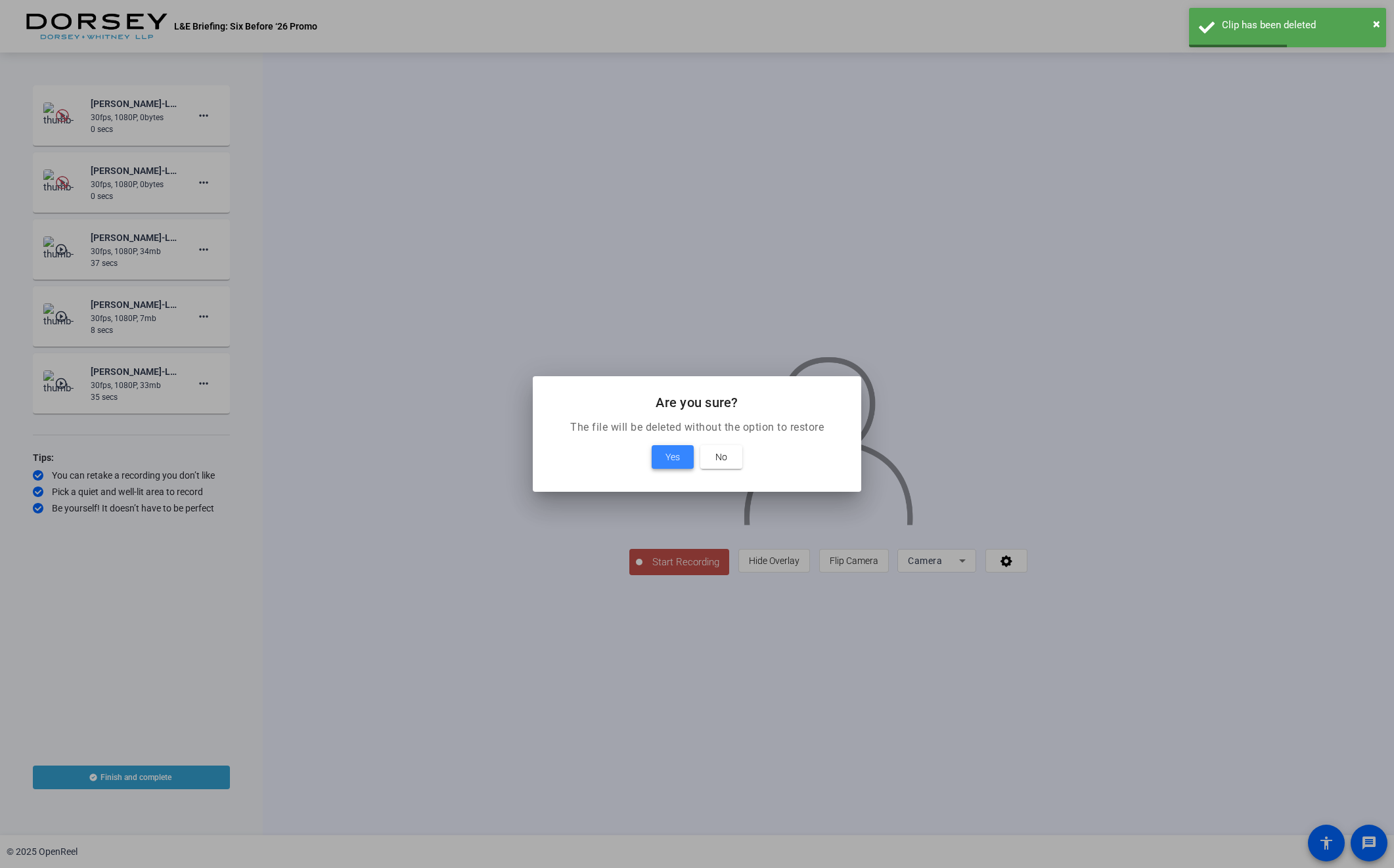
drag, startPoint x: 677, startPoint y: 461, endPoint x: 641, endPoint y: 468, distance: 36.7
click at [677, 462] on span "Yes" at bounding box center [672, 457] width 14 height 16
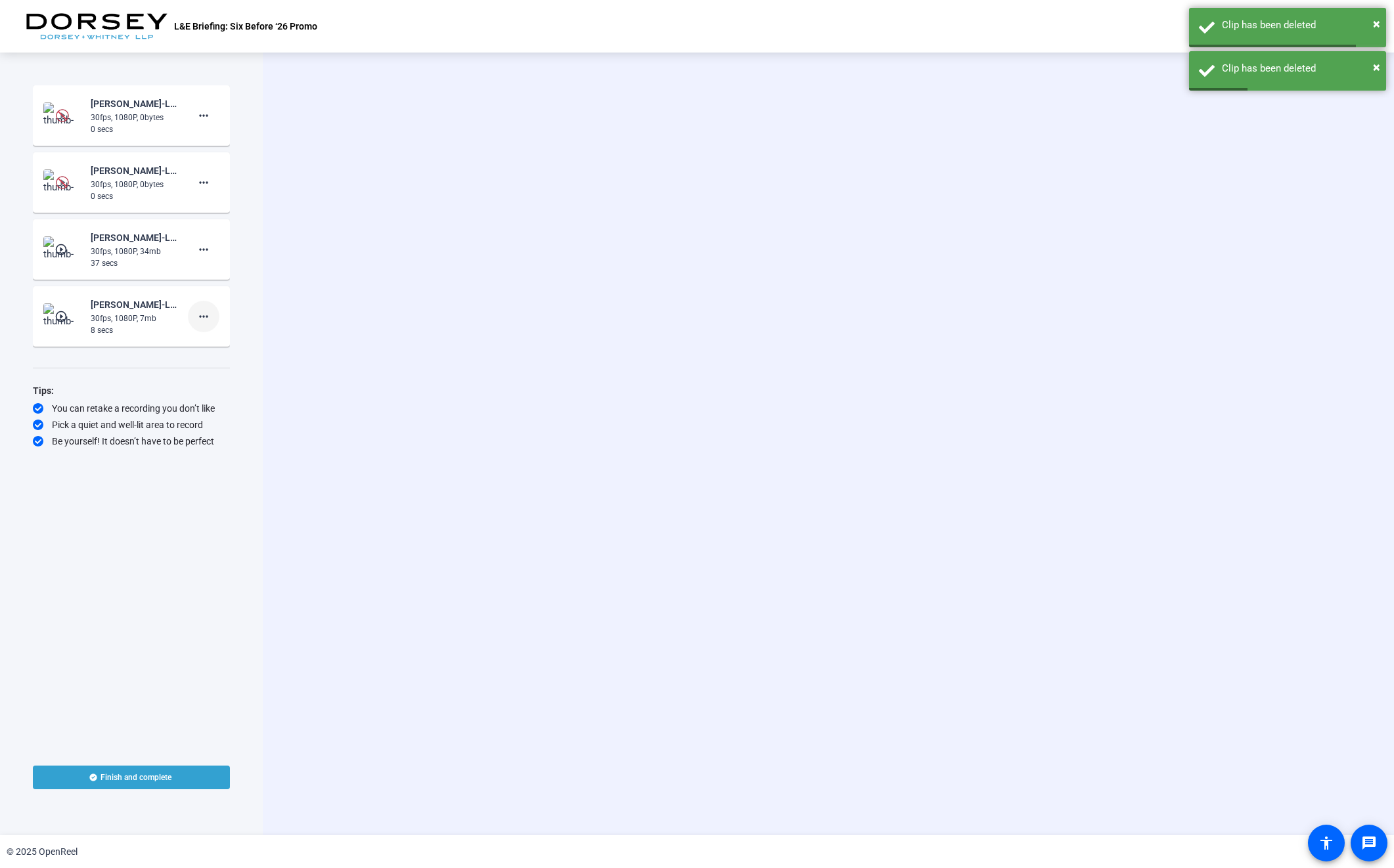
click at [190, 319] on span at bounding box center [204, 316] width 32 height 32
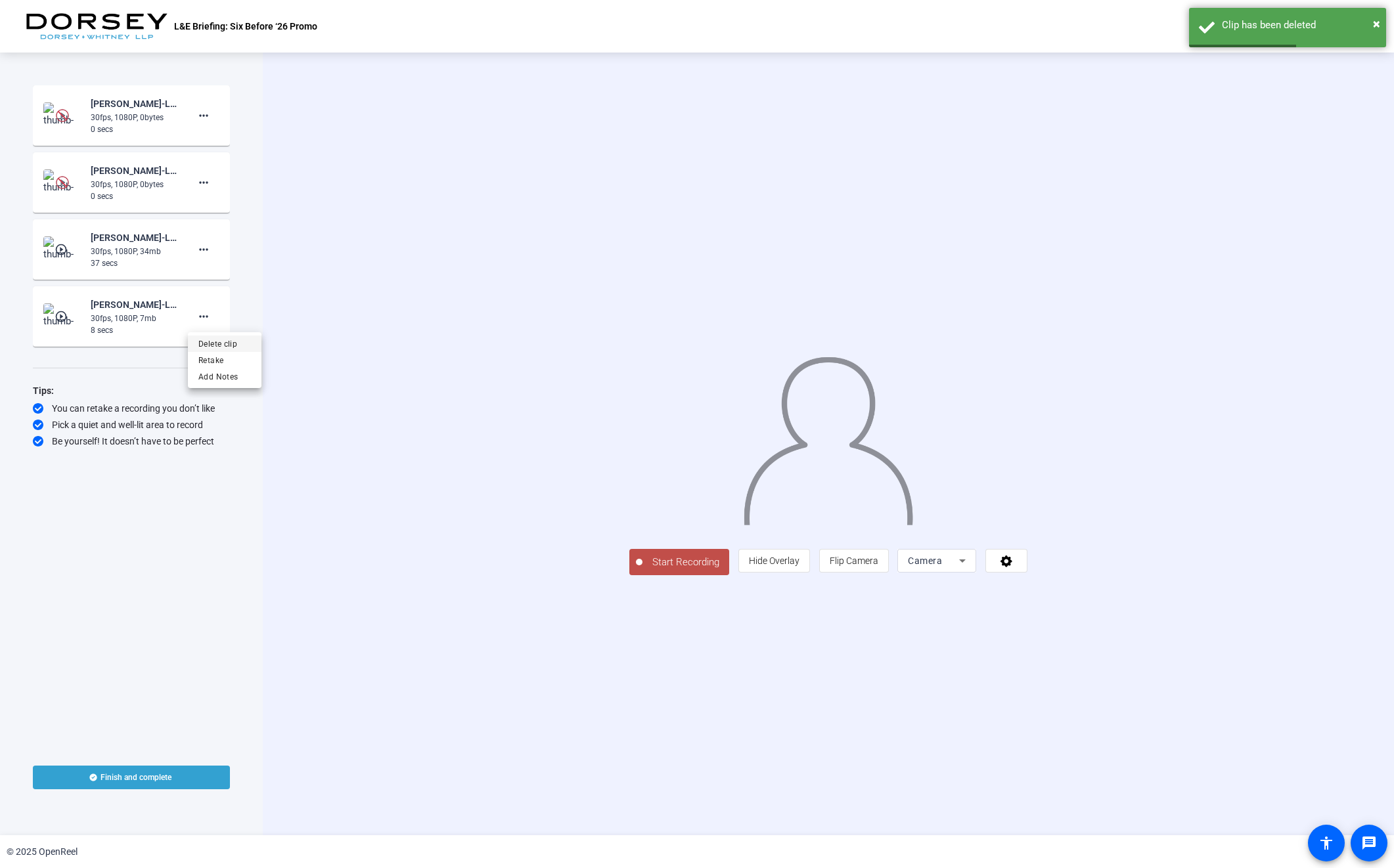
click at [247, 343] on span "Delete clip" at bounding box center [225, 343] width 53 height 16
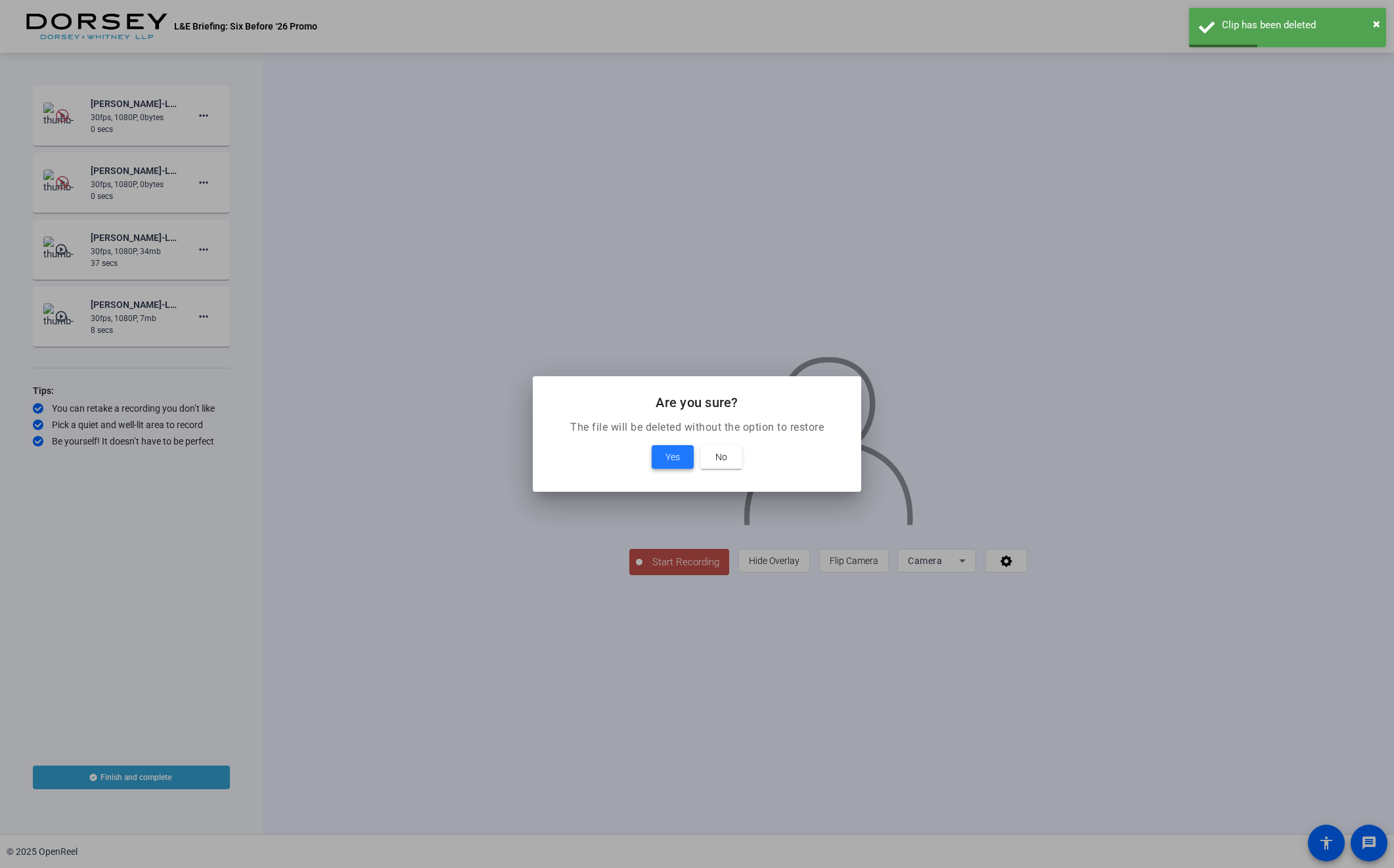
drag, startPoint x: 675, startPoint y: 466, endPoint x: 330, endPoint y: 425, distance: 347.4
click at [674, 467] on span at bounding box center [673, 457] width 42 height 32
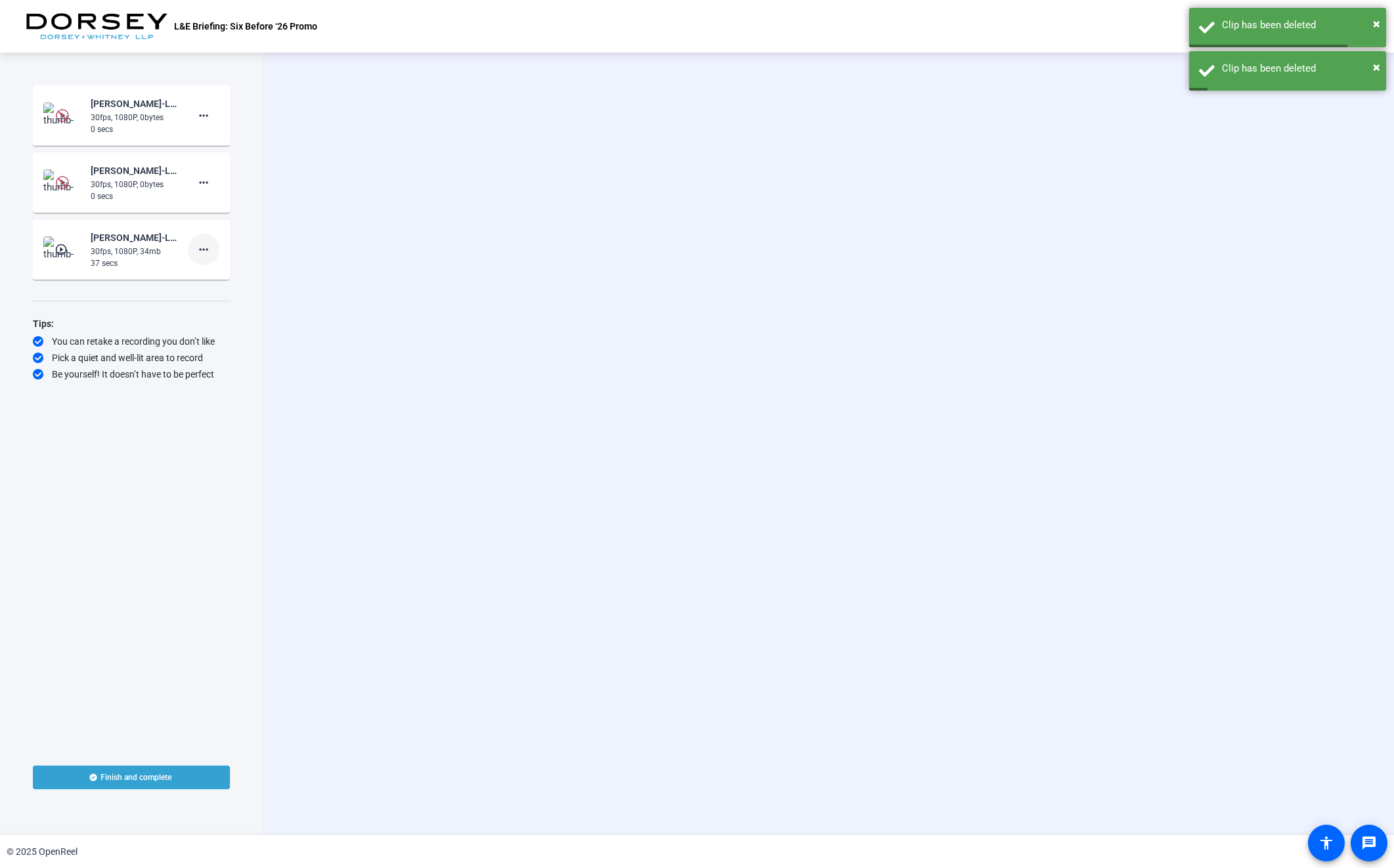
click at [197, 257] on span at bounding box center [204, 250] width 32 height 32
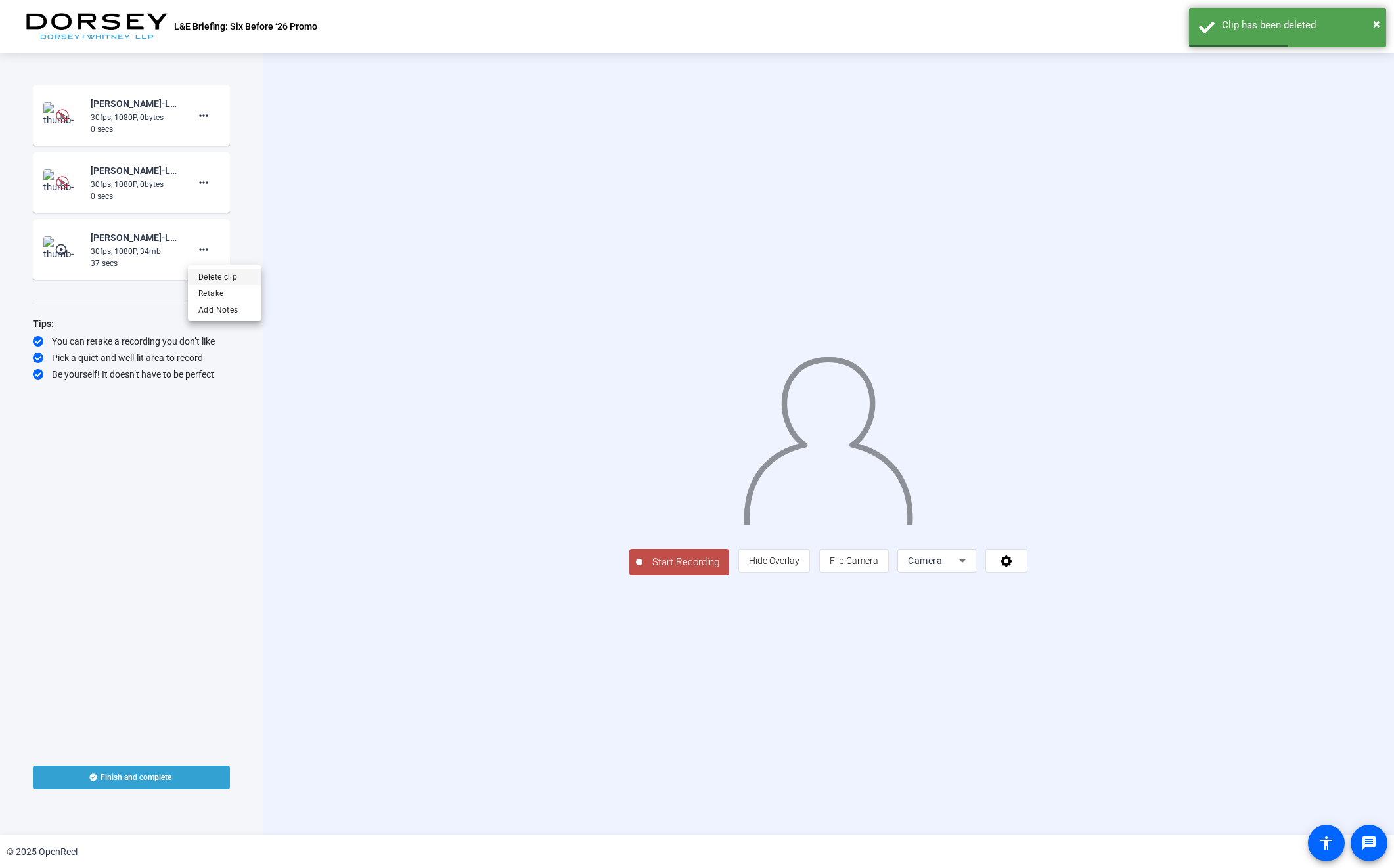
click at [233, 274] on span "Delete clip" at bounding box center [225, 277] width 53 height 16
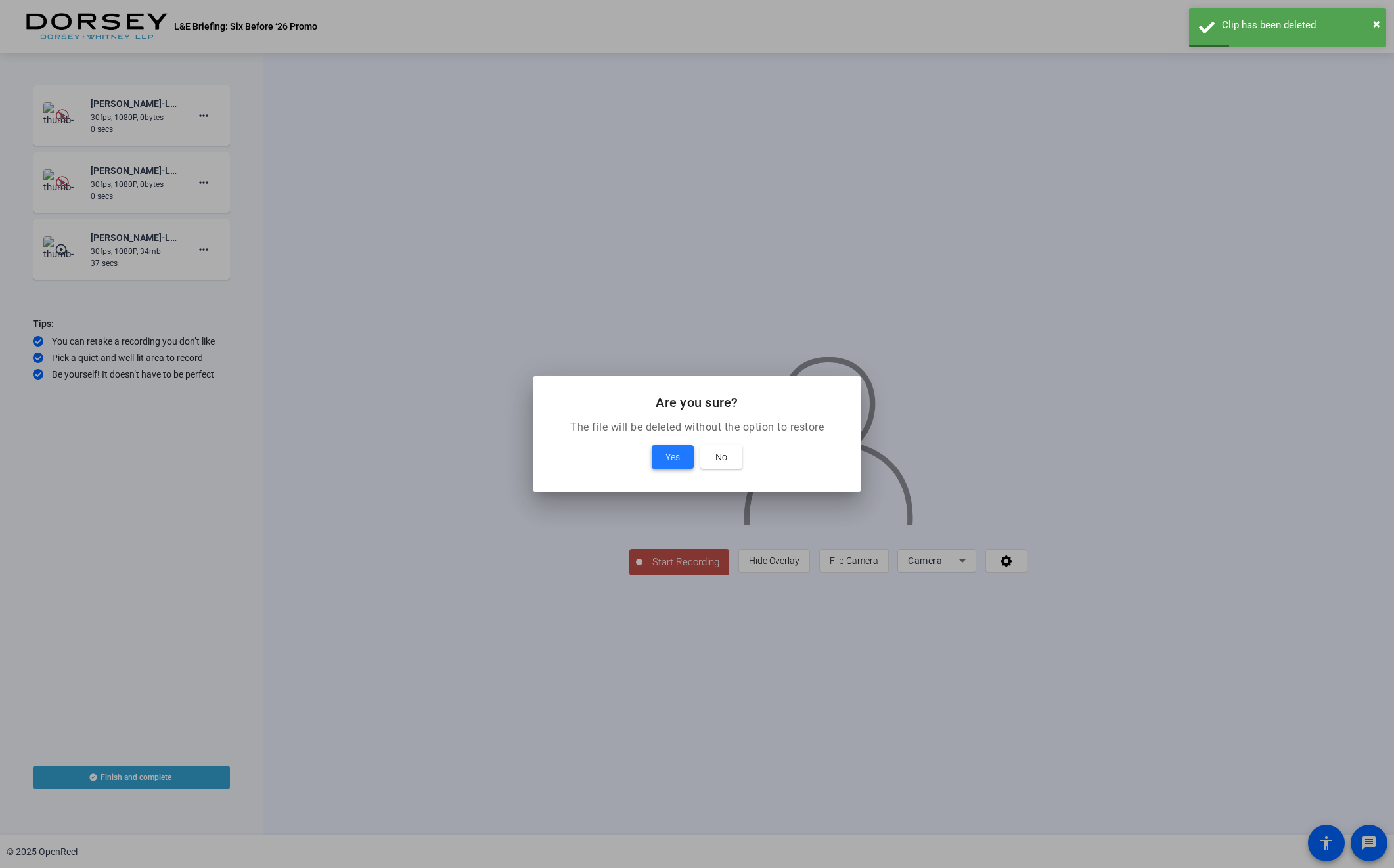
click at [668, 451] on span "Yes" at bounding box center [672, 457] width 14 height 16
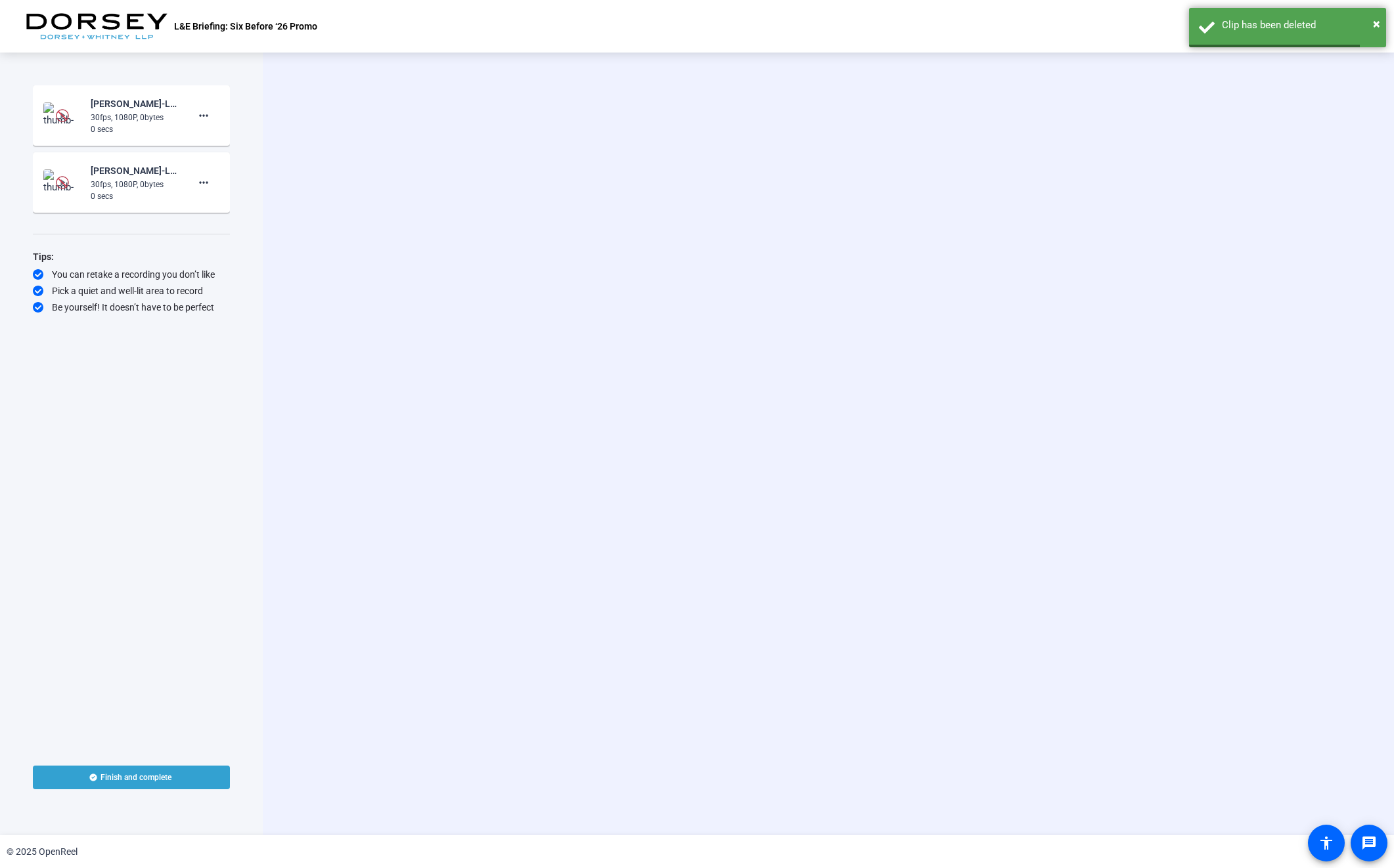
click at [65, 121] on img at bounding box center [62, 115] width 13 height 13
click at [65, 119] on img at bounding box center [62, 115] width 13 height 13
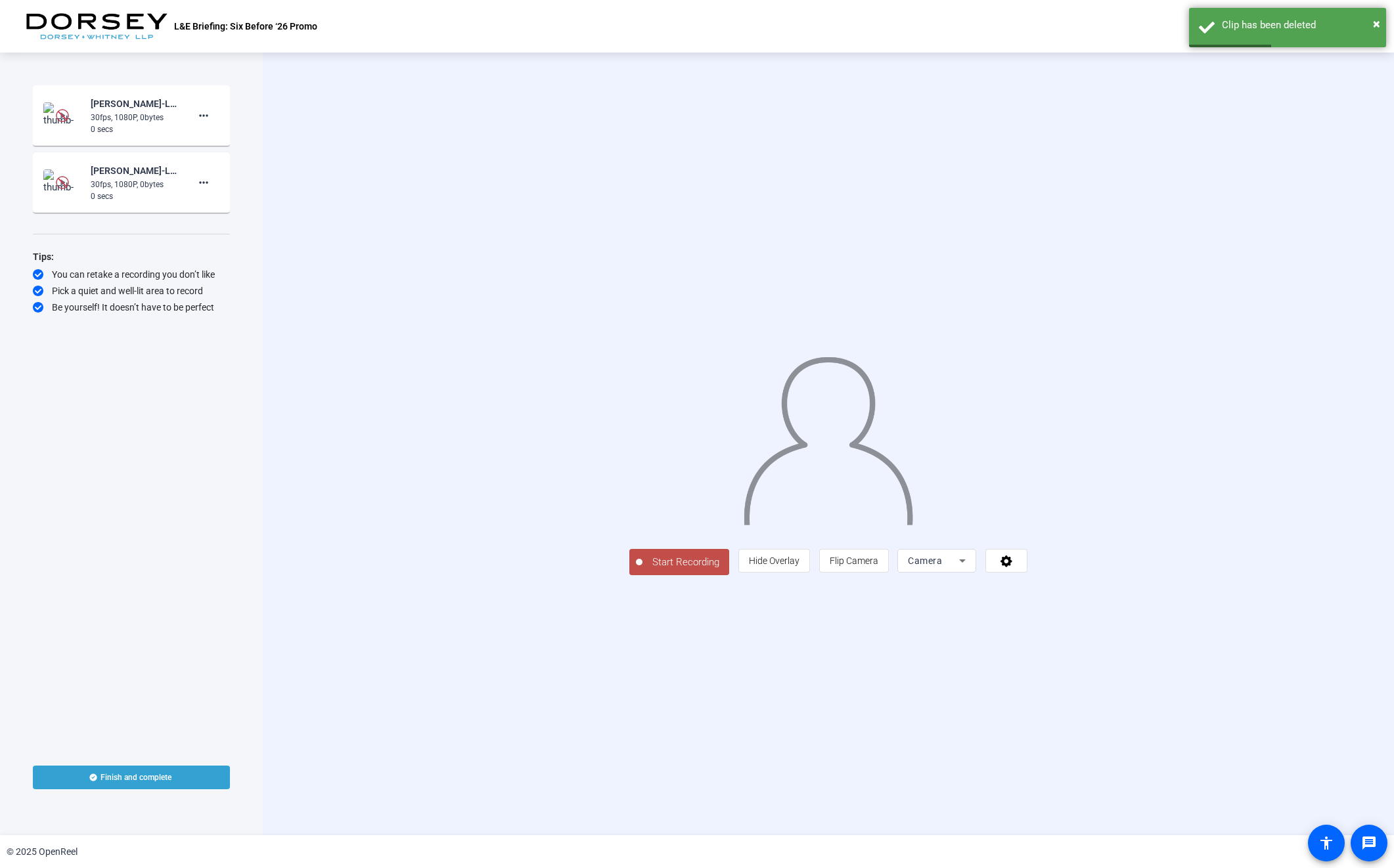
click at [123, 119] on div "30fps, 1080P, 0bytes" at bounding box center [134, 118] width 88 height 12
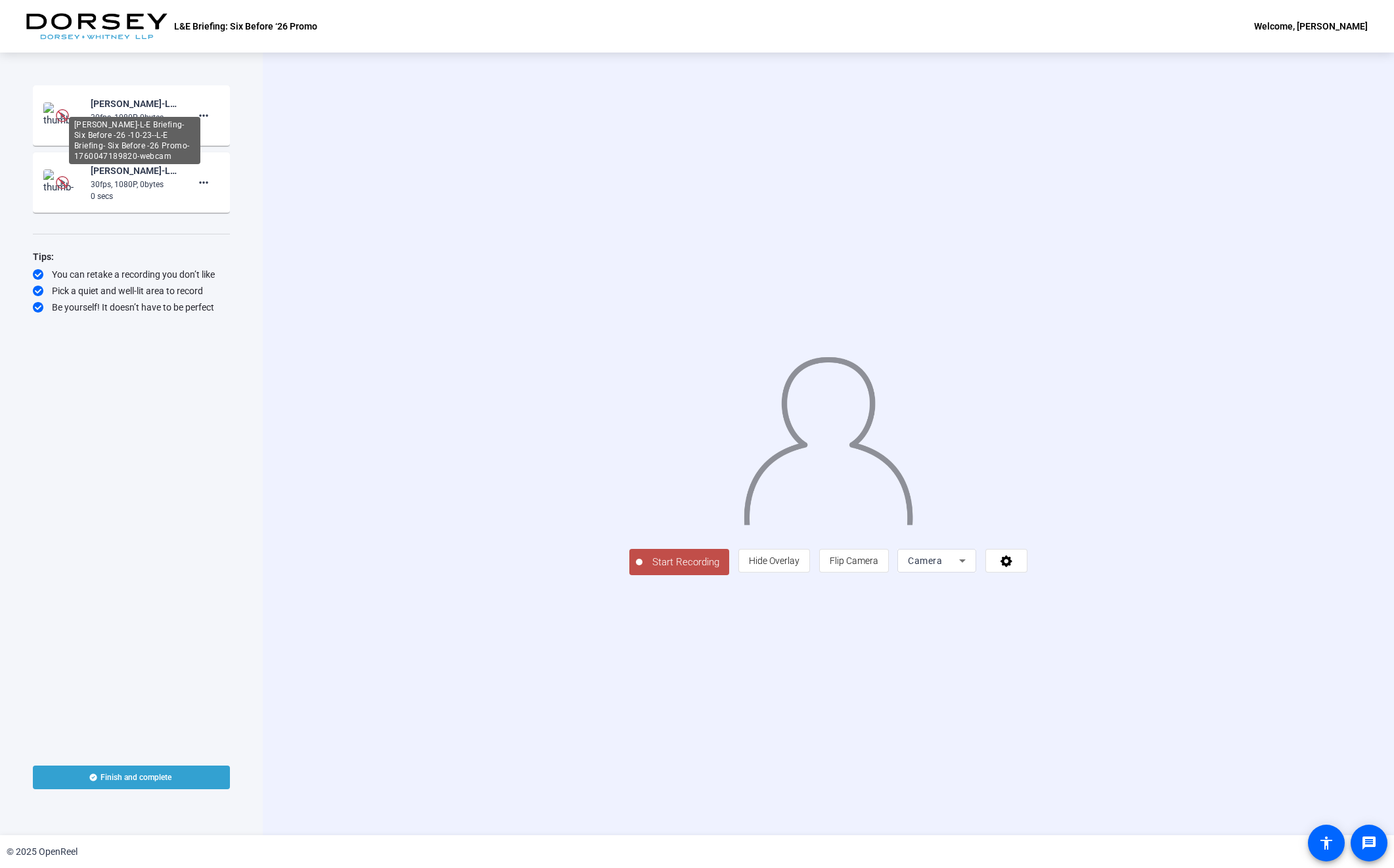
click at [146, 107] on div "Nisha Verma-L-E Briefing- Six Before -26 -10-23--L-E Briefing- Six Before -26 P…" at bounding box center [134, 103] width 88 height 16
click at [200, 115] on mat-icon "more_horiz" at bounding box center [203, 115] width 16 height 16
click at [211, 144] on span "Delete clip" at bounding box center [225, 143] width 53 height 16
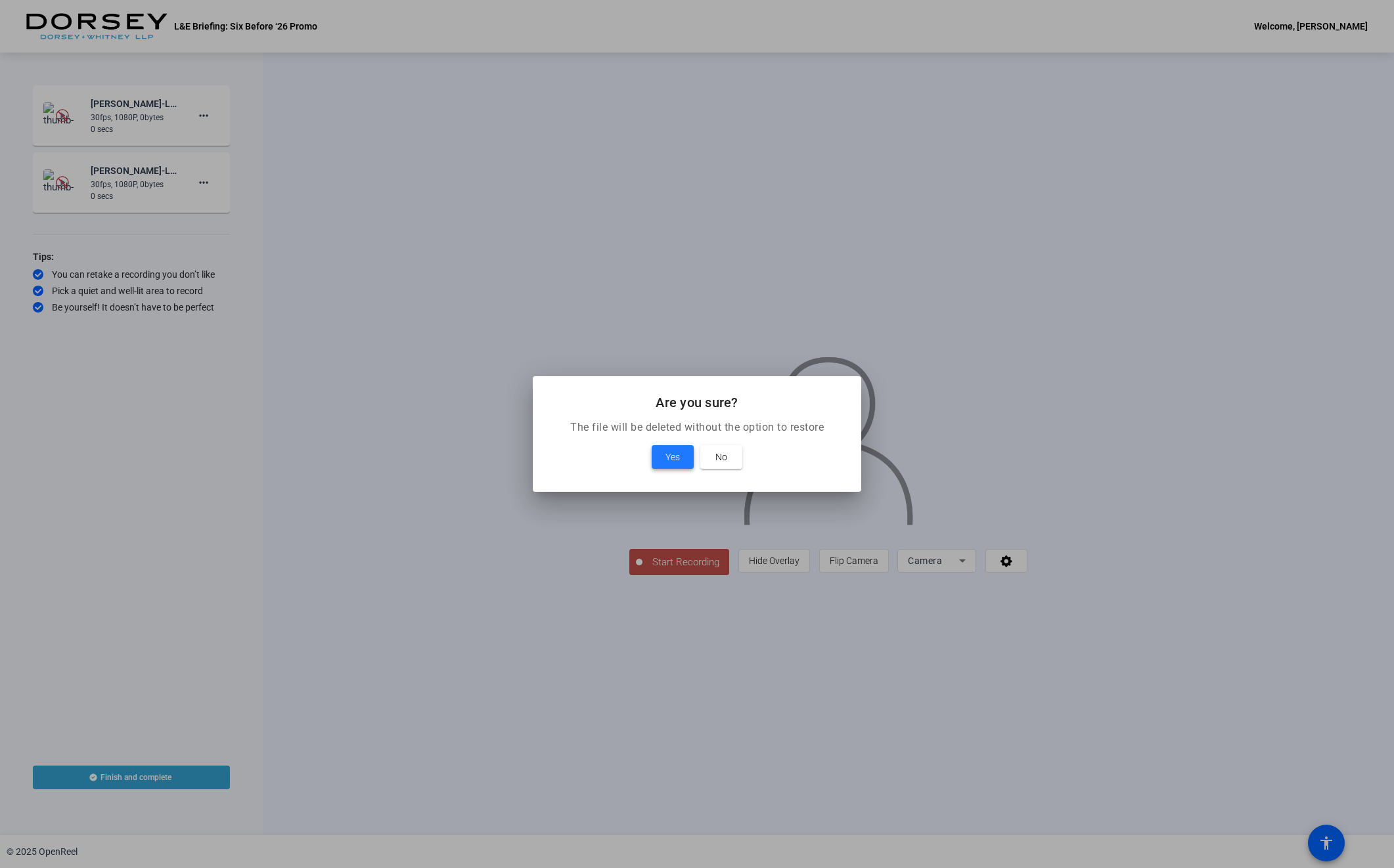
click at [662, 457] on span at bounding box center [673, 457] width 42 height 32
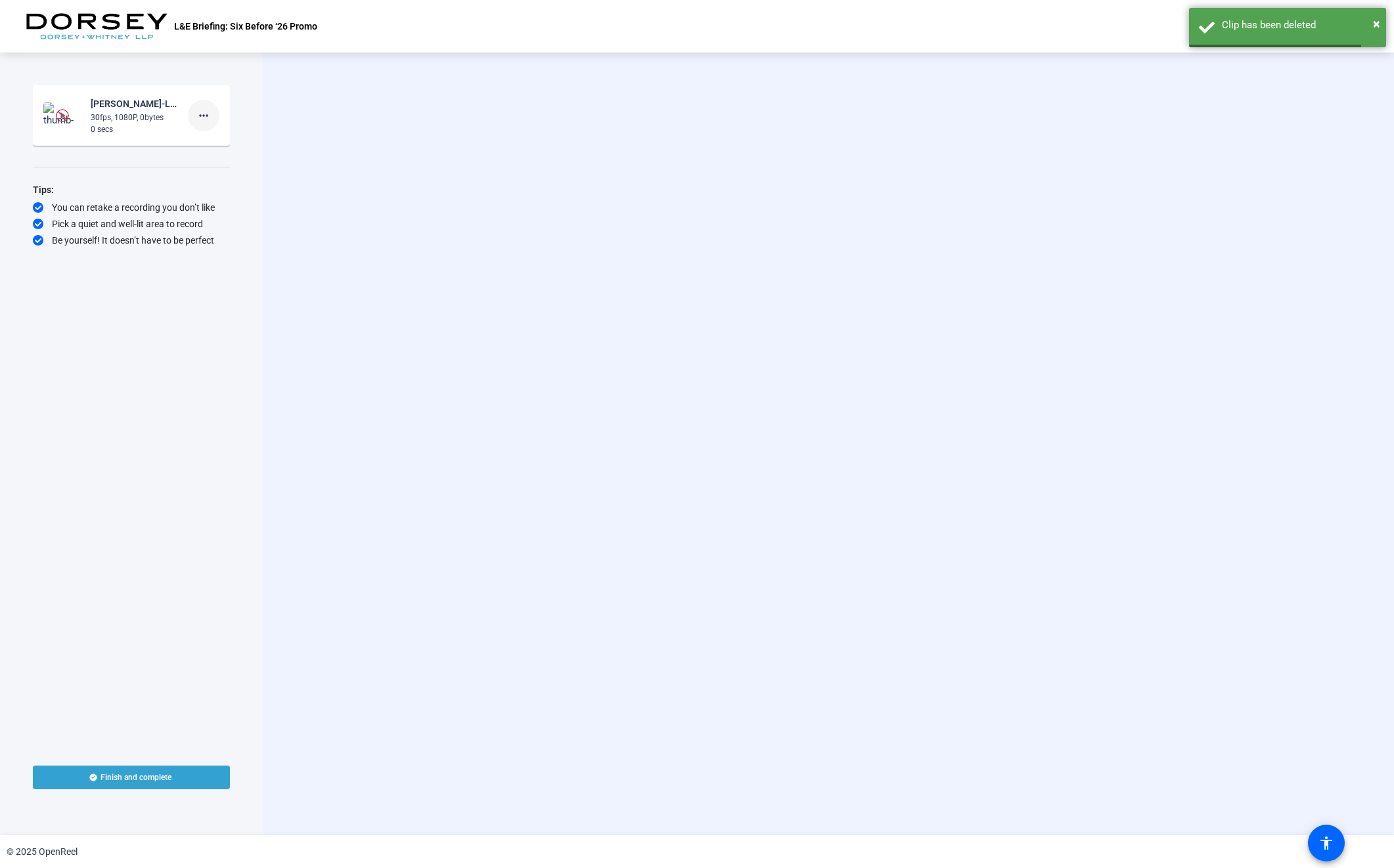
click at [200, 124] on span at bounding box center [204, 115] width 32 height 32
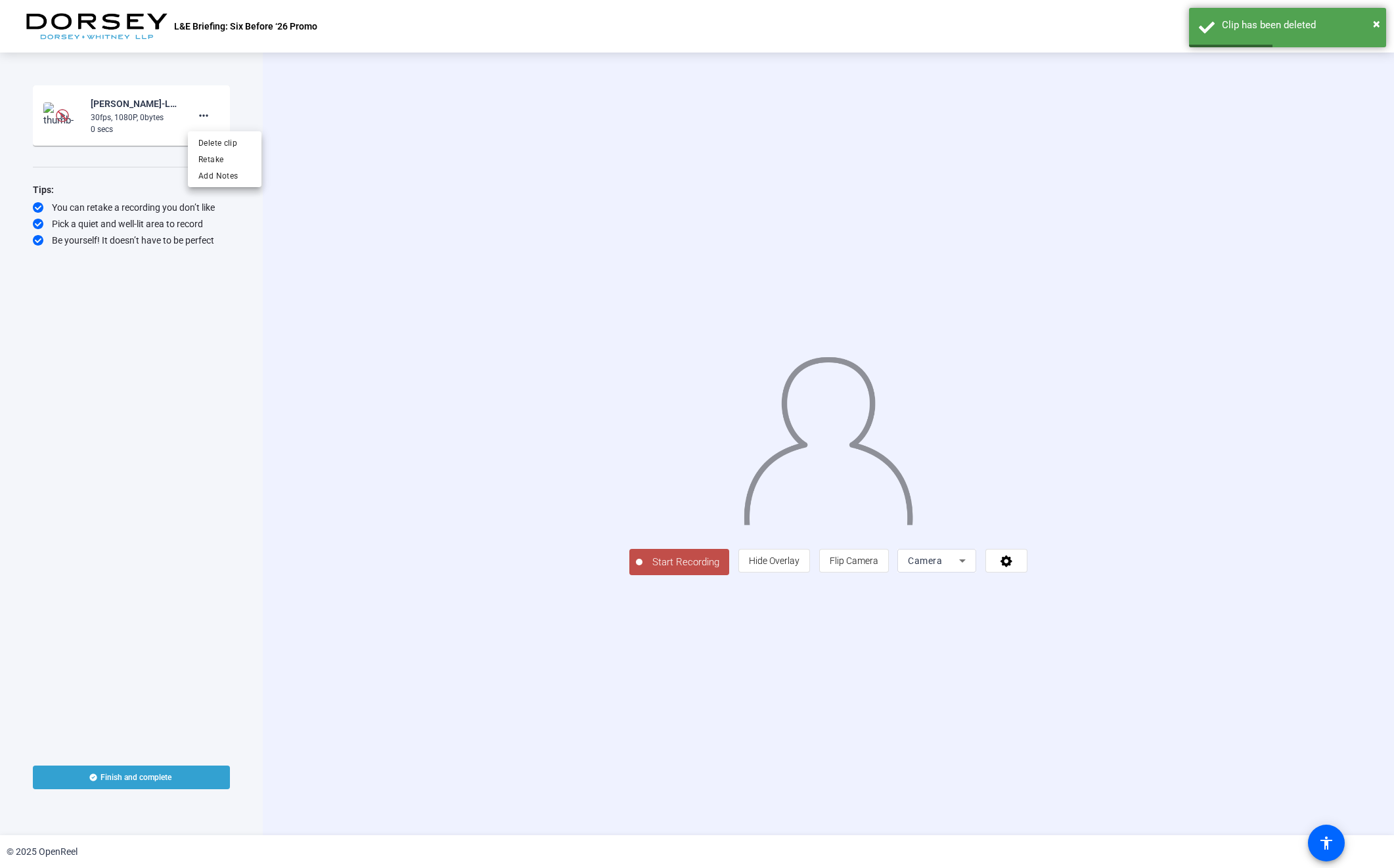
click at [95, 114] on div at bounding box center [697, 434] width 1394 height 868
click at [62, 113] on img at bounding box center [62, 115] width 13 height 13
click at [208, 109] on mat-icon "more_horiz" at bounding box center [203, 115] width 16 height 16
click at [221, 139] on span "Delete clip" at bounding box center [225, 143] width 53 height 16
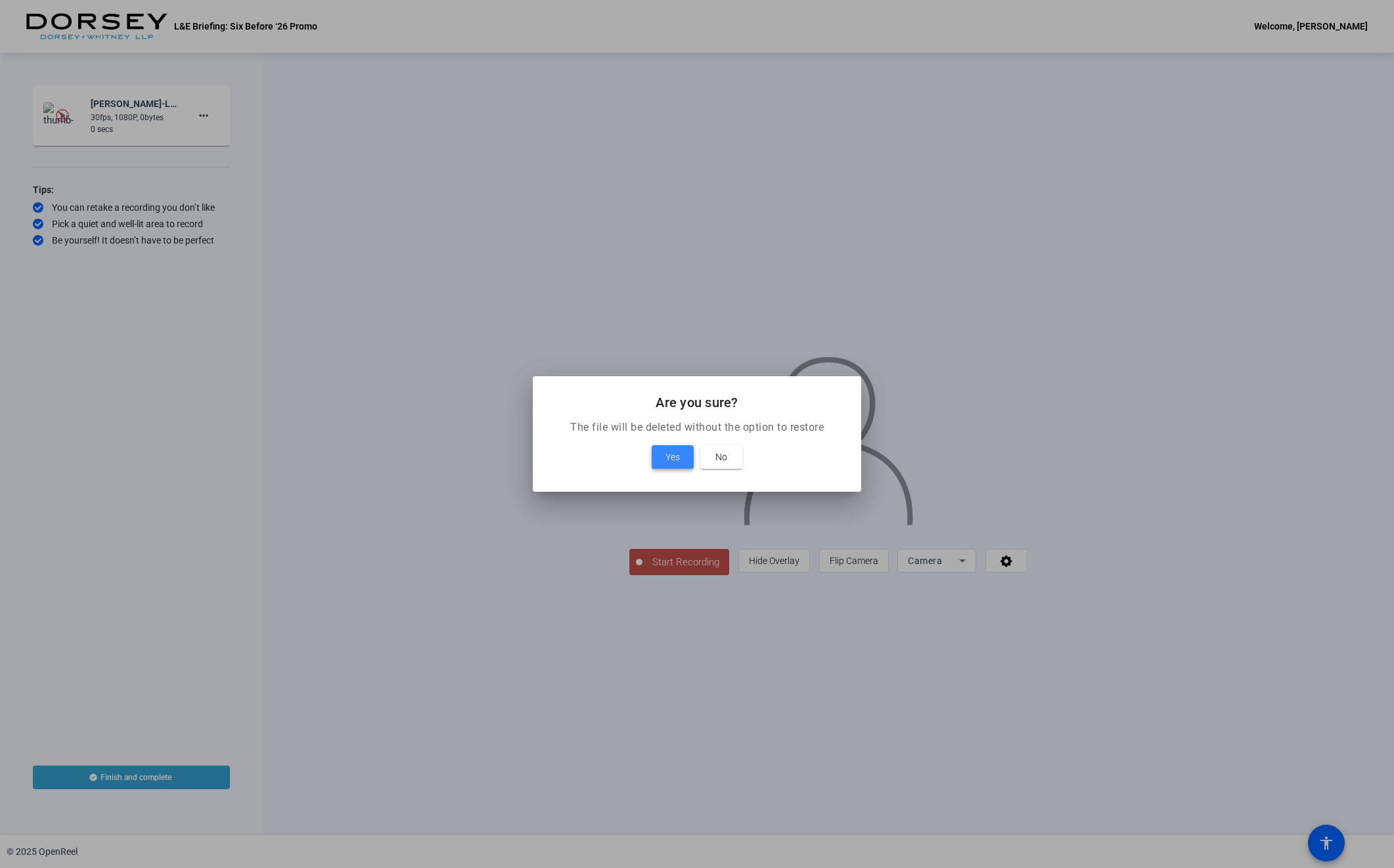
click at [677, 445] on span at bounding box center [673, 457] width 42 height 32
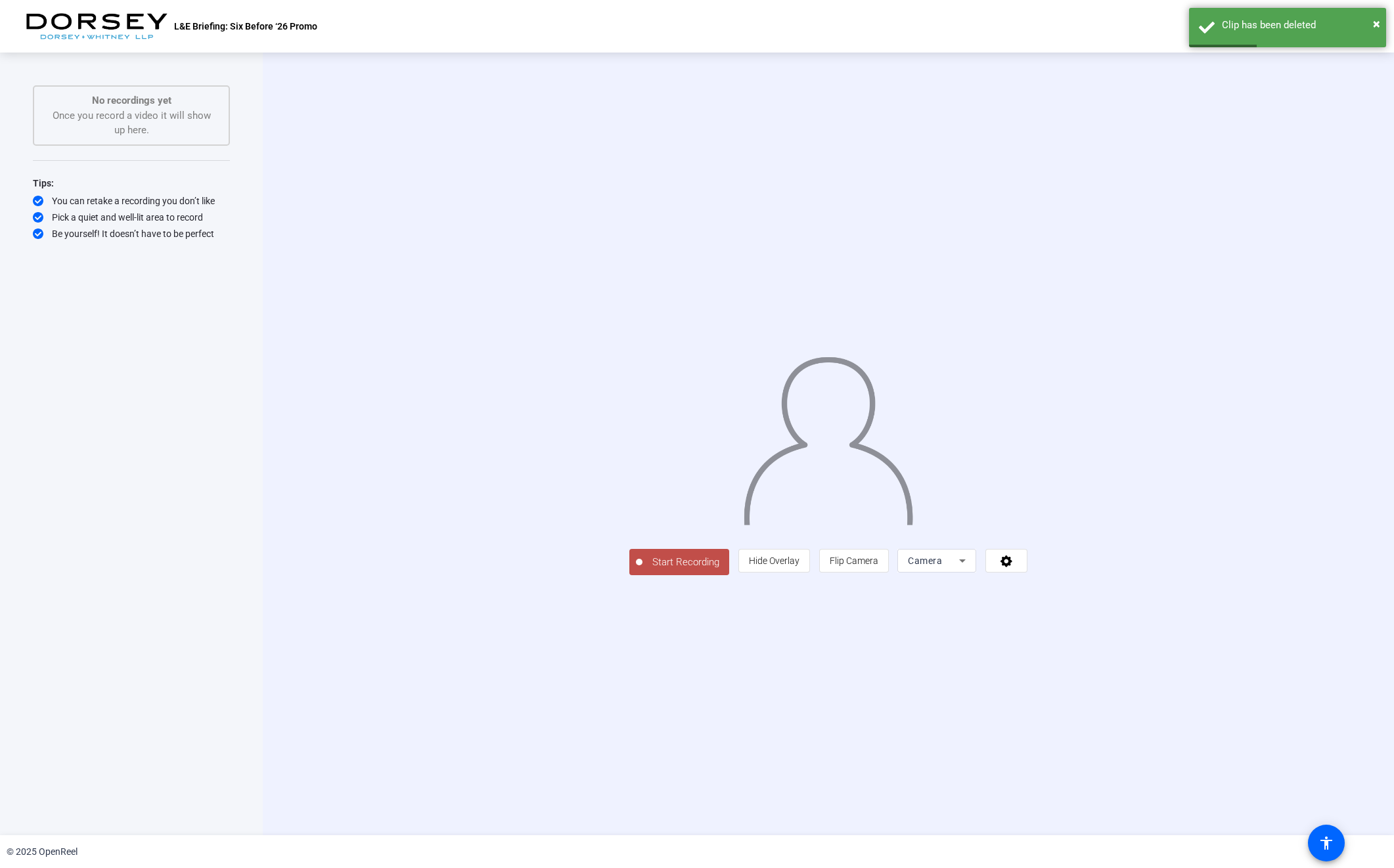
click at [643, 570] on span "Start Recording" at bounding box center [686, 562] width 87 height 15
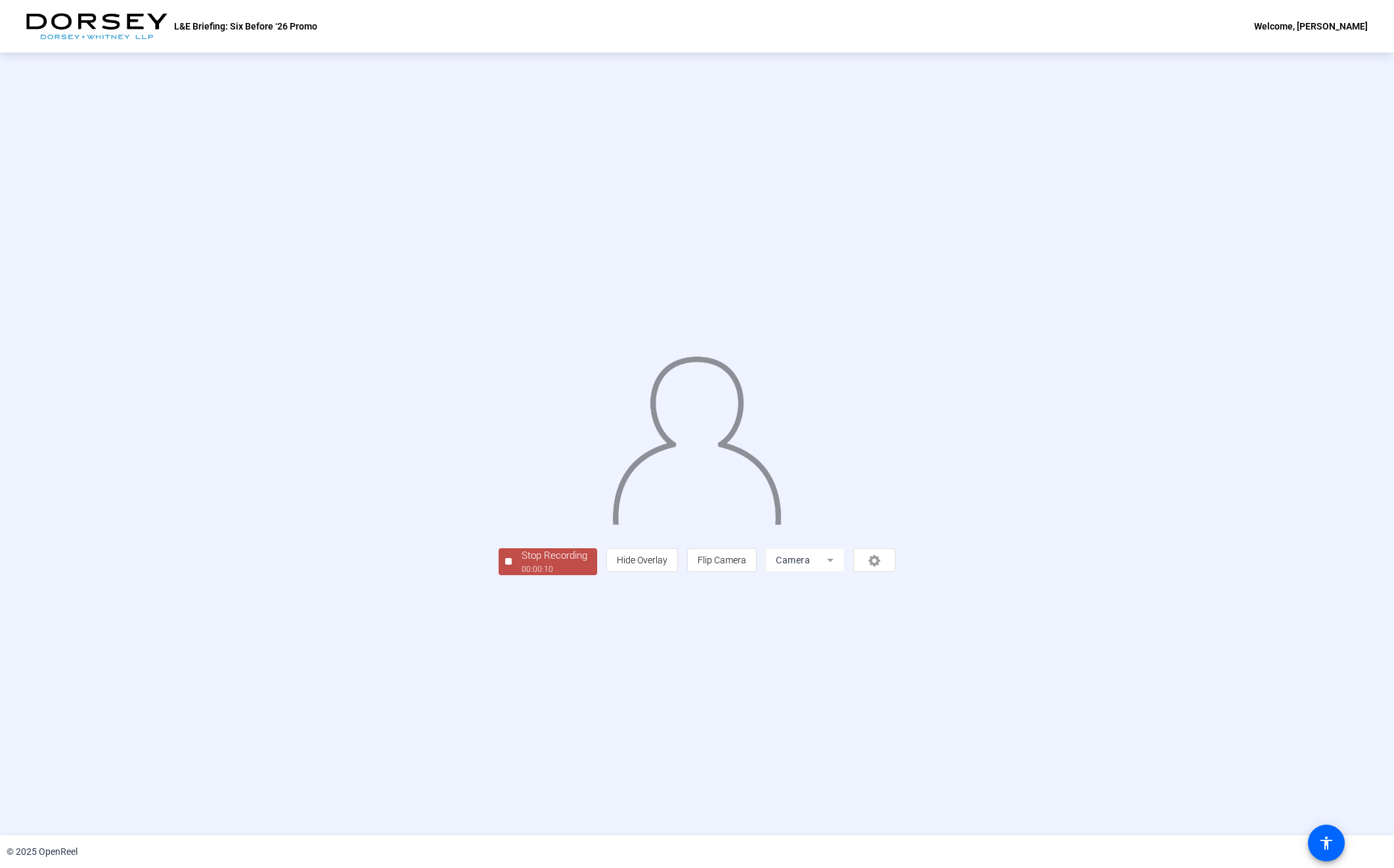
click at [512, 575] on span "Stop Recording 00:00:10" at bounding box center [554, 562] width 85 height 27
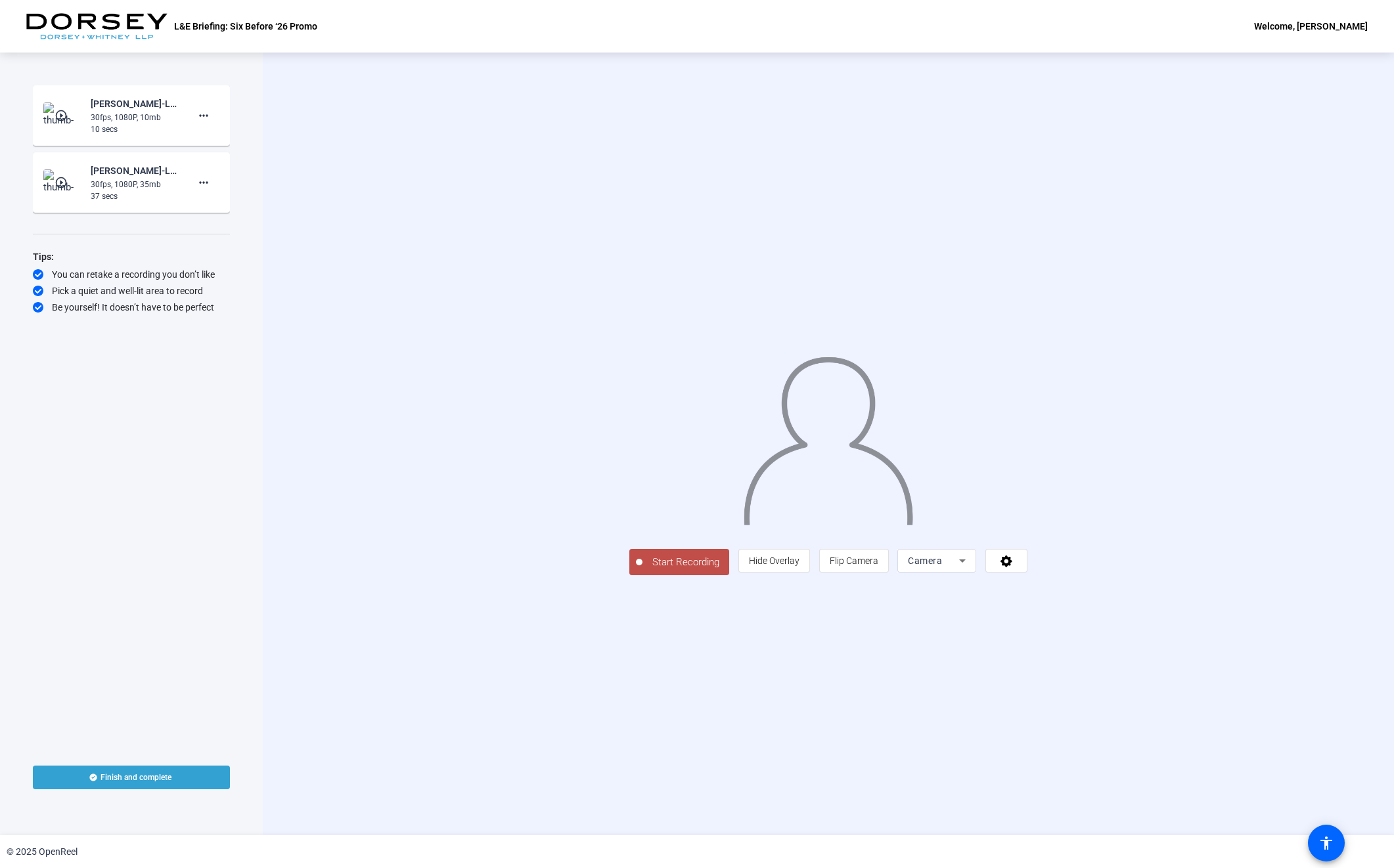
click at [58, 177] on mat-icon "play_circle_outline" at bounding box center [62, 182] width 16 height 13
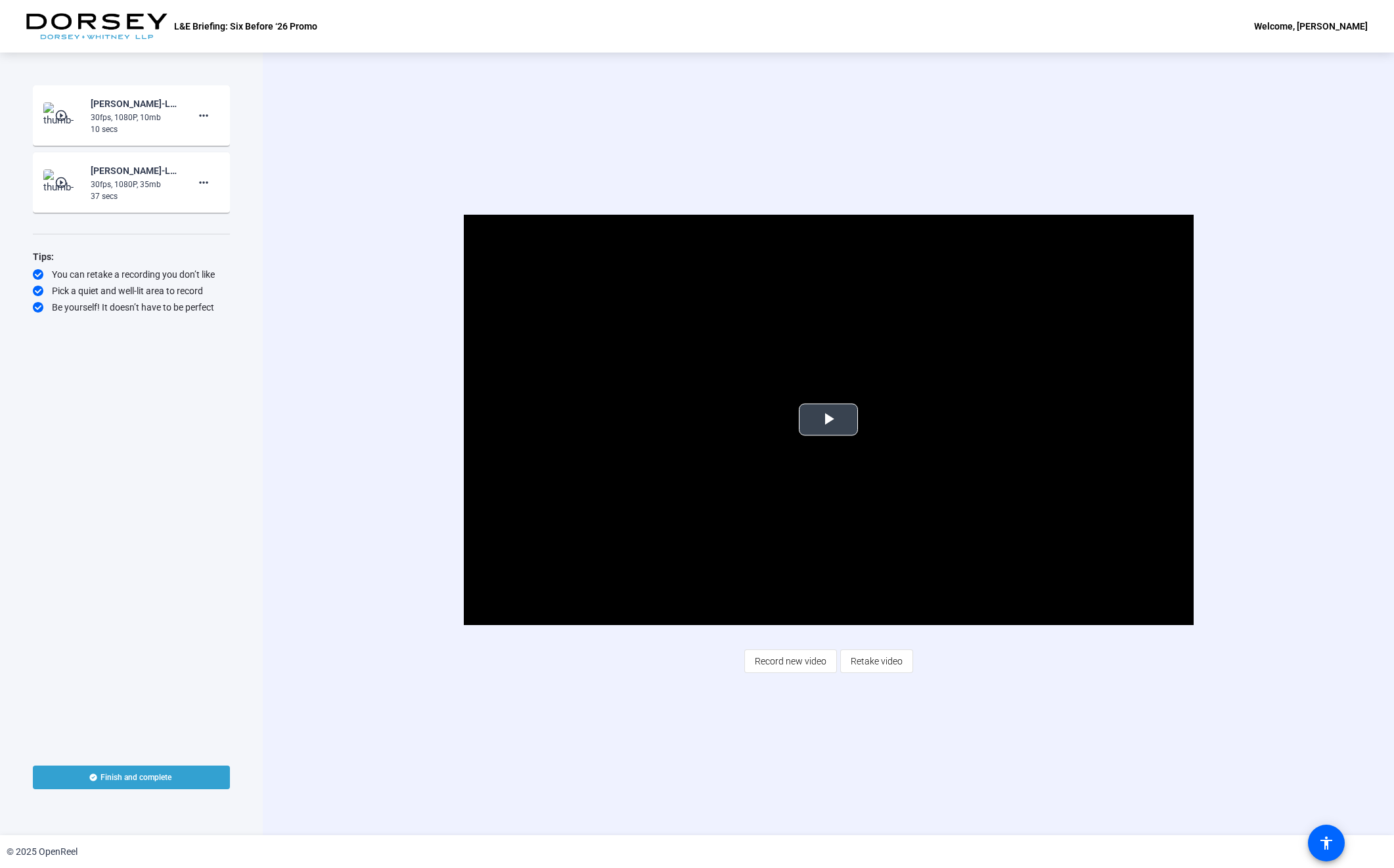
click at [828, 420] on span "Video Player" at bounding box center [828, 420] width 0 height 0
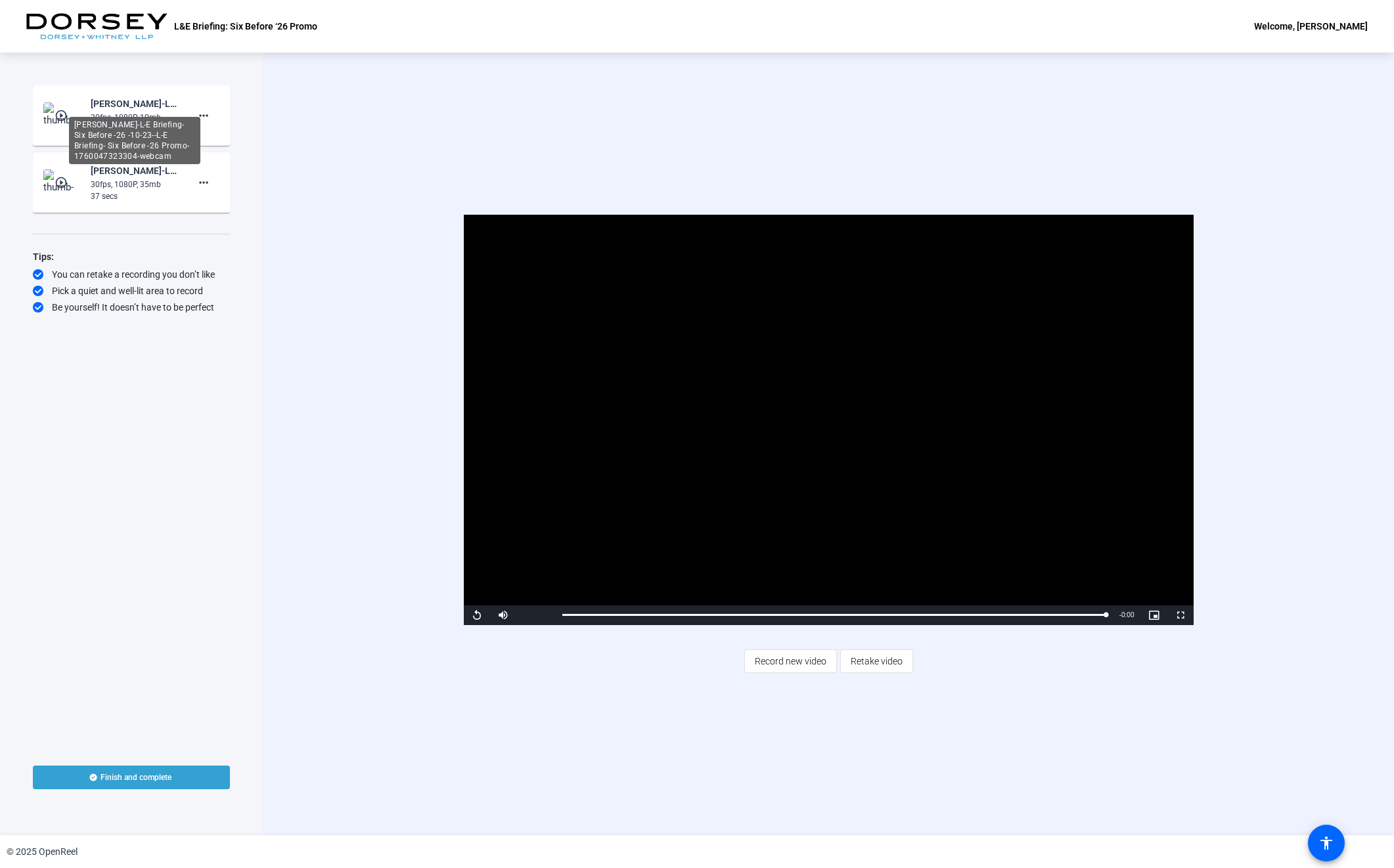
click at [159, 117] on div "[PERSON_NAME]-L-E Briefing- Six Before -26 -10-23--L-E Briefing- Six Before -26…" at bounding box center [134, 140] width 131 height 48
click at [63, 115] on mat-icon "play_circle_outline" at bounding box center [62, 115] width 16 height 13
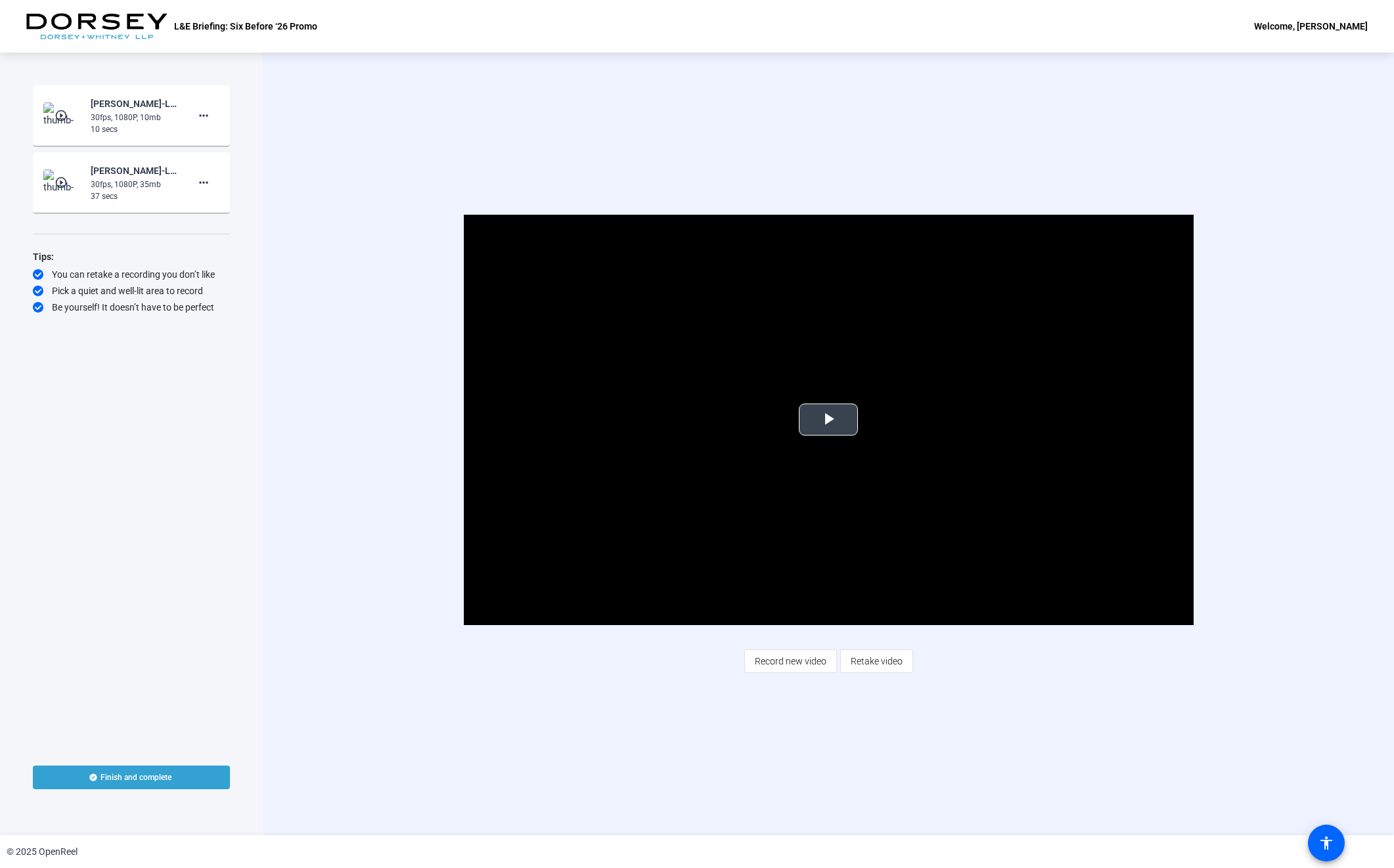
click at [828, 420] on span "Video Player" at bounding box center [828, 420] width 0 height 0
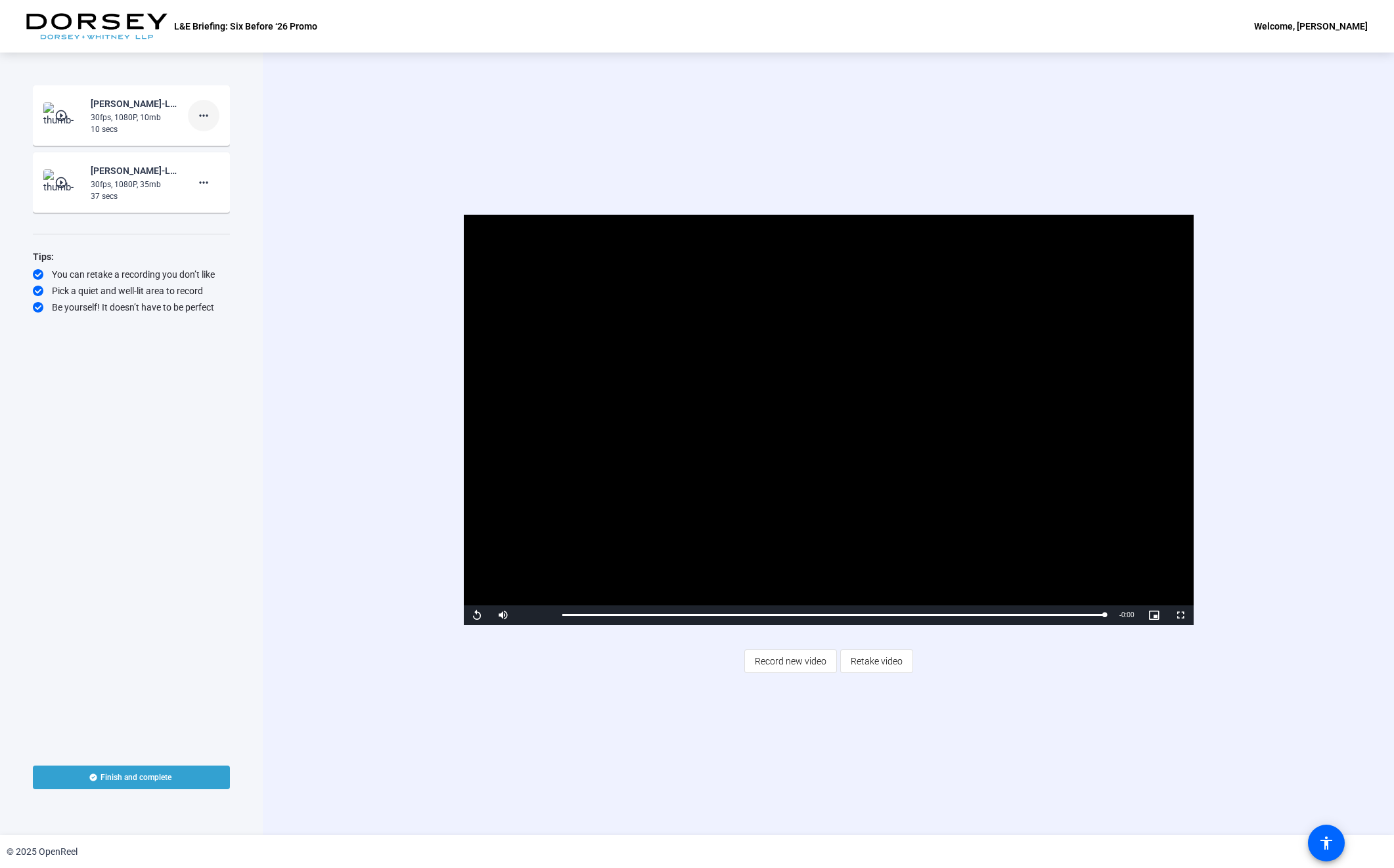
click at [196, 113] on mat-icon "more_horiz" at bounding box center [203, 115] width 16 height 16
click at [219, 141] on span "Delete clip" at bounding box center [225, 143] width 53 height 16
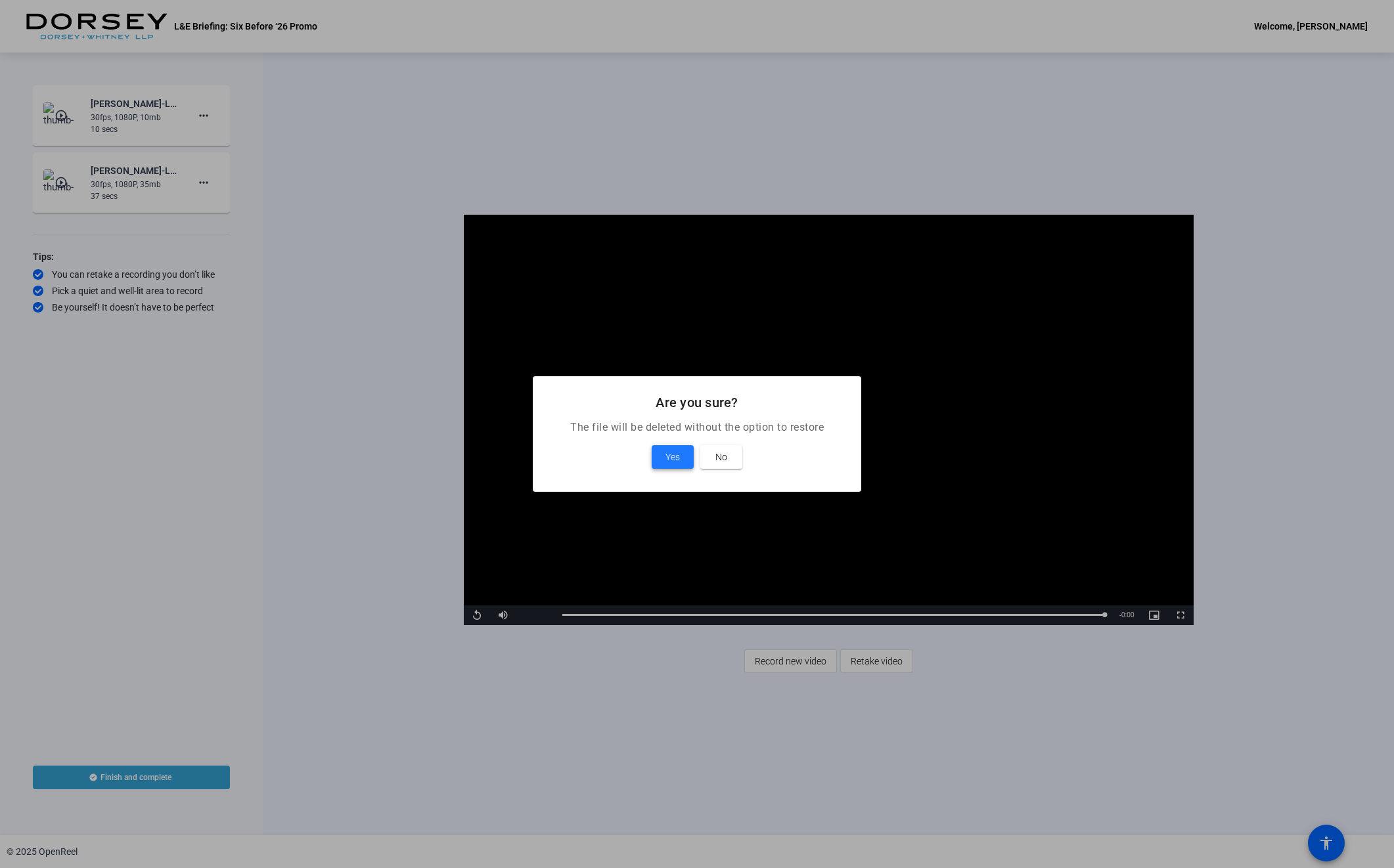
click at [665, 457] on span "Yes" at bounding box center [672, 457] width 14 height 16
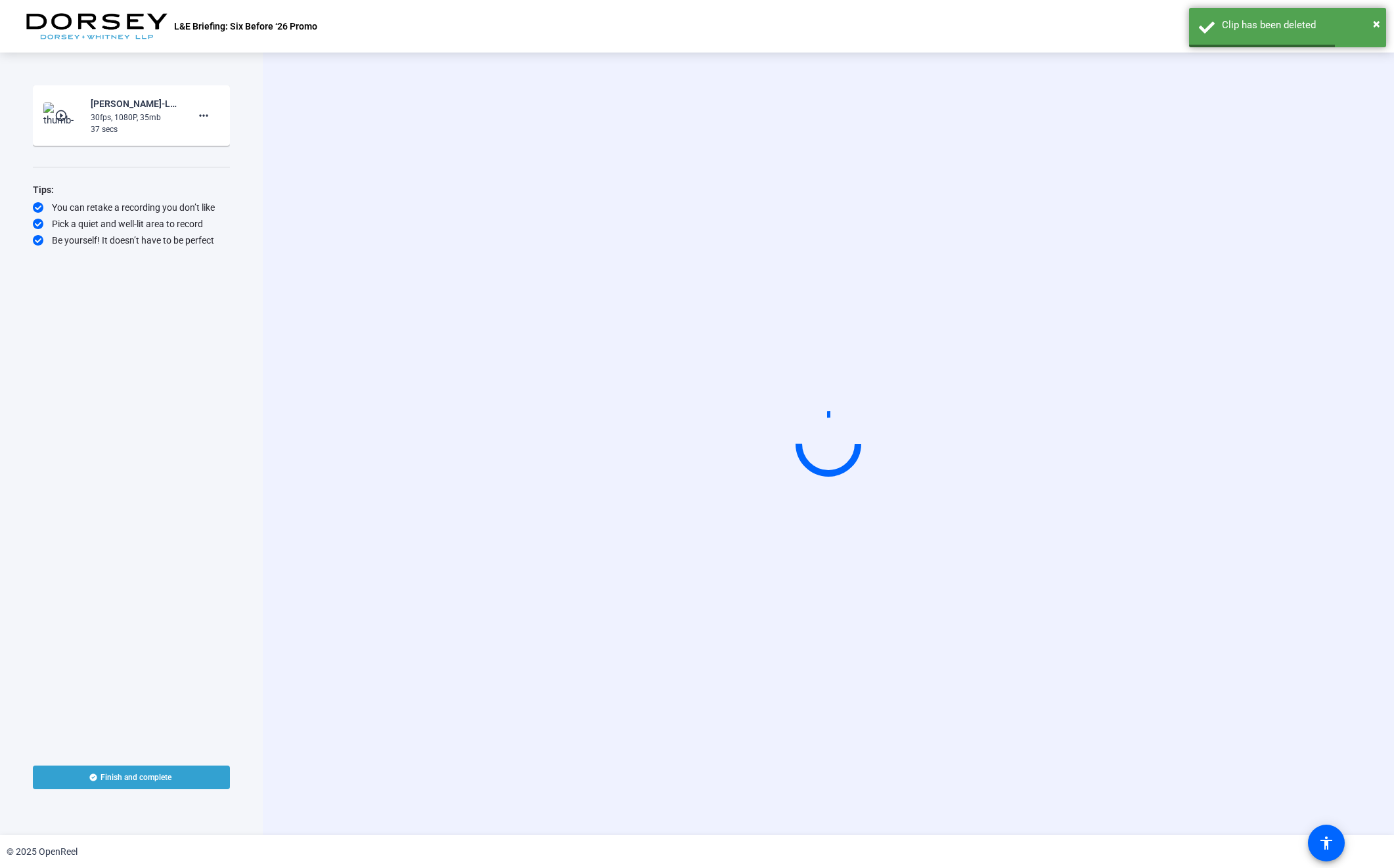
click at [58, 114] on mat-icon "play_circle_outline" at bounding box center [62, 115] width 16 height 13
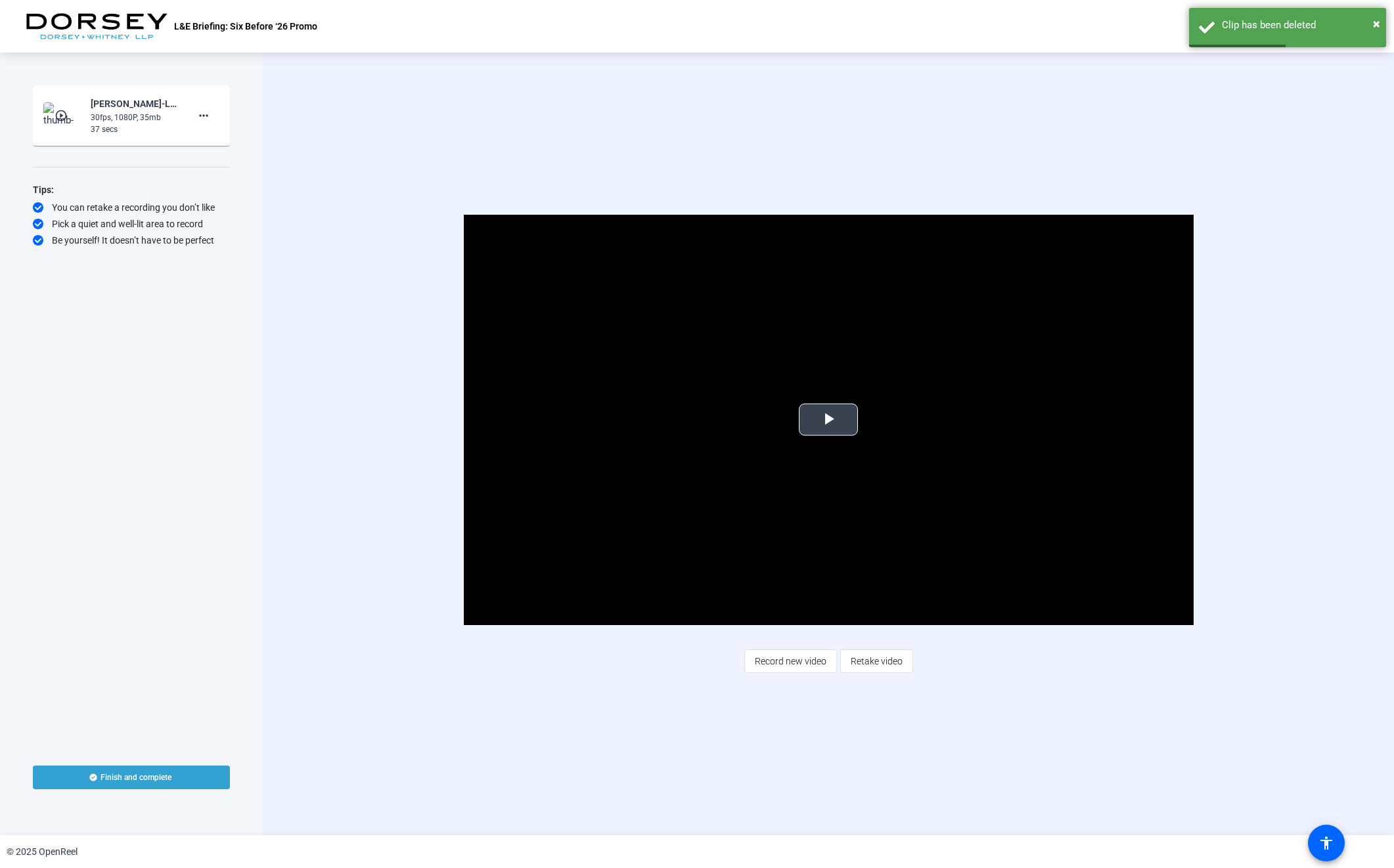
click at [828, 420] on span "Video Player" at bounding box center [828, 420] width 0 height 0
click at [811, 659] on span "Record new video" at bounding box center [791, 661] width 72 height 25
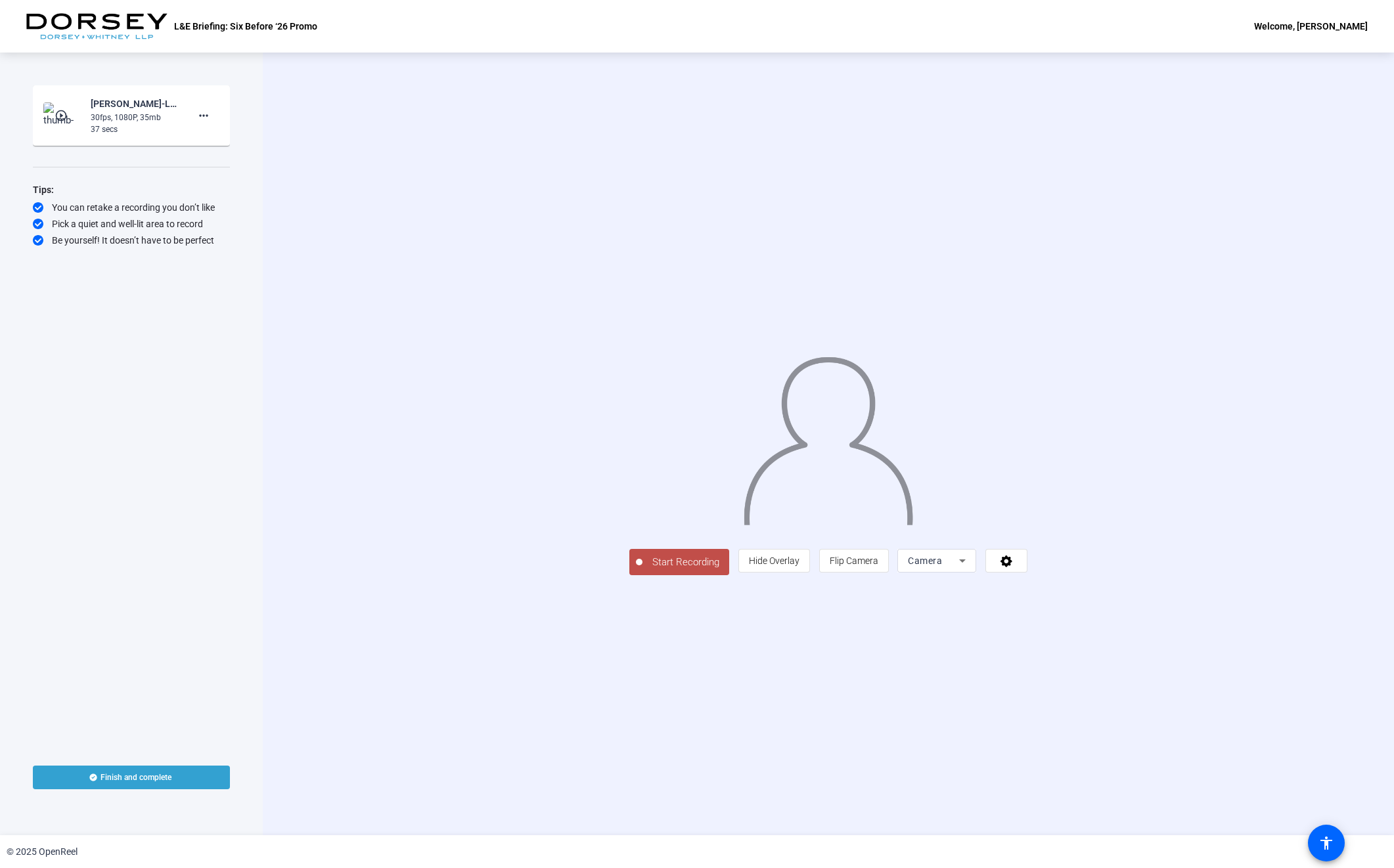
click at [643, 570] on span "Start Recording" at bounding box center [686, 562] width 87 height 15
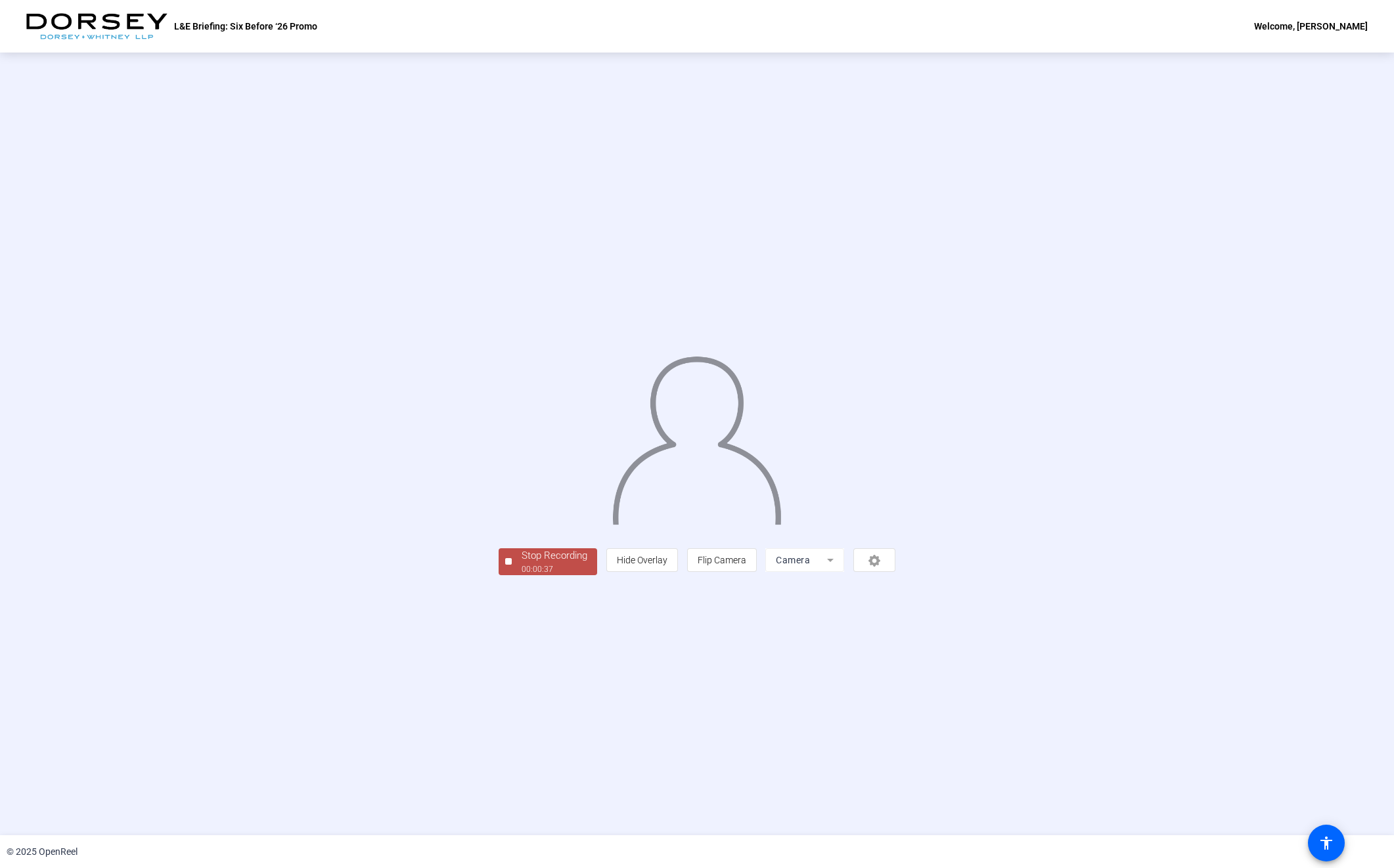
click at [522, 563] on div "Stop Recording" at bounding box center [554, 556] width 66 height 15
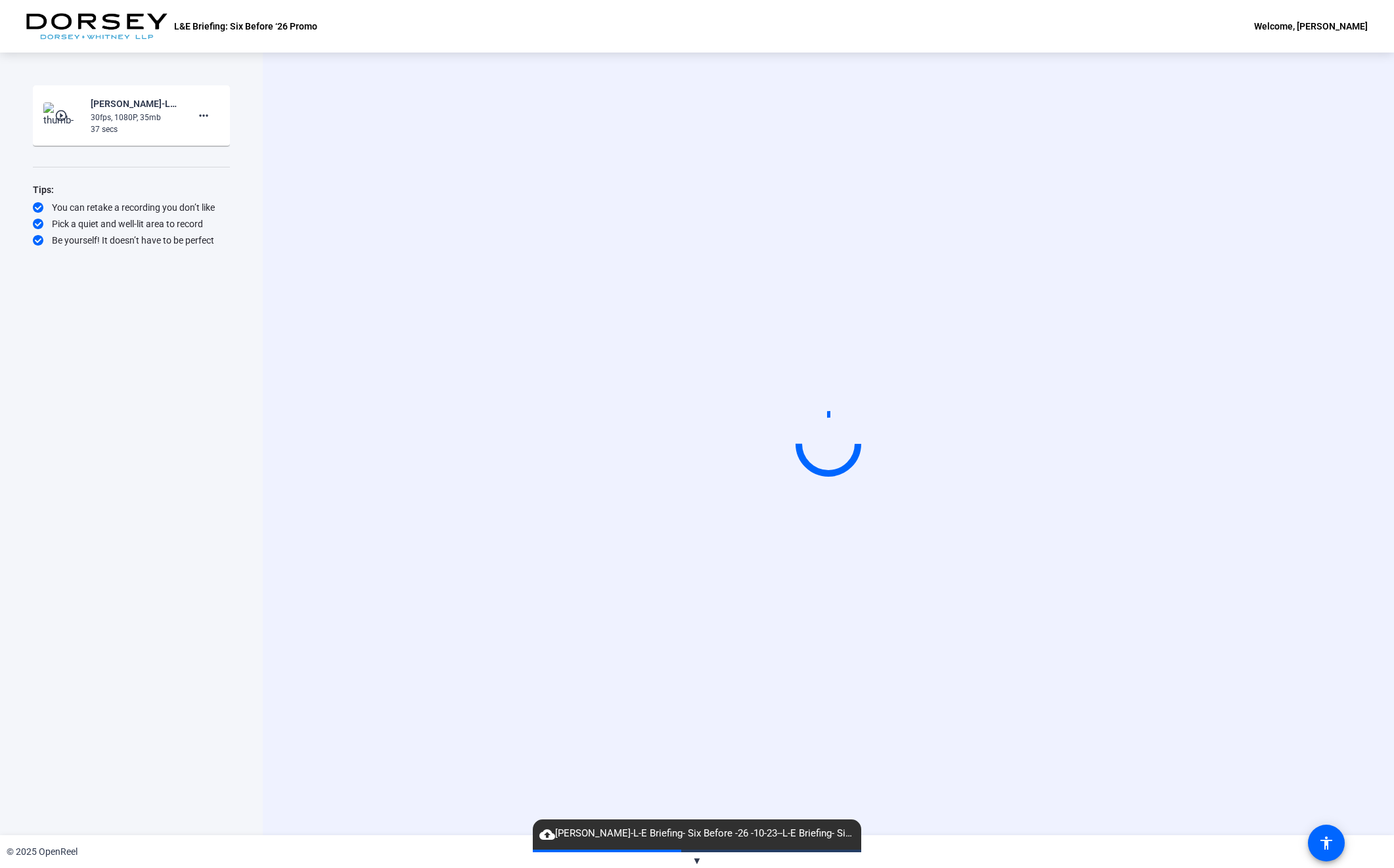
click at [45, 115] on img at bounding box center [62, 115] width 39 height 26
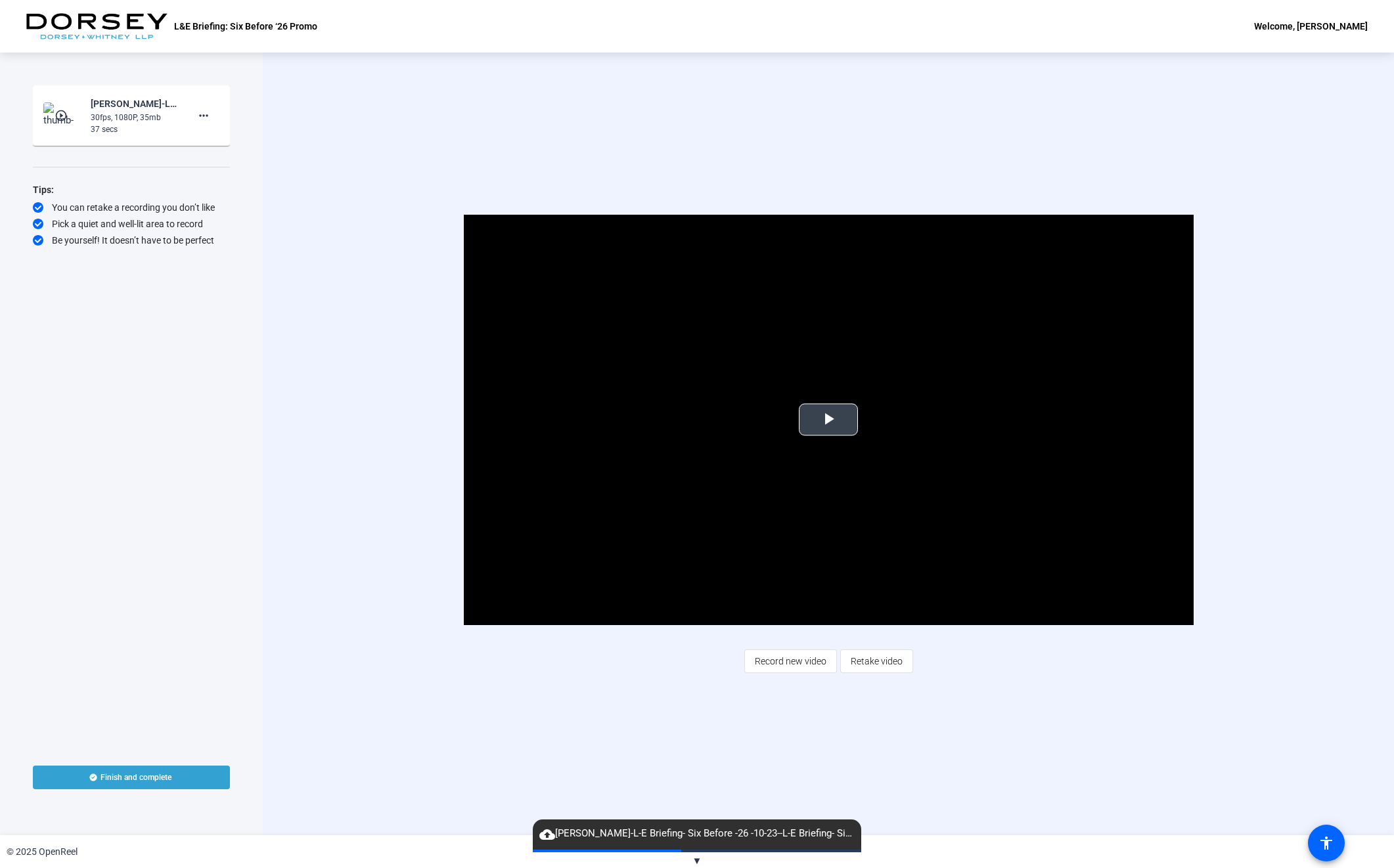
drag, startPoint x: 829, startPoint y: 408, endPoint x: 839, endPoint y: 426, distance: 20.6
click at [828, 420] on span "Video Player" at bounding box center [828, 420] width 0 height 0
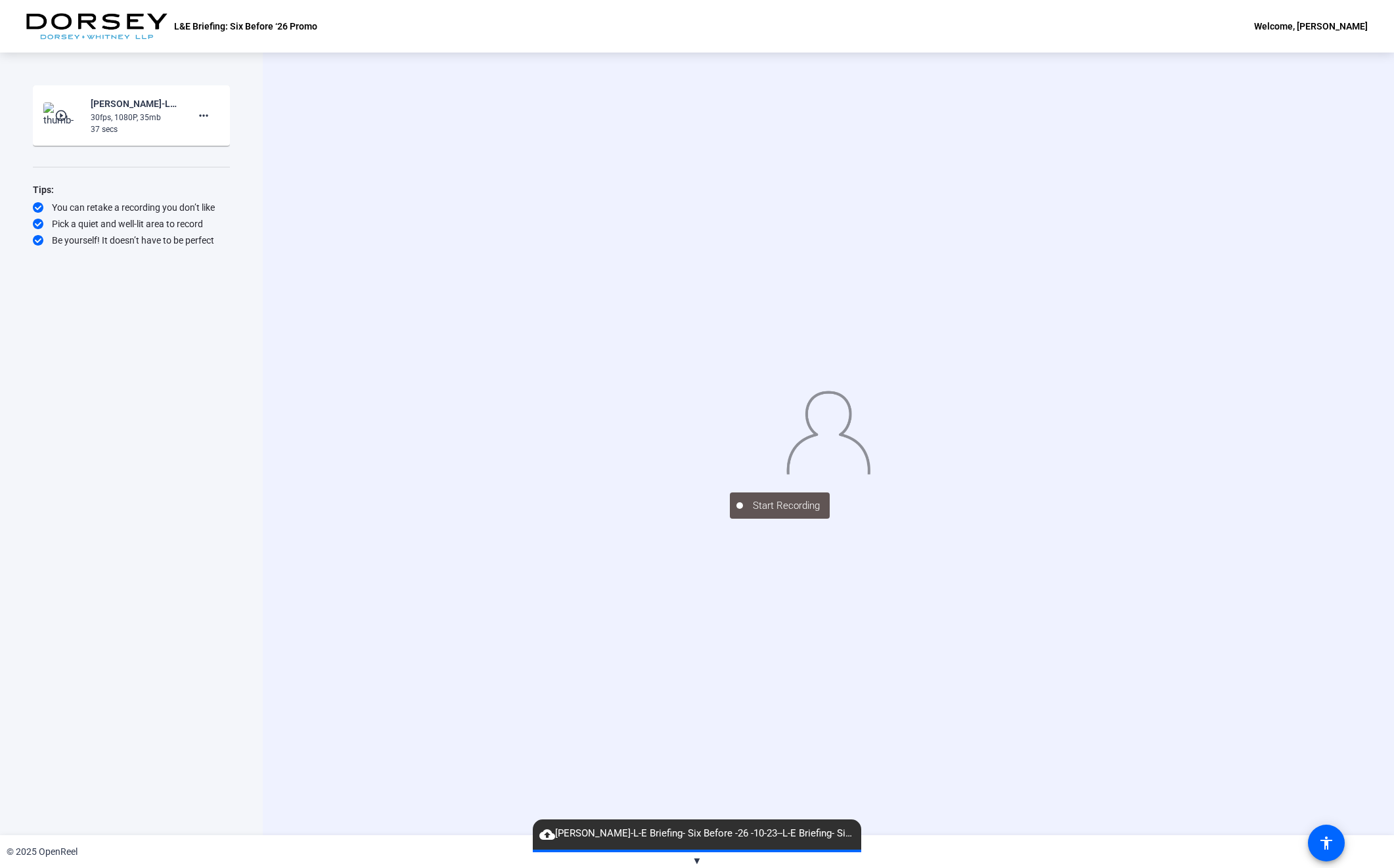
click at [139, 334] on div "Start Recording play_circle_outline [PERSON_NAME]-L-E Briefing- Six Before -26 …" at bounding box center [131, 429] width 197 height 689
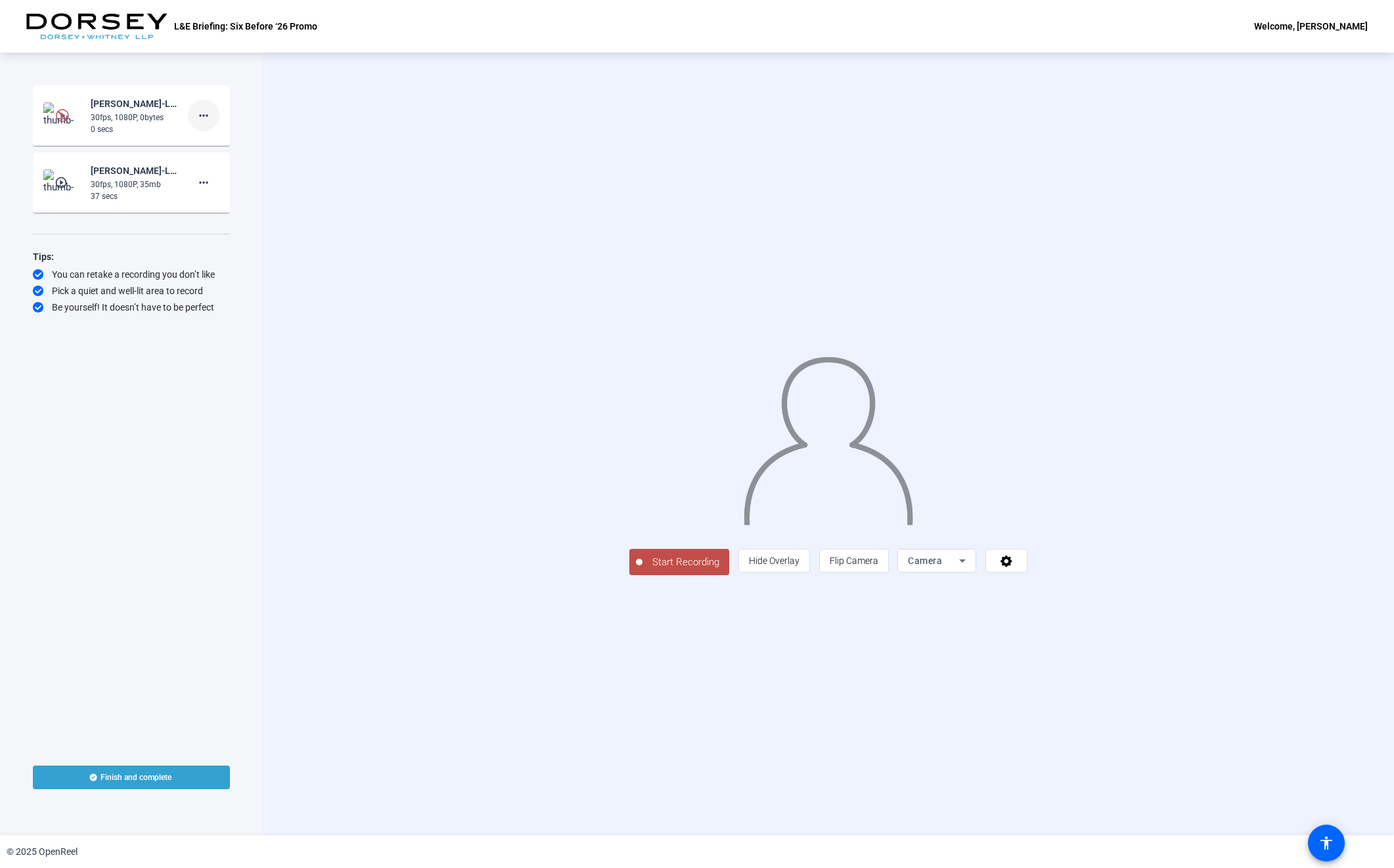
click at [210, 118] on mat-icon "more_horiz" at bounding box center [203, 115] width 16 height 16
click at [91, 119] on div at bounding box center [697, 434] width 1394 height 868
click at [88, 103] on div "Nisha Verma-L-E Briefing- Six Before -26 -10-23--L-E Briefing- Six Before -26 P…" at bounding box center [131, 115] width 176 height 39
click at [211, 190] on span at bounding box center [204, 183] width 32 height 32
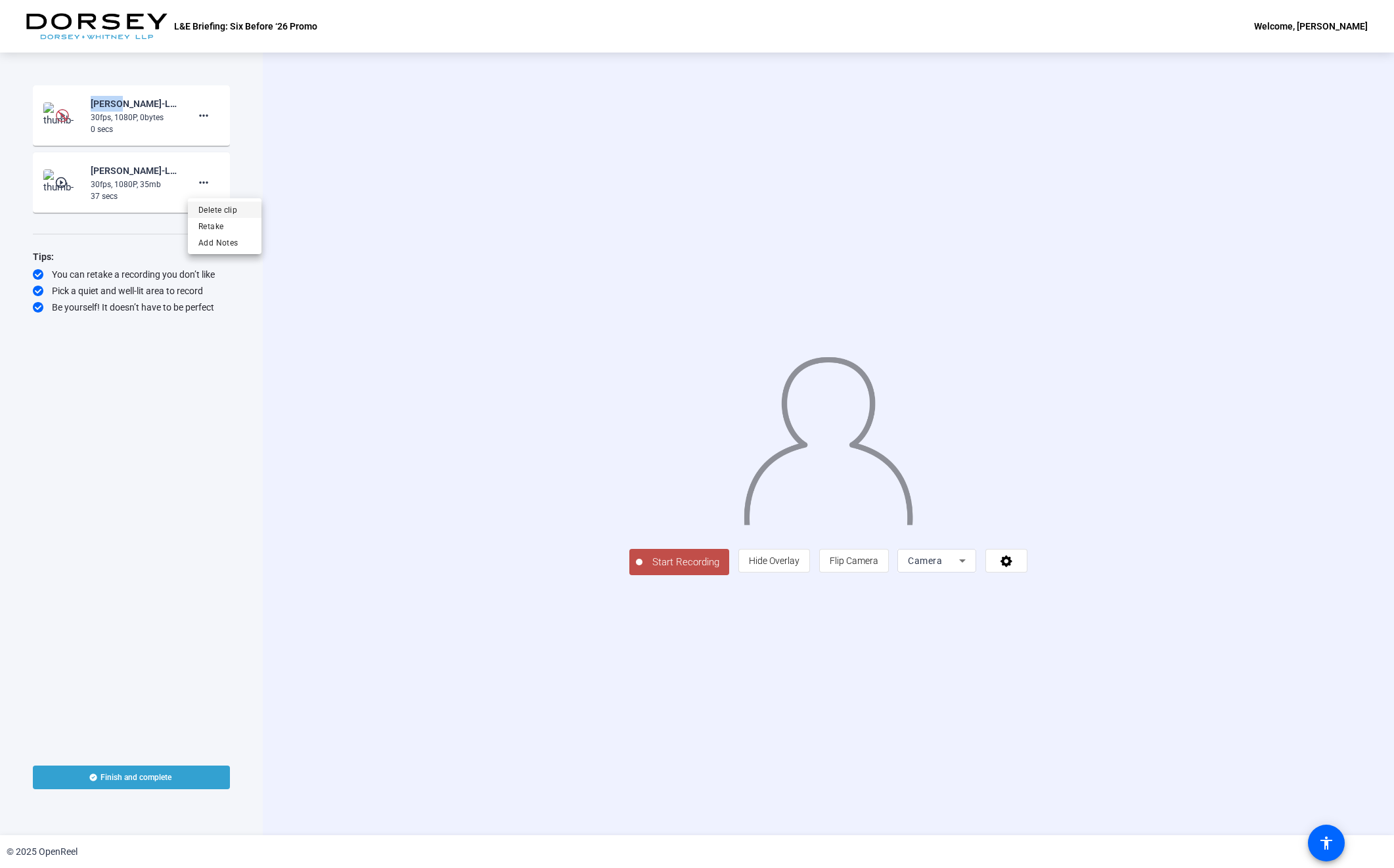
click at [224, 211] on span "Delete clip" at bounding box center [225, 210] width 53 height 16
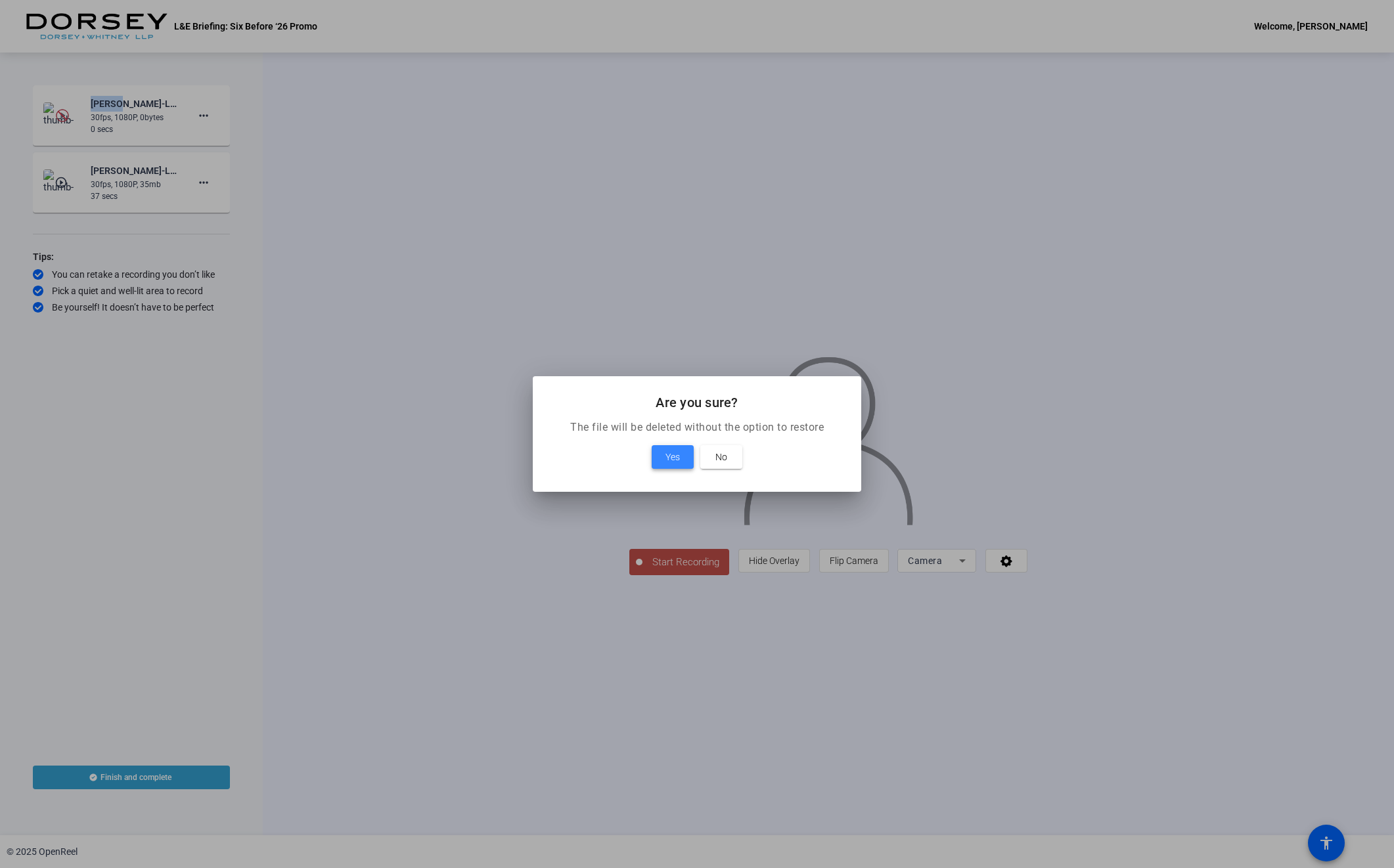
click at [670, 467] on span at bounding box center [673, 457] width 42 height 32
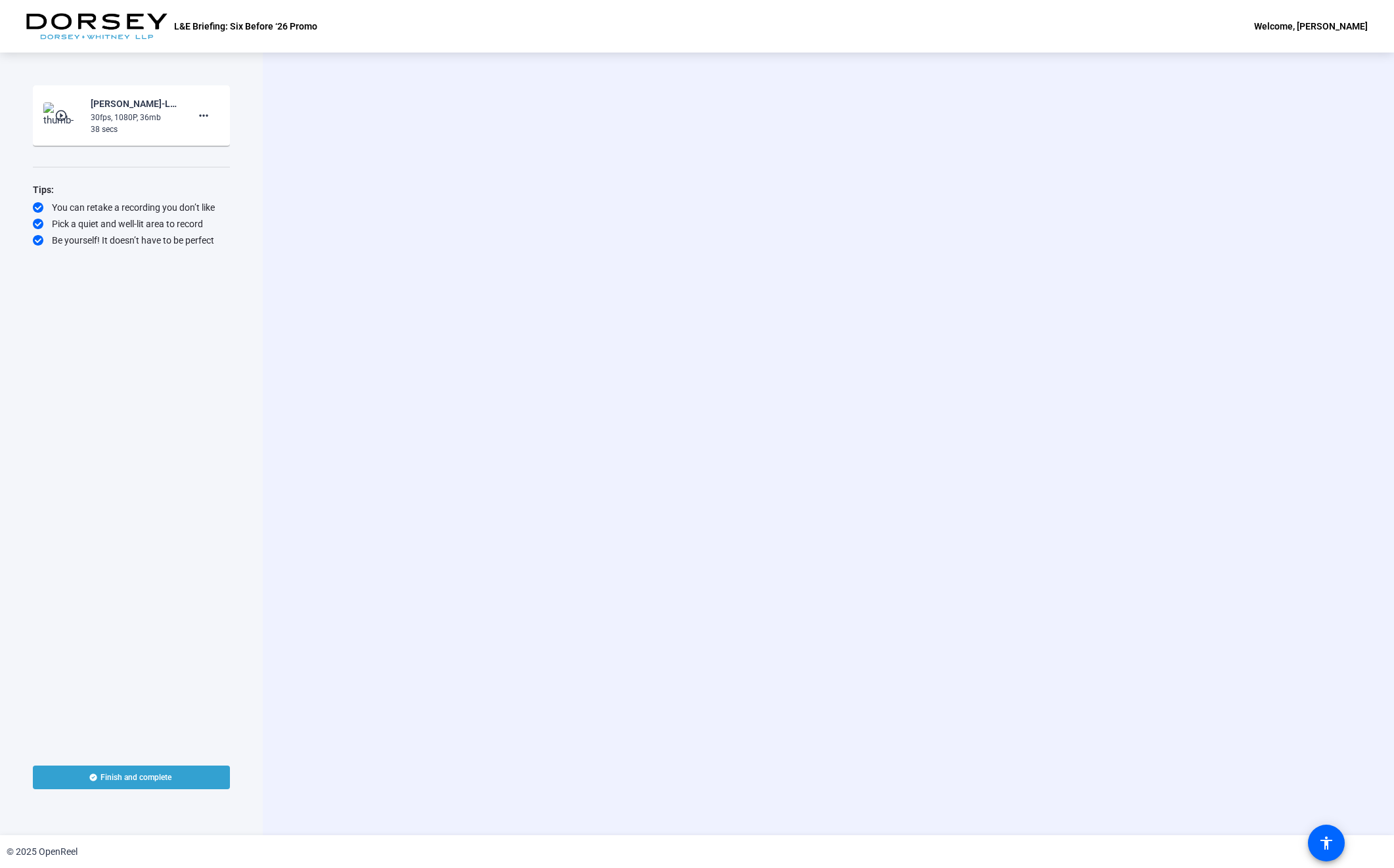
click at [65, 112] on mat-icon "play_circle_outline" at bounding box center [62, 115] width 16 height 13
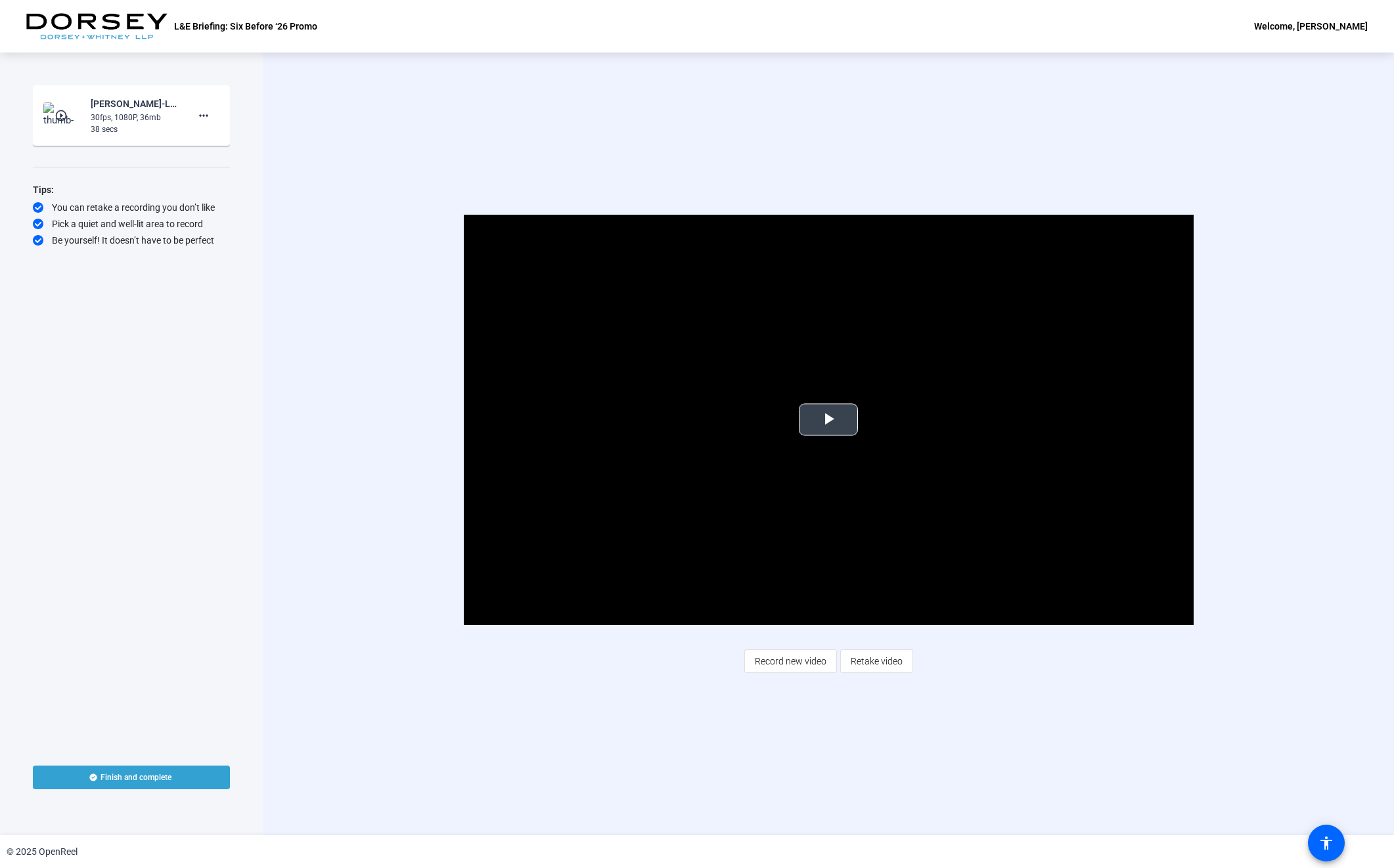
click at [828, 420] on span "Video Player" at bounding box center [828, 420] width 0 height 0
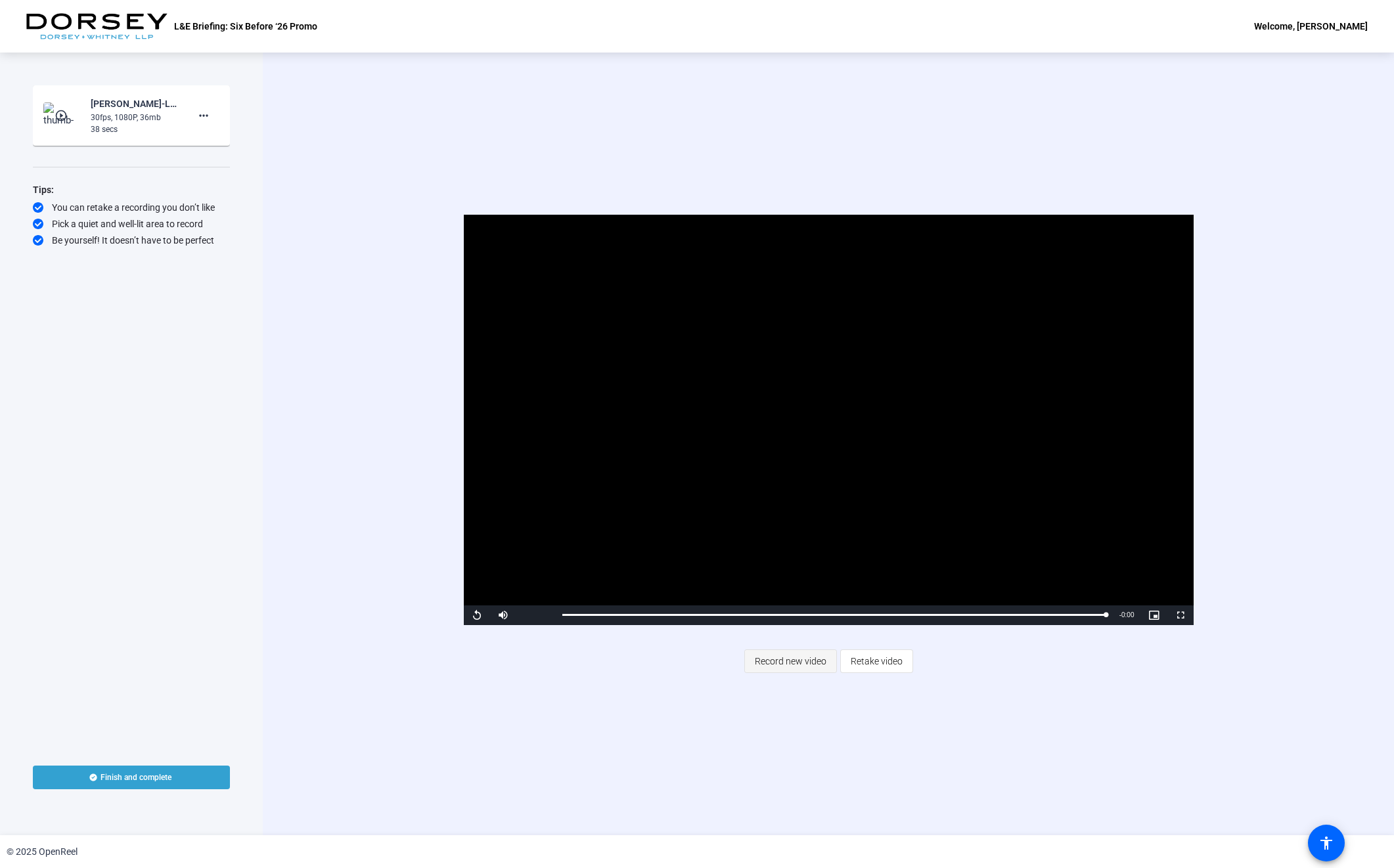
click at [769, 655] on span "Record new video" at bounding box center [791, 661] width 72 height 25
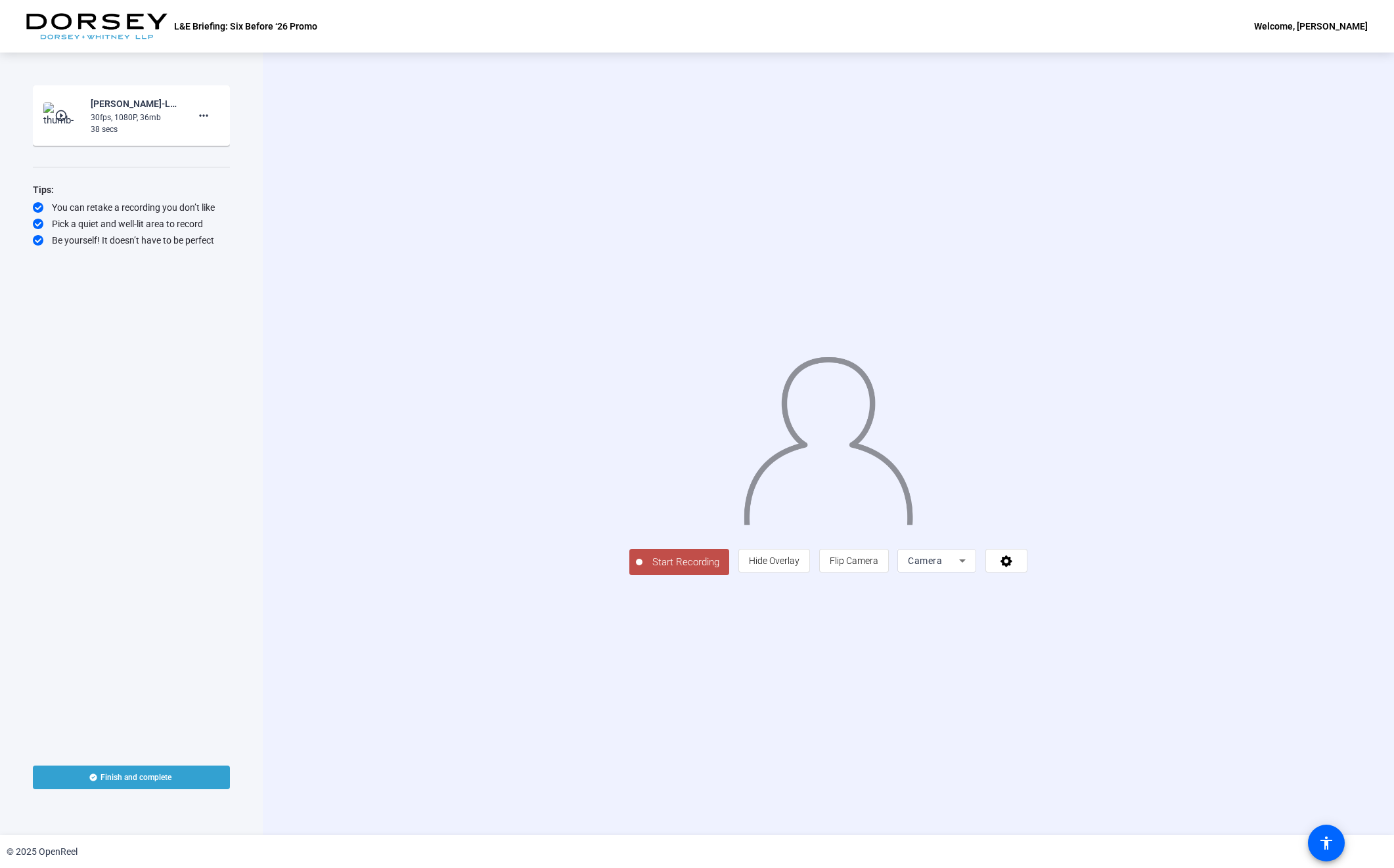
click at [629, 575] on button "Start Recording" at bounding box center [679, 562] width 100 height 26
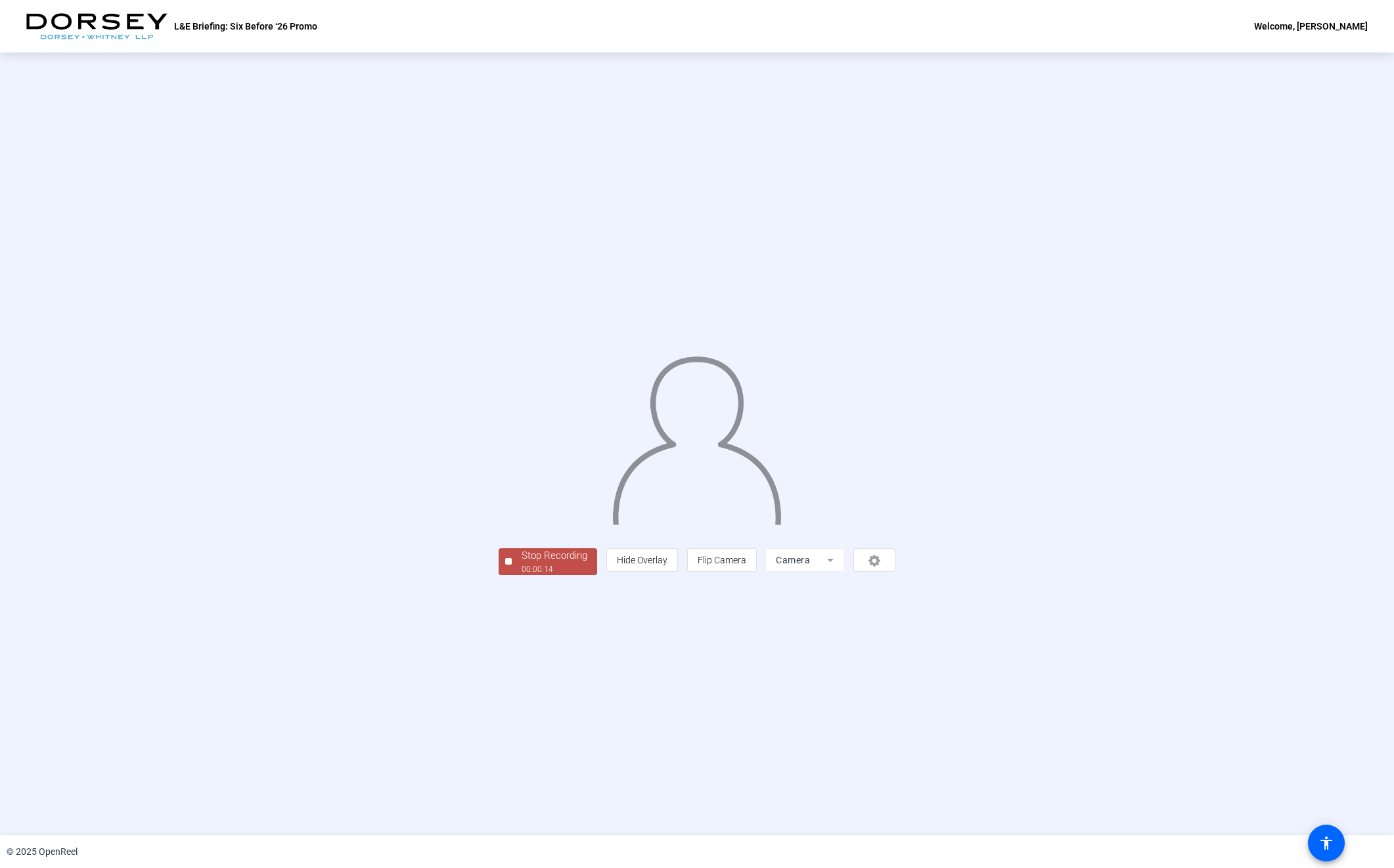
click at [522, 563] on div "Stop Recording" at bounding box center [554, 556] width 66 height 15
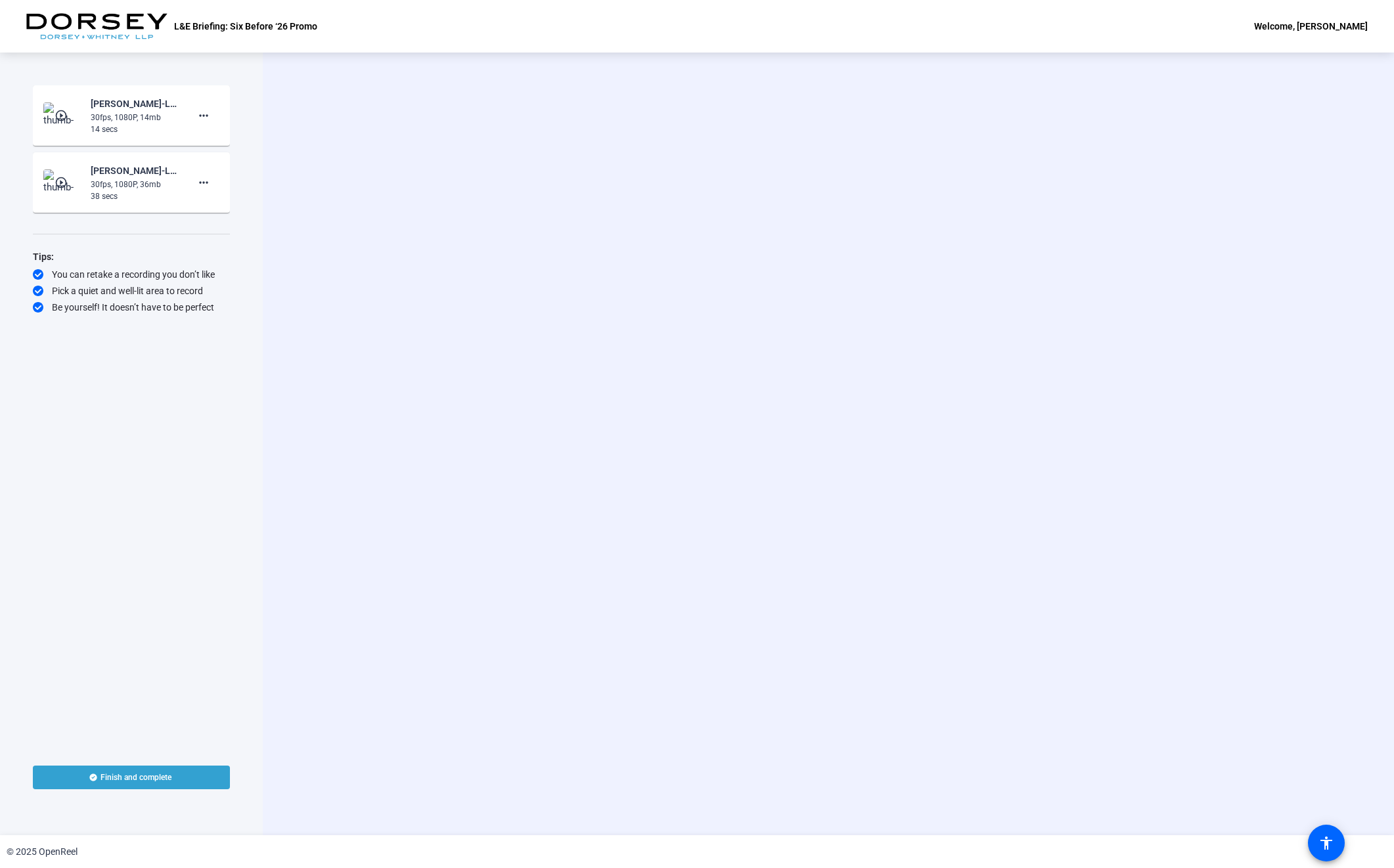
click at [60, 114] on mat-icon "play_circle_outline" at bounding box center [62, 115] width 16 height 13
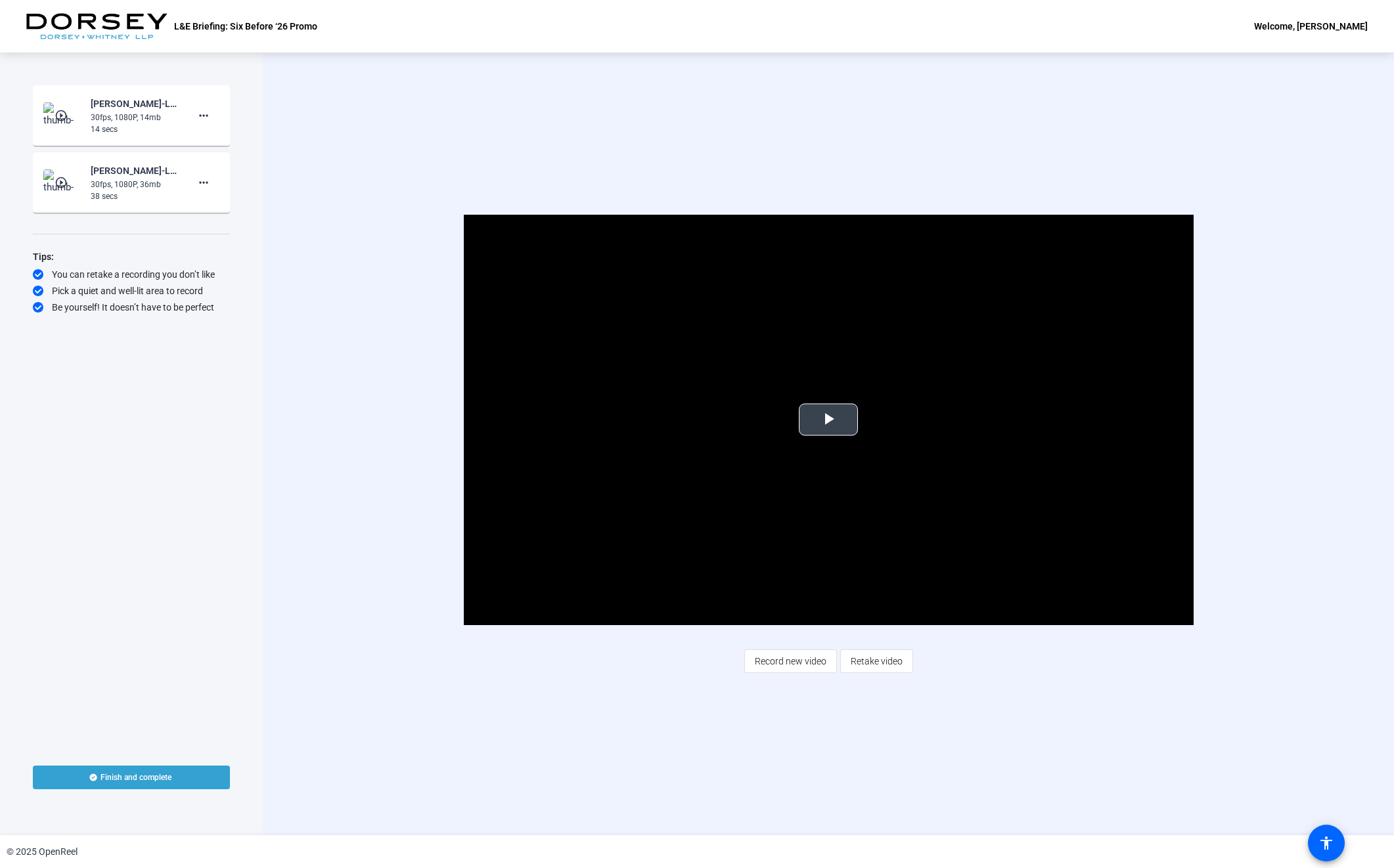
click at [828, 420] on span "Video Player" at bounding box center [828, 420] width 0 height 0
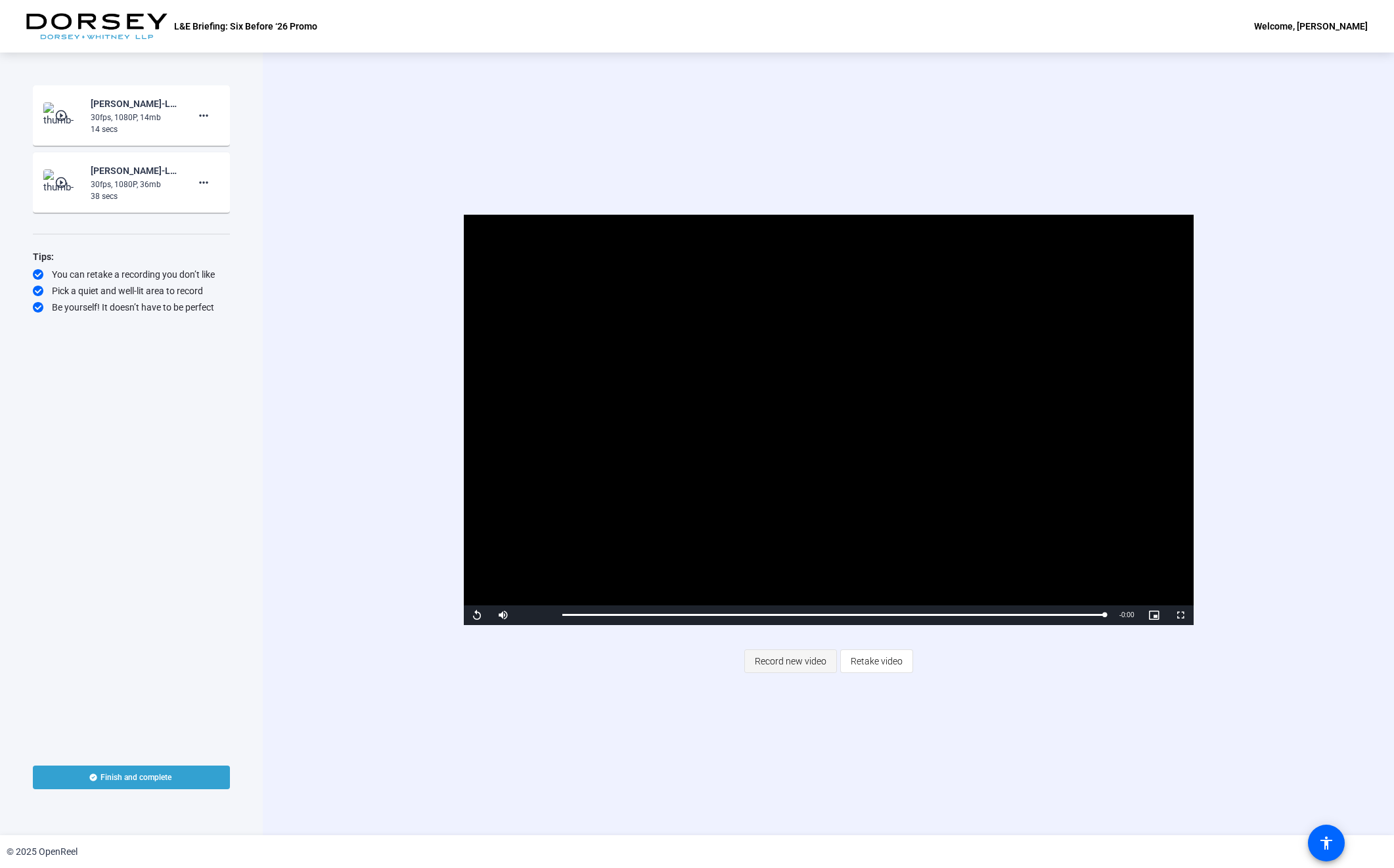
click at [807, 660] on span "Record new video" at bounding box center [791, 661] width 72 height 25
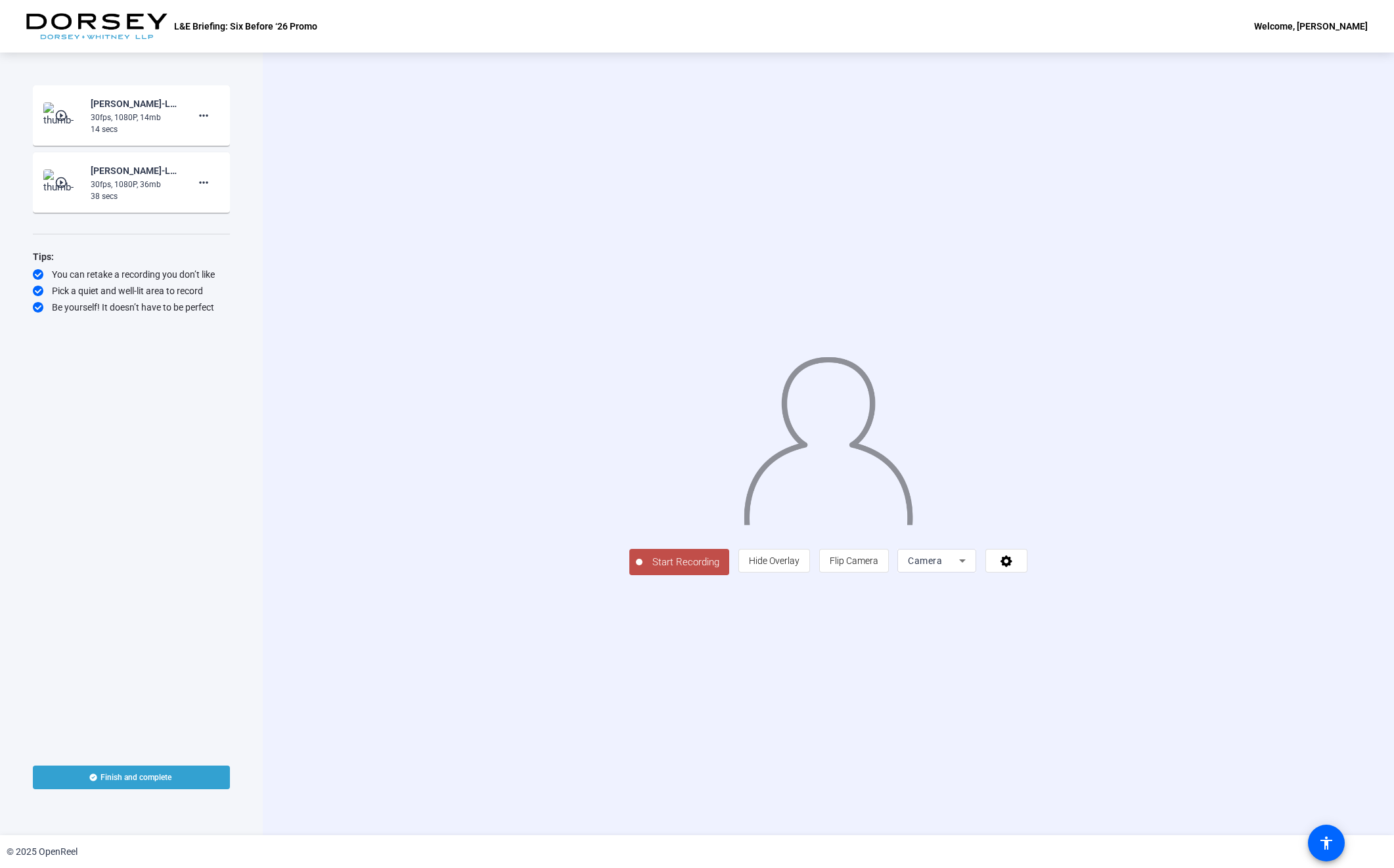
click at [643, 570] on span "Start Recording" at bounding box center [686, 562] width 87 height 15
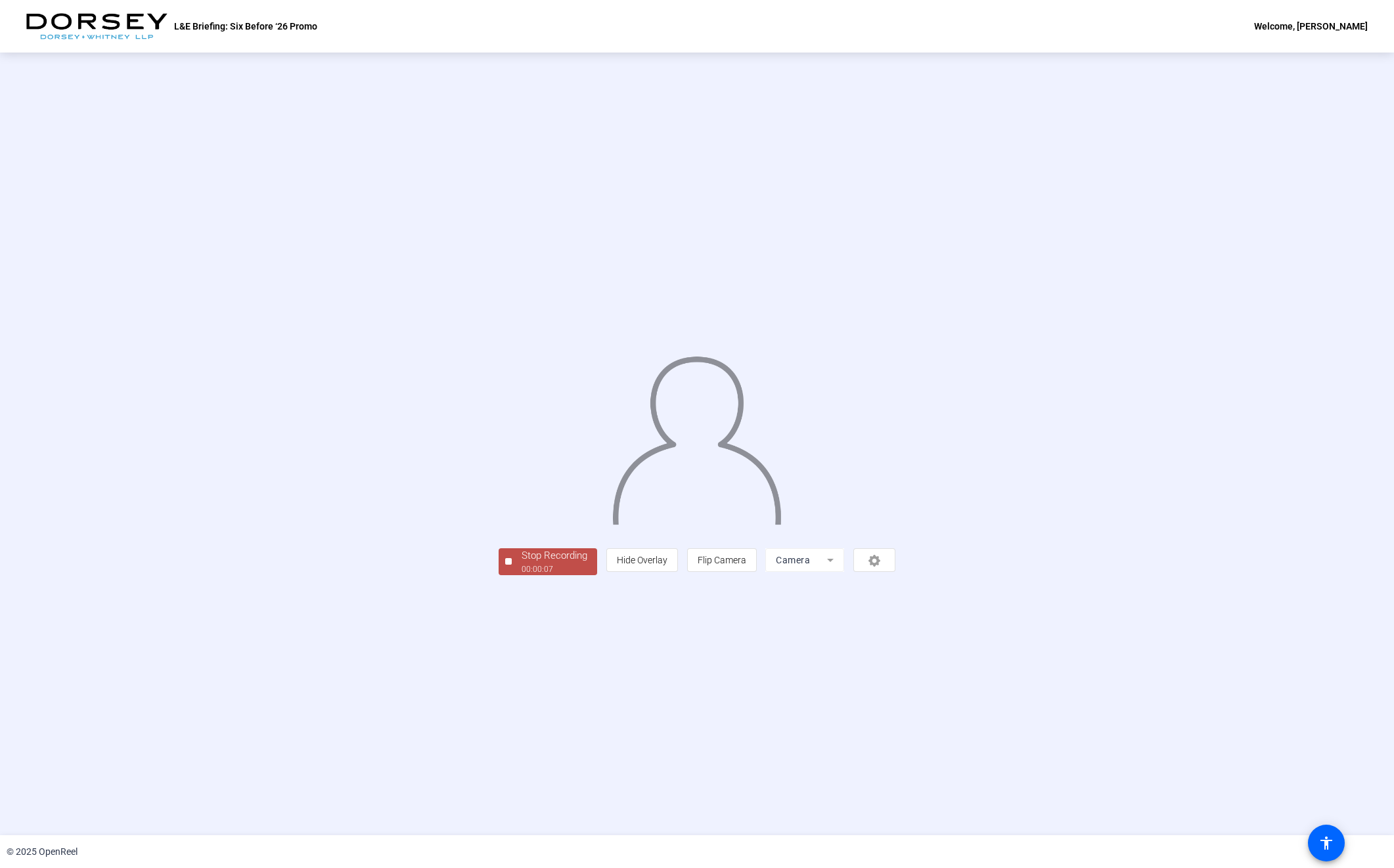
click at [522, 563] on div "Stop Recording" at bounding box center [554, 556] width 66 height 15
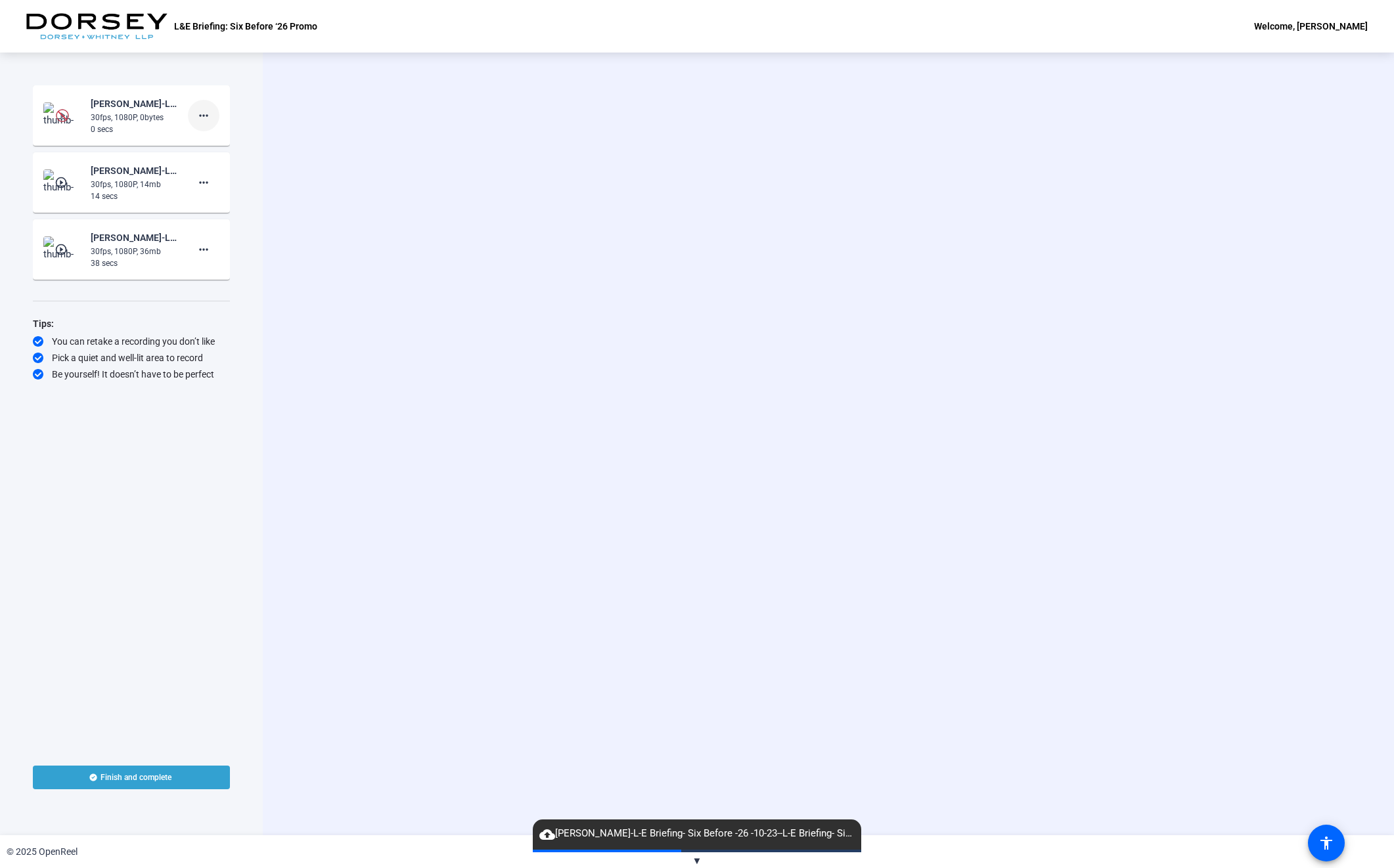
click at [211, 119] on mat-icon "more_horiz" at bounding box center [203, 115] width 16 height 16
click at [228, 143] on span "Delete clip" at bounding box center [225, 143] width 53 height 16
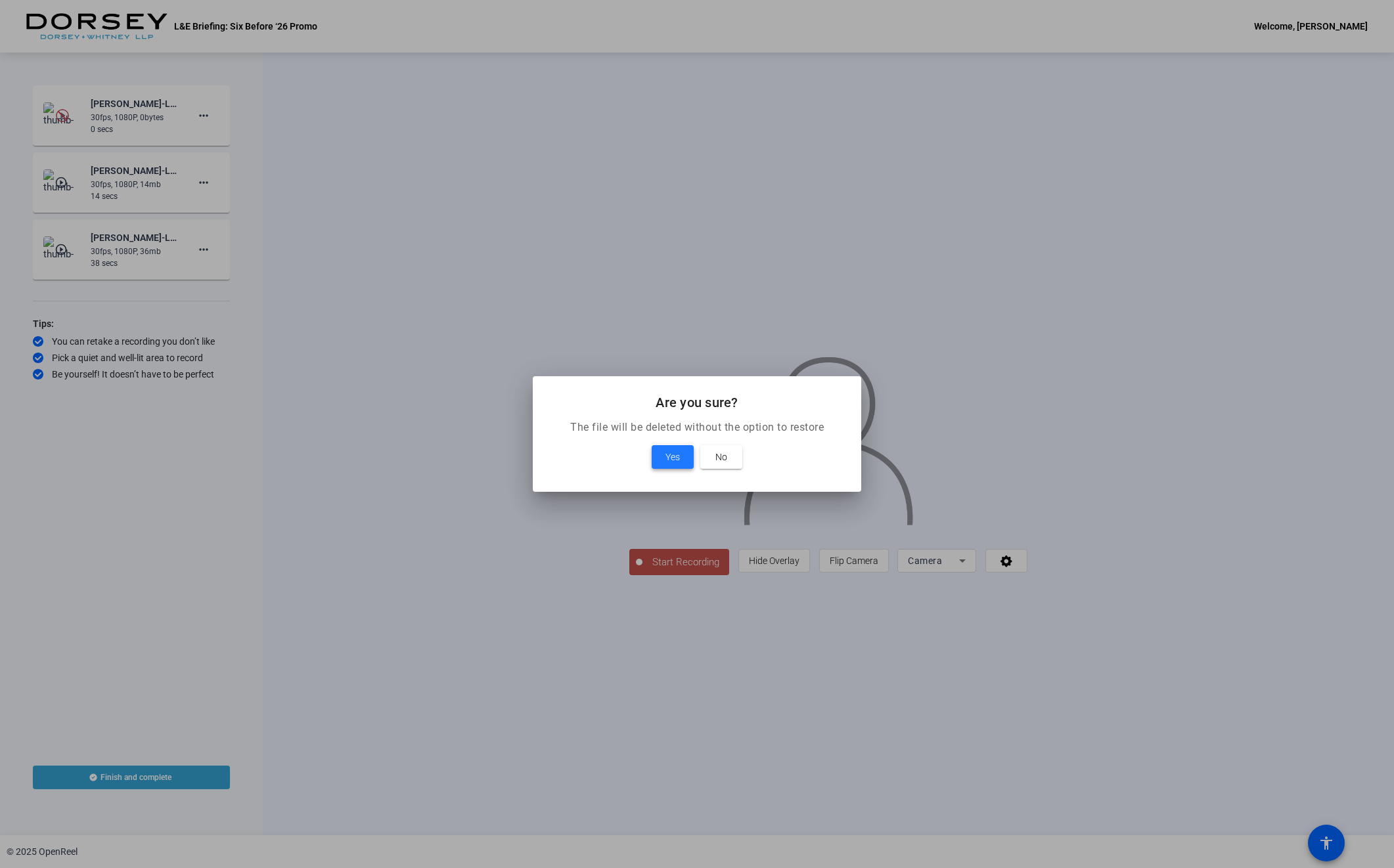
click at [678, 457] on span "Yes" at bounding box center [672, 457] width 14 height 16
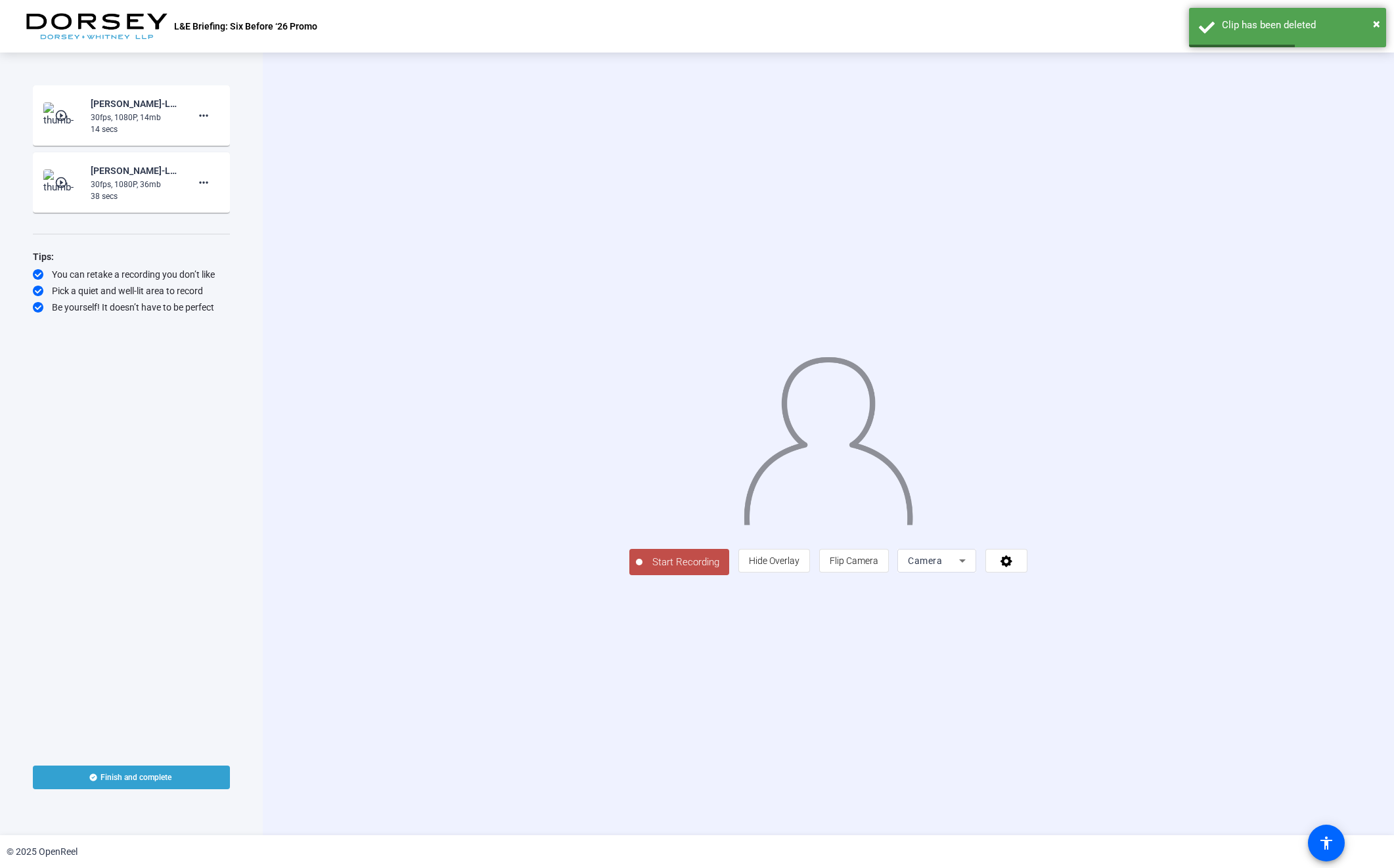
click at [643, 570] on span "Start Recording" at bounding box center [686, 562] width 87 height 15
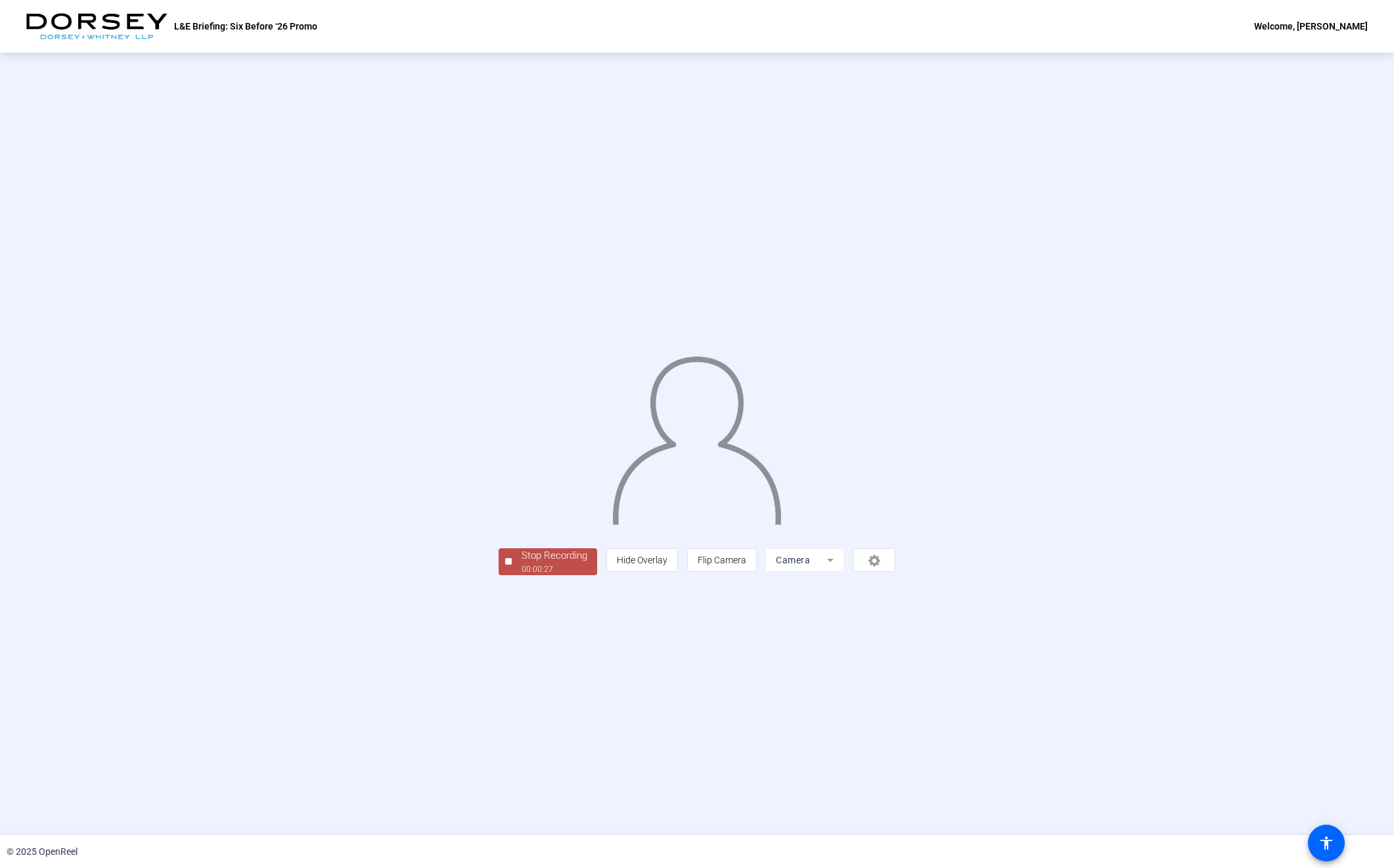
click at [522, 563] on div "Stop Recording" at bounding box center [554, 556] width 66 height 15
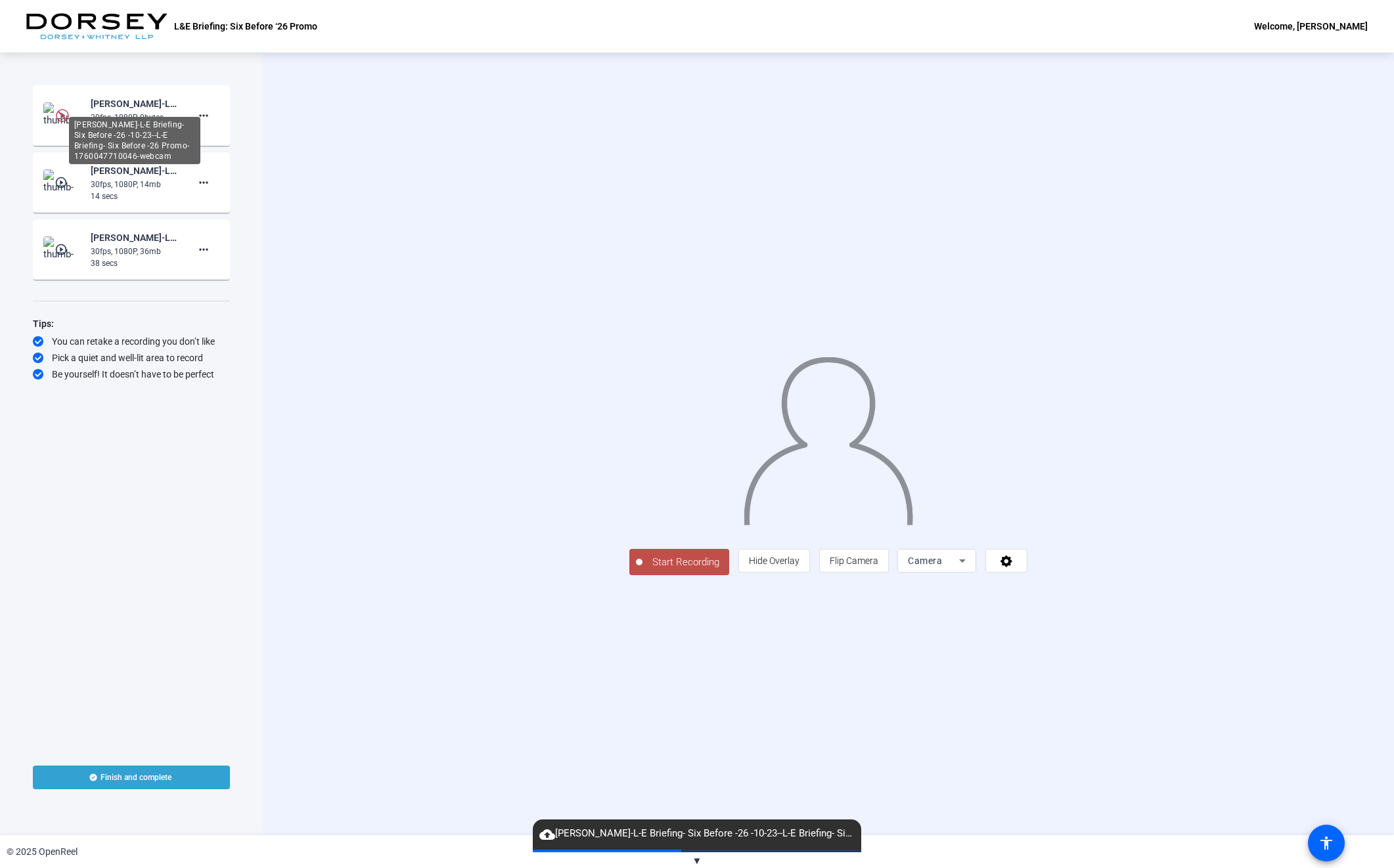
drag, startPoint x: 131, startPoint y: 110, endPoint x: 151, endPoint y: 112, distance: 20.1
click at [129, 117] on div "[PERSON_NAME]-L-E Briefing- Six Before -26 -10-23--L-E Briefing- Six Before -26…" at bounding box center [134, 140] width 131 height 48
click at [211, 115] on mat-icon "more_horiz" at bounding box center [203, 115] width 16 height 16
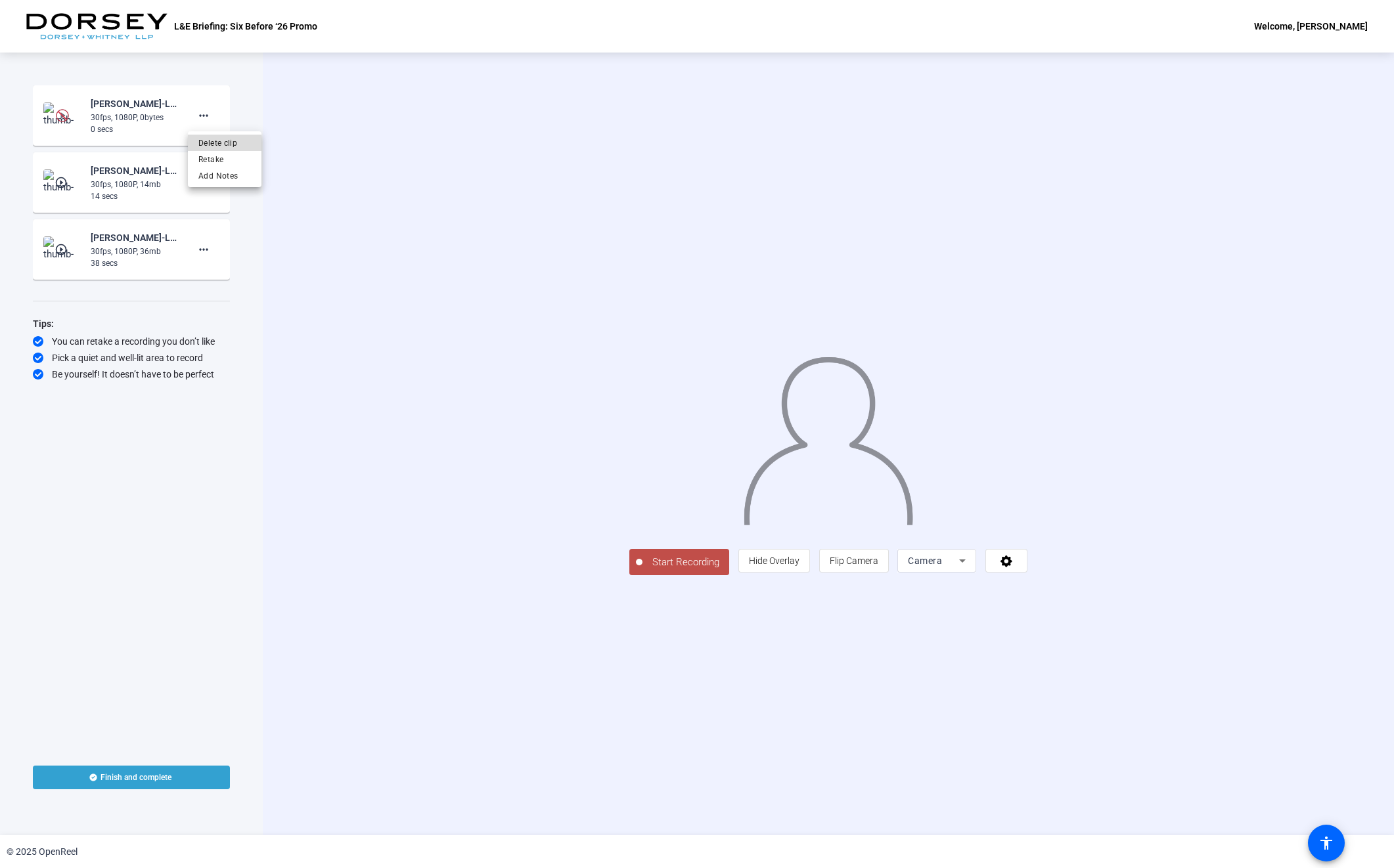
click at [205, 144] on span "Delete clip" at bounding box center [225, 143] width 53 height 16
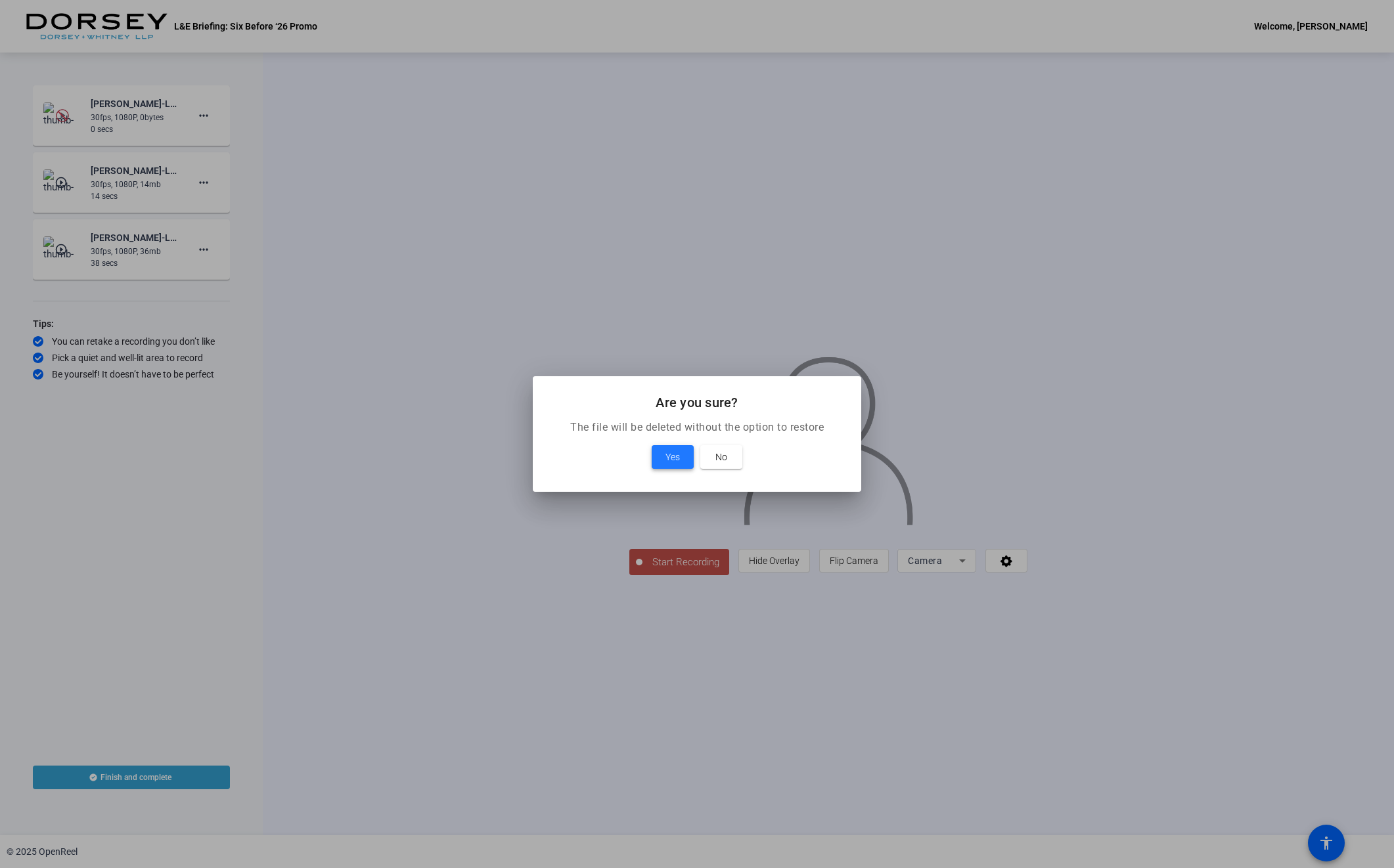
click at [677, 456] on span "Yes" at bounding box center [672, 457] width 14 height 16
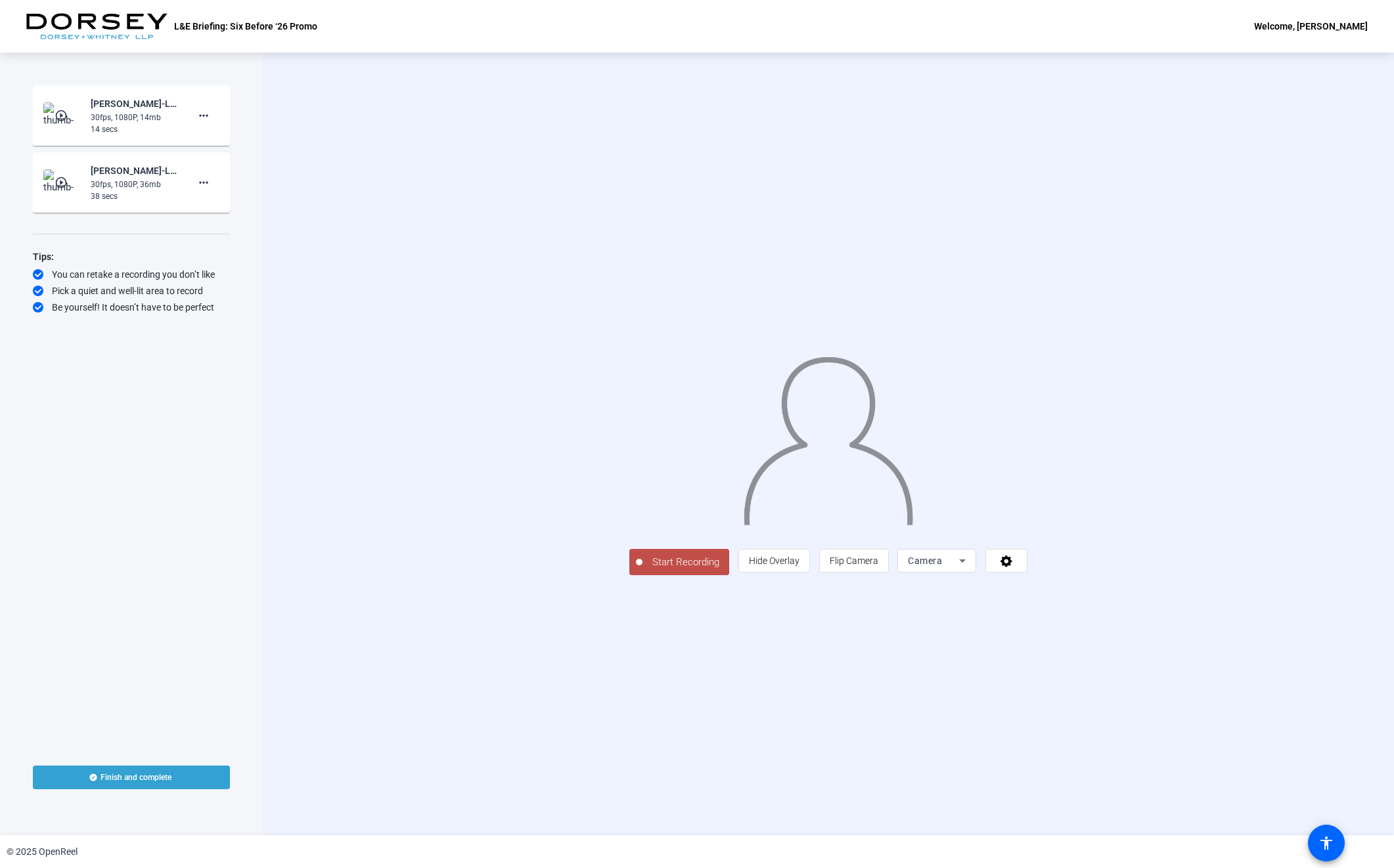
click at [643, 570] on span "Start Recording" at bounding box center [686, 562] width 87 height 15
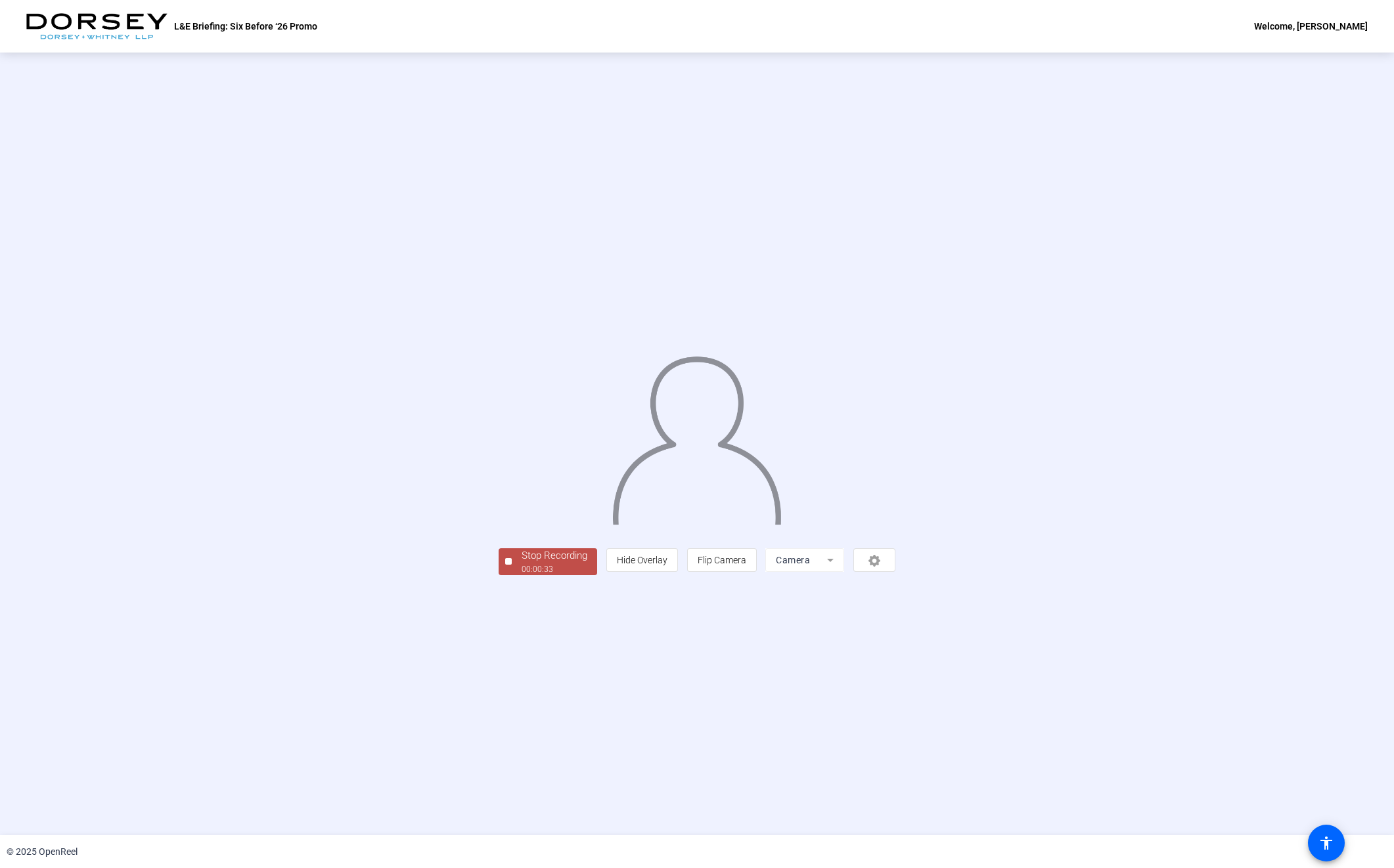
click at [522, 575] on div "00:00:33" at bounding box center [554, 569] width 66 height 12
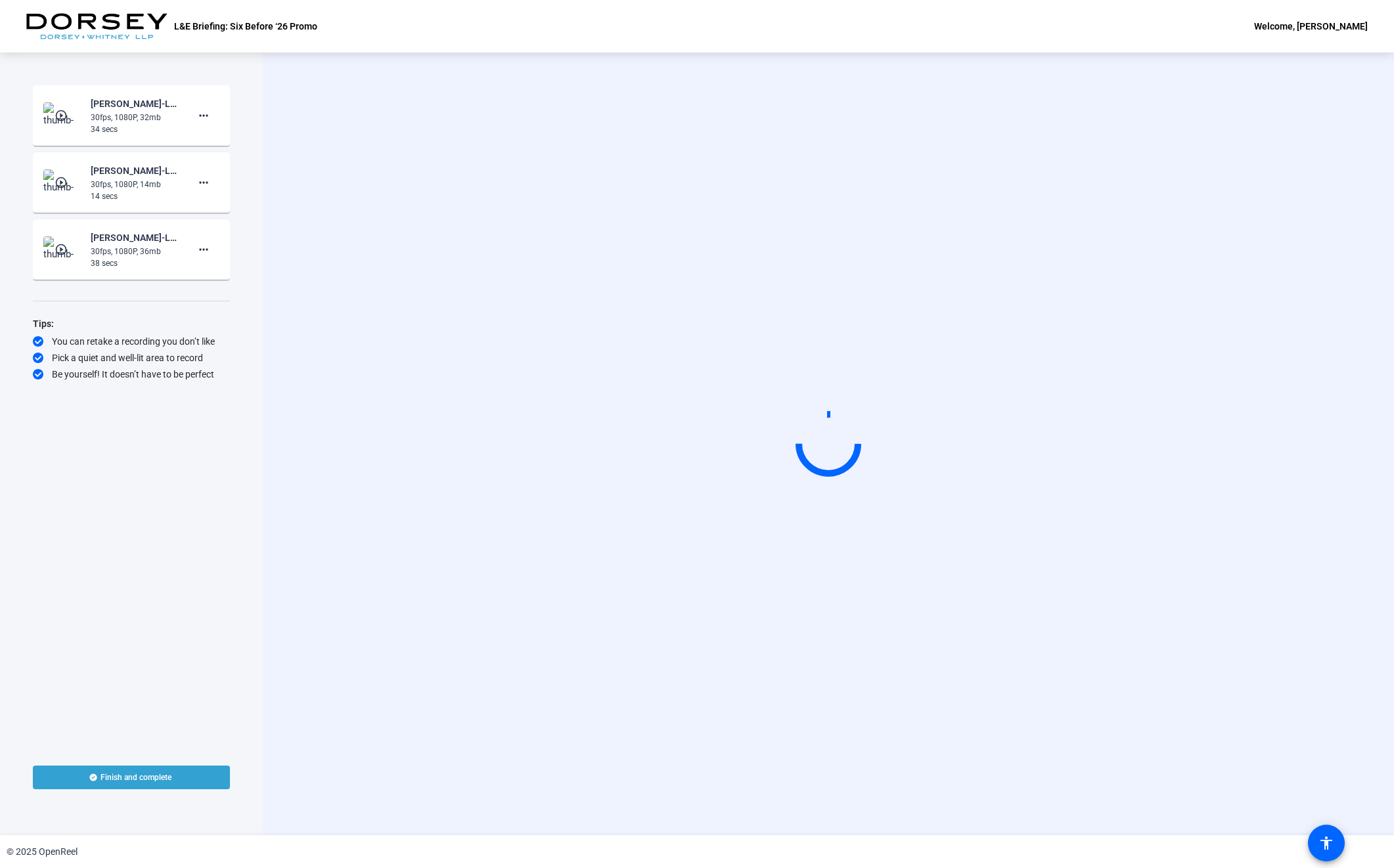
click at [69, 113] on mat-icon "play_circle_outline" at bounding box center [62, 115] width 16 height 13
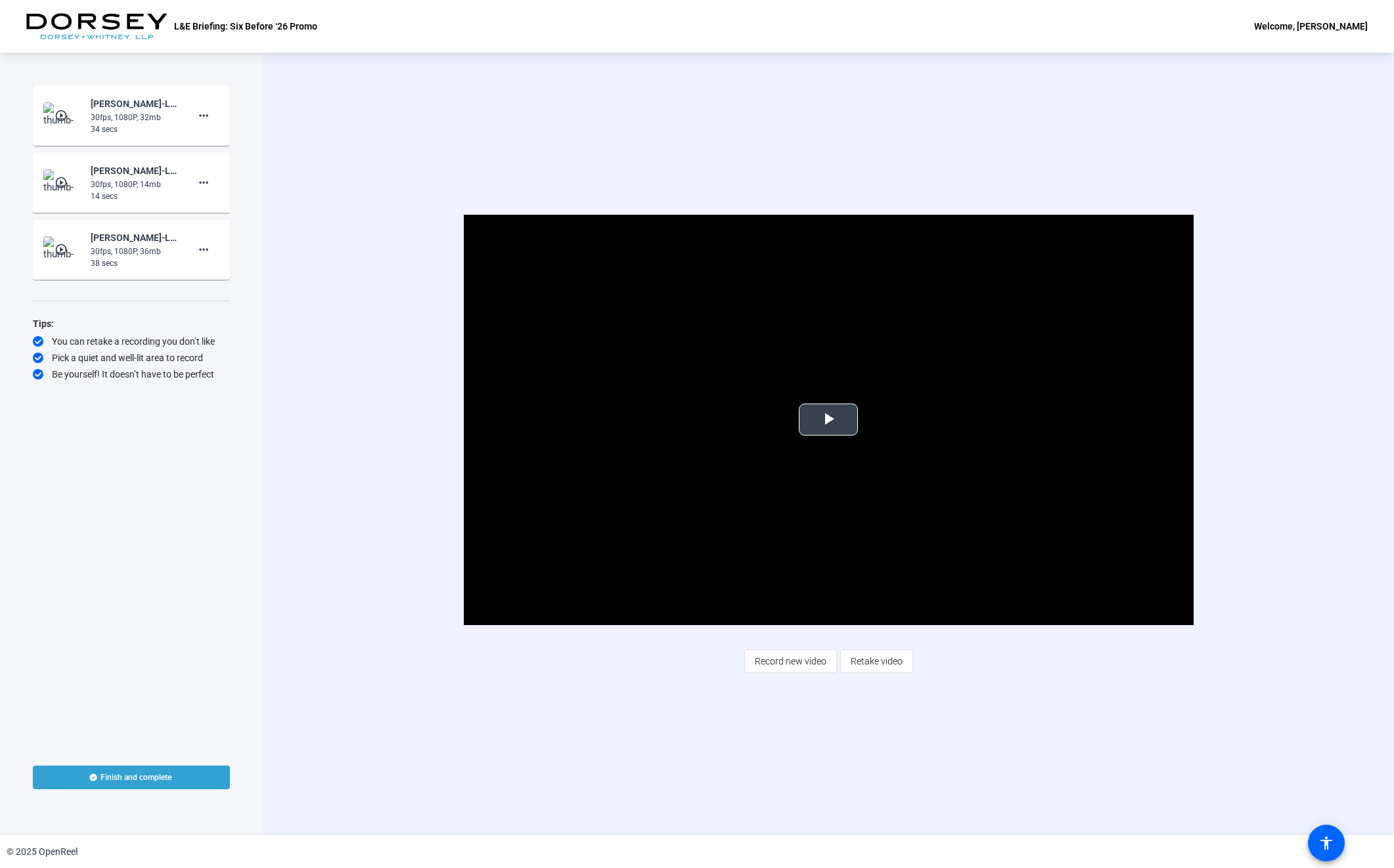
click at [828, 420] on span "Video Player" at bounding box center [828, 420] width 0 height 0
click at [201, 111] on mat-icon "more_horiz" at bounding box center [203, 115] width 16 height 16
click at [211, 139] on span "Delete clip" at bounding box center [225, 143] width 53 height 16
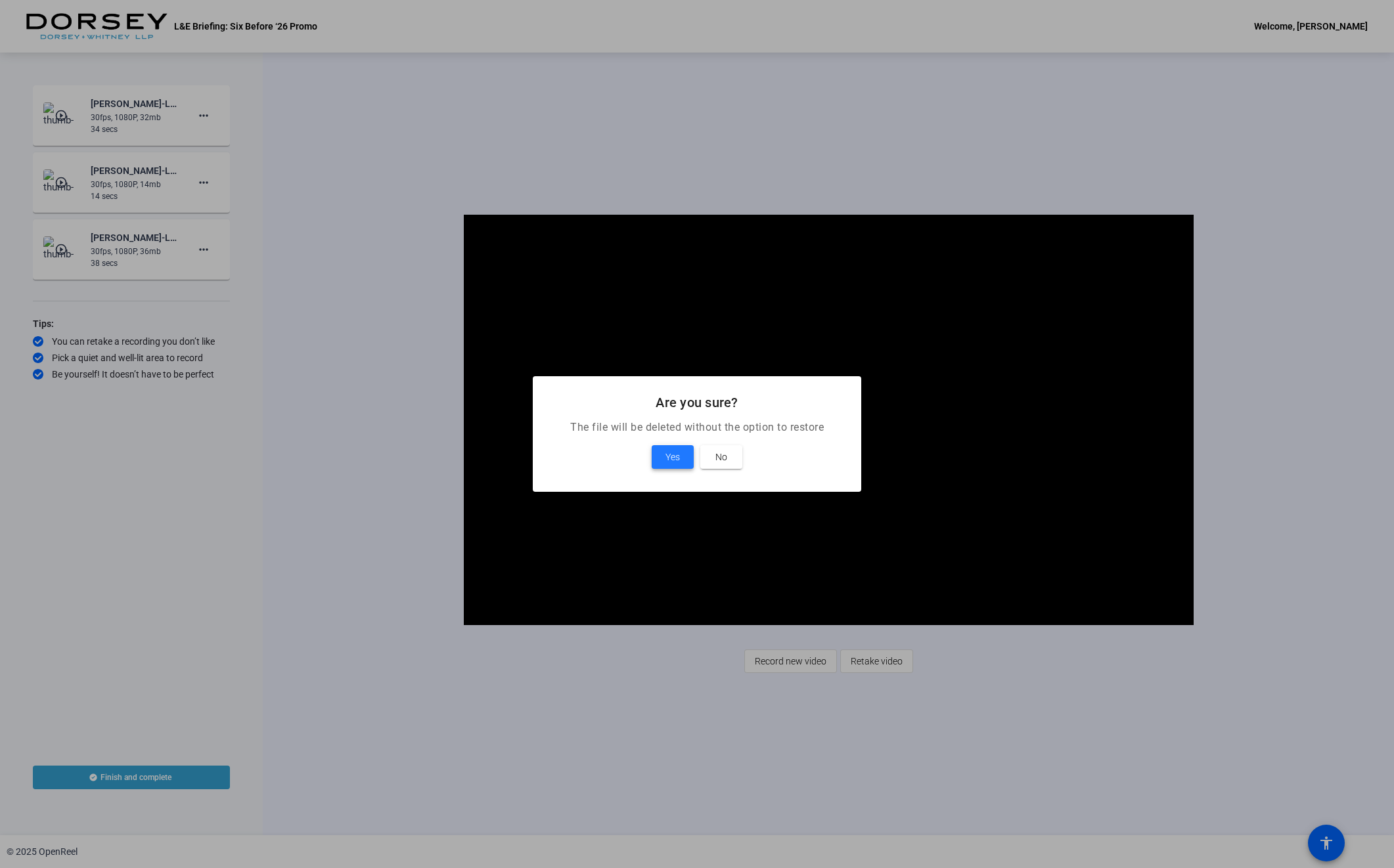
click at [659, 451] on span at bounding box center [673, 457] width 42 height 32
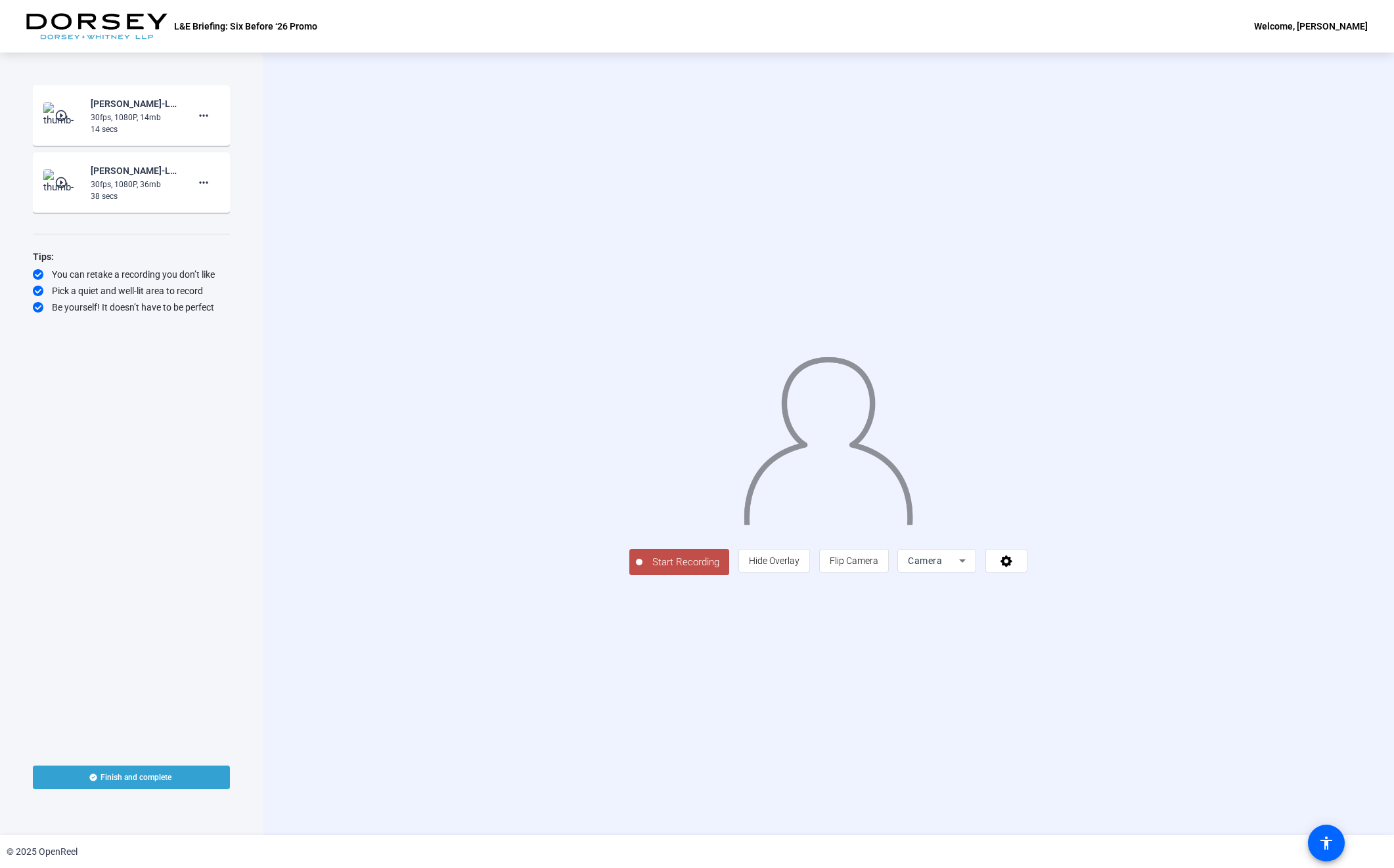
click at [629, 575] on button "Start Recording" at bounding box center [679, 562] width 100 height 26
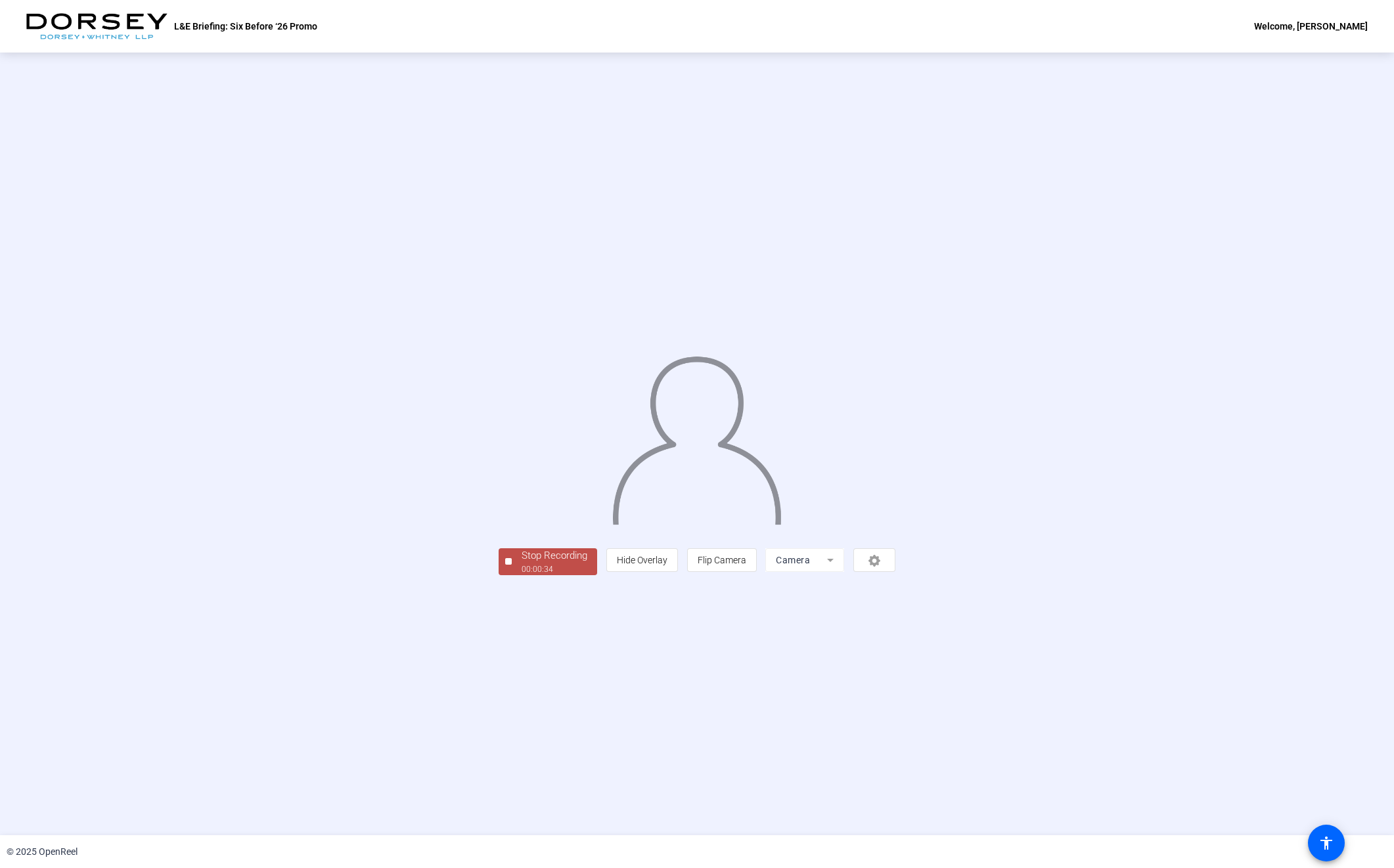
click at [522, 563] on div "Stop Recording" at bounding box center [554, 556] width 66 height 15
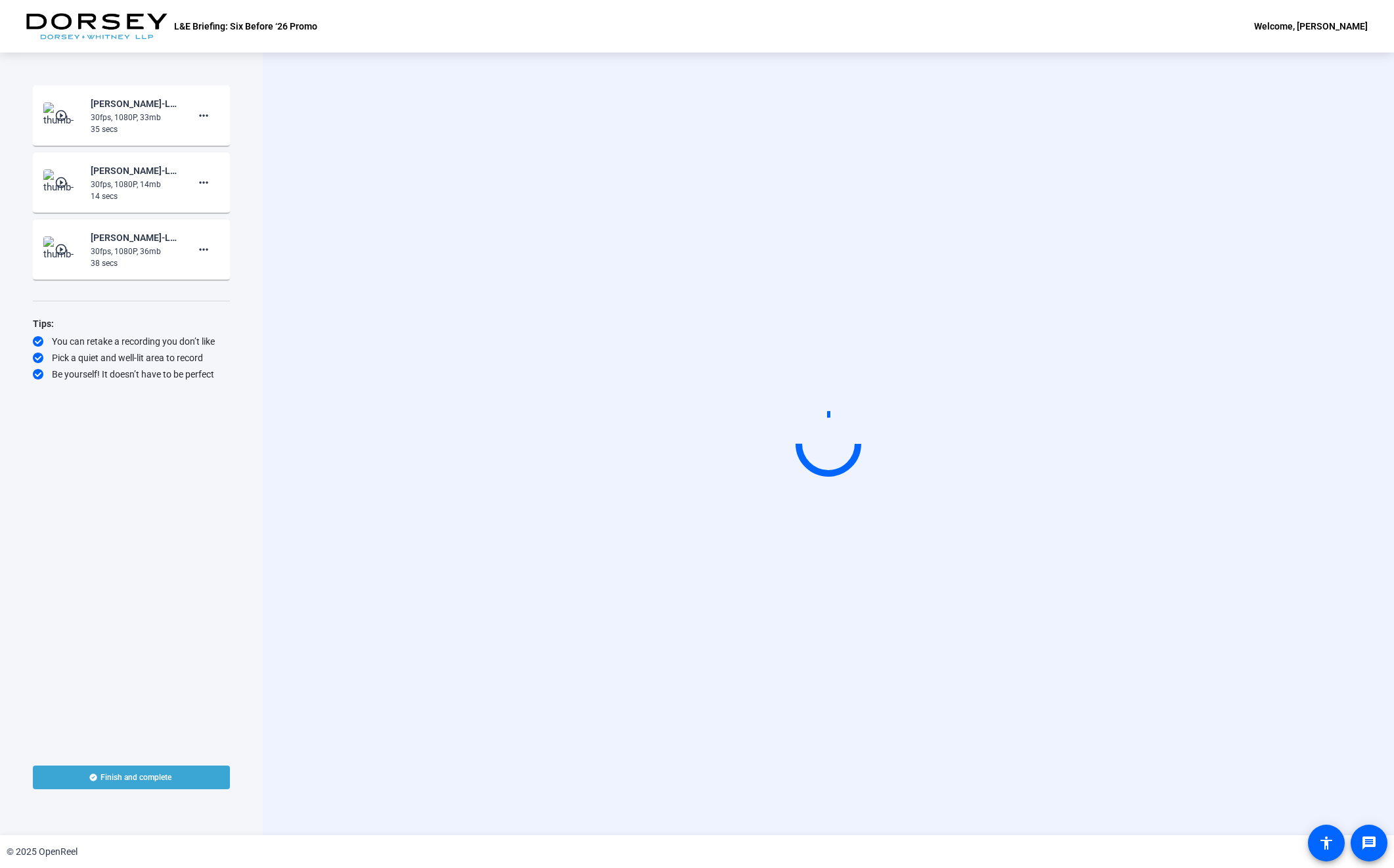
click at [122, 791] on span at bounding box center [131, 777] width 197 height 32
